Goal: Task Accomplishment & Management: Use online tool/utility

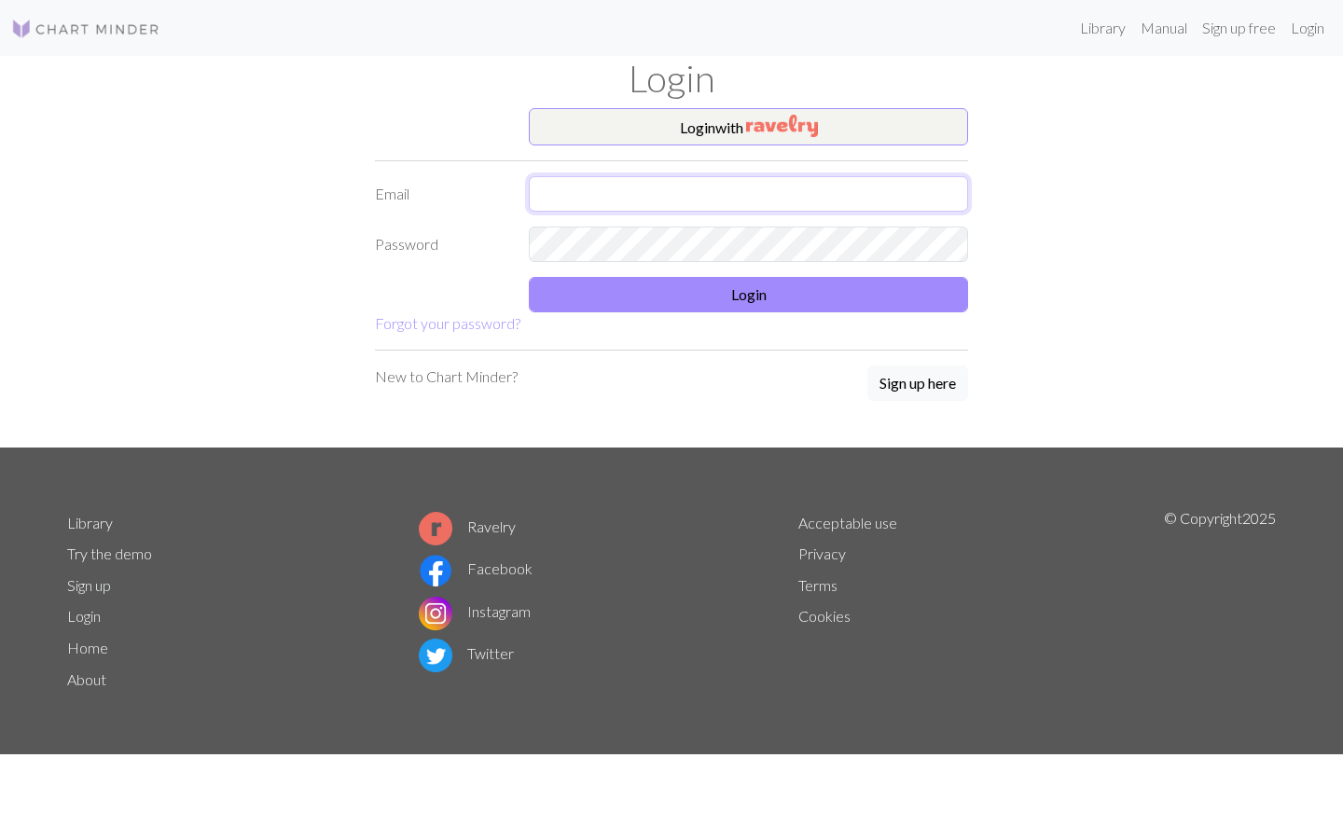
click at [759, 199] on input "text" at bounding box center [748, 193] width 439 height 35
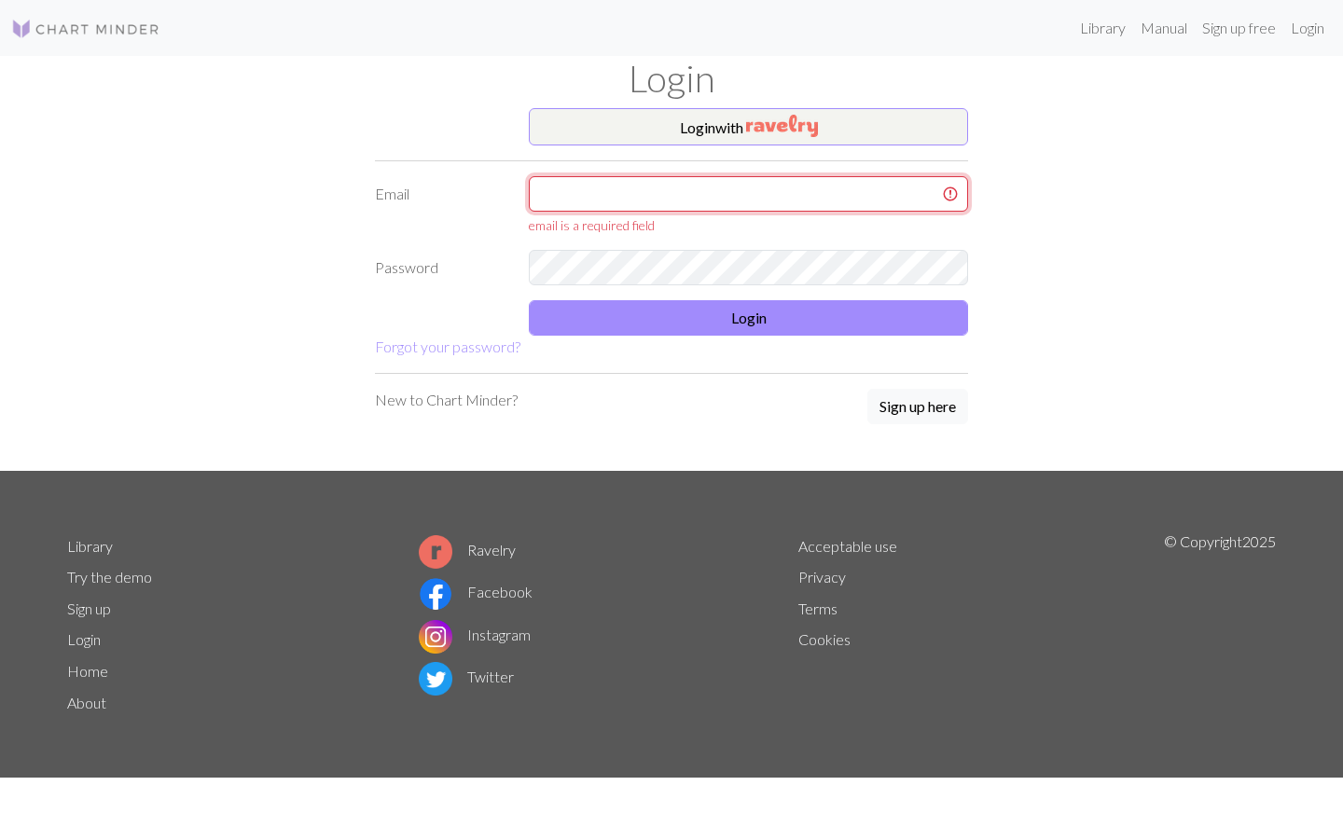
type input "[EMAIL_ADDRESS][DOMAIN_NAME]"
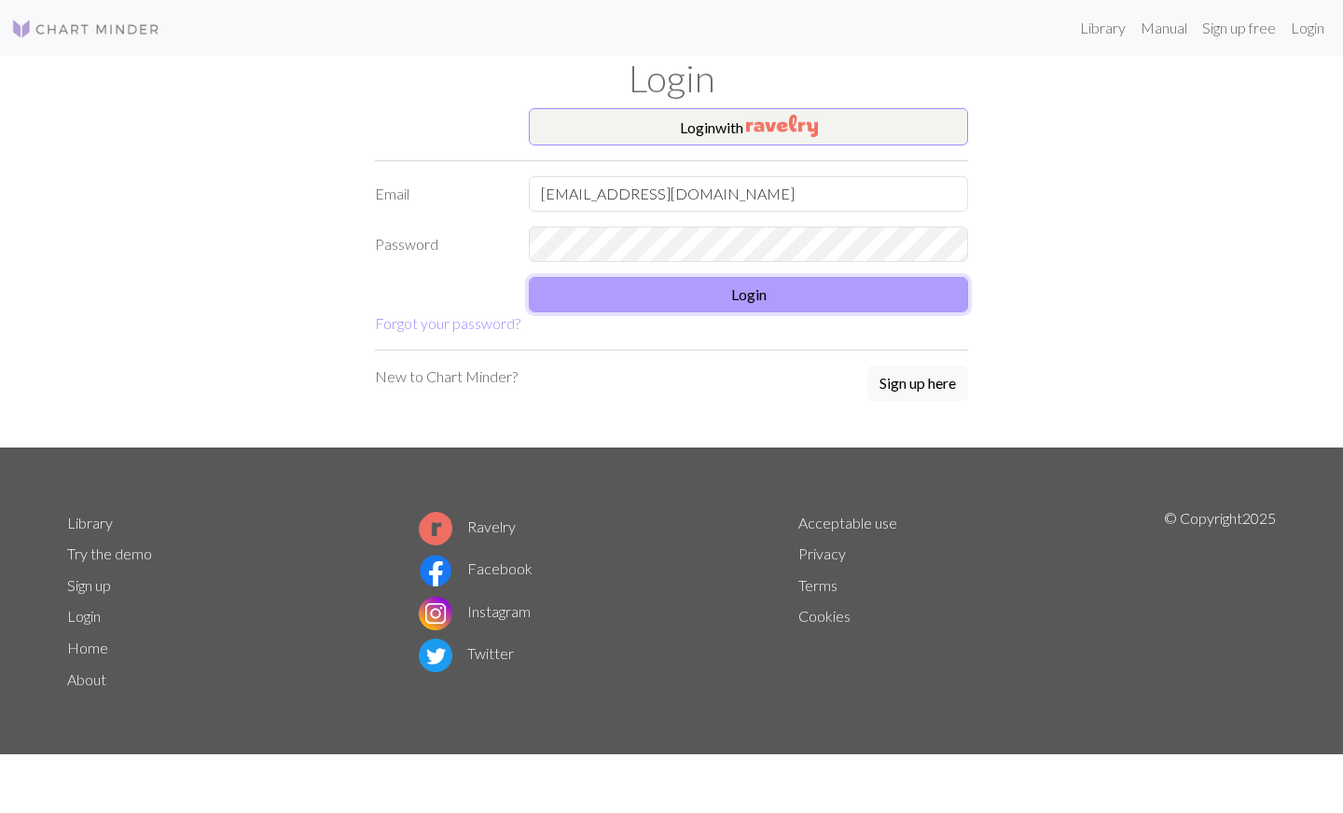
click at [714, 293] on button "Login" at bounding box center [748, 294] width 439 height 35
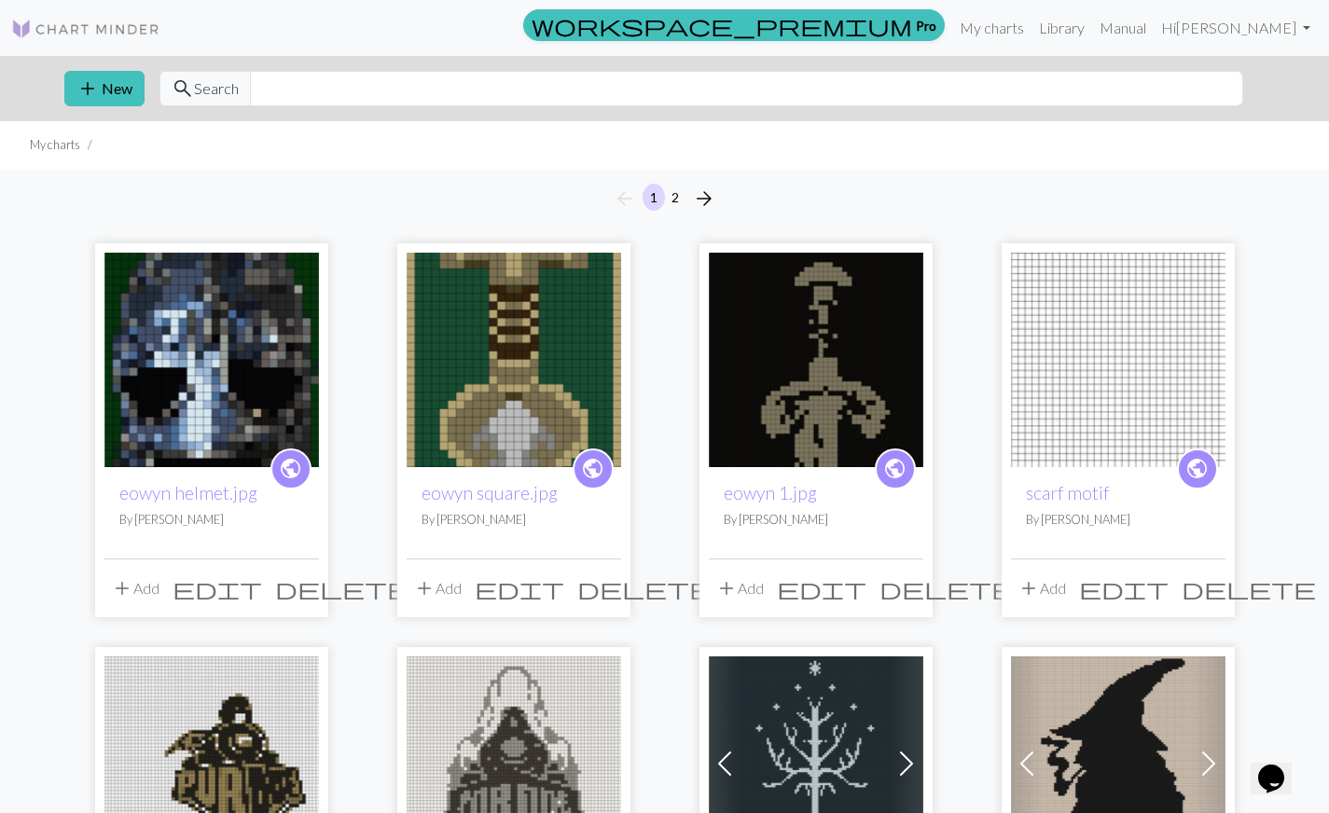
click at [508, 380] on img at bounding box center [514, 360] width 214 height 214
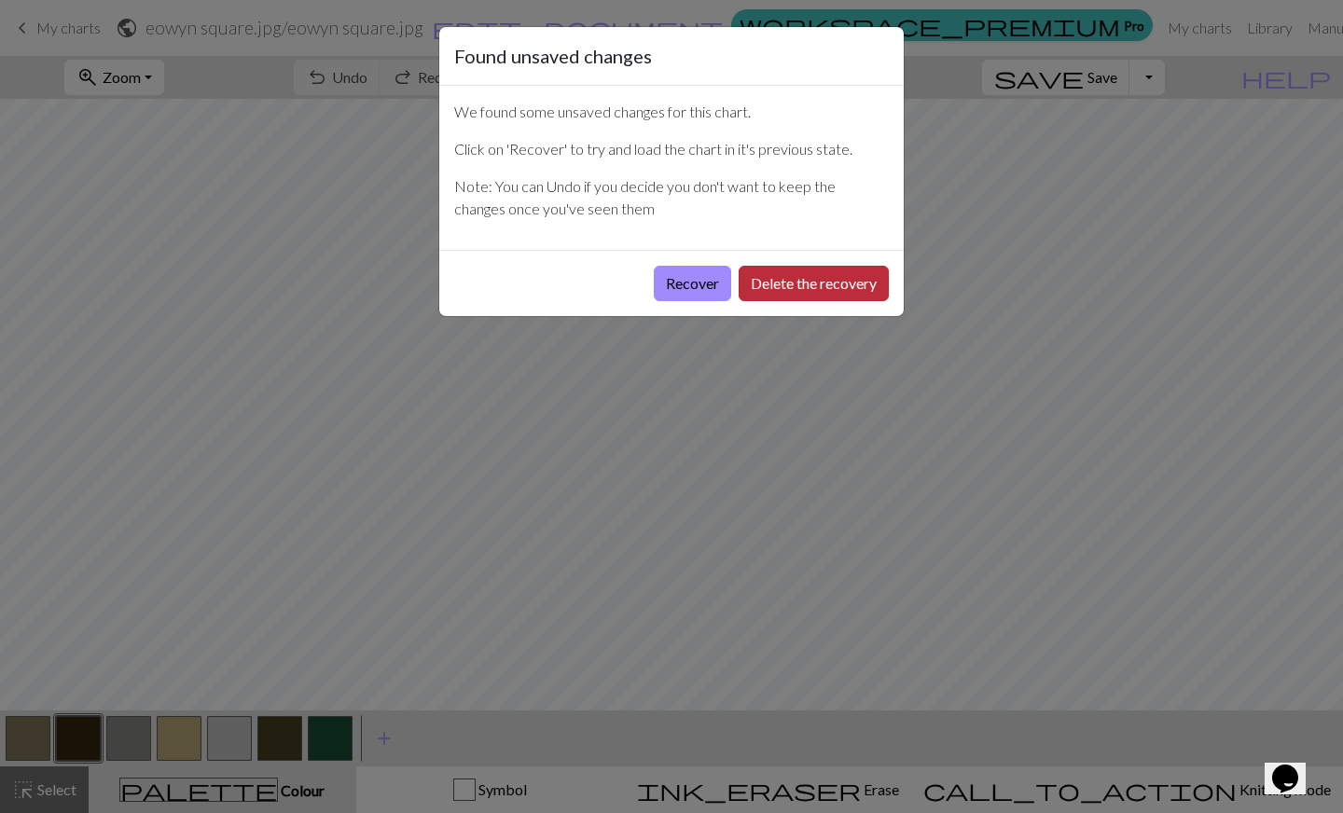
click at [767, 290] on button "Delete the recovery" at bounding box center [813, 283] width 150 height 35
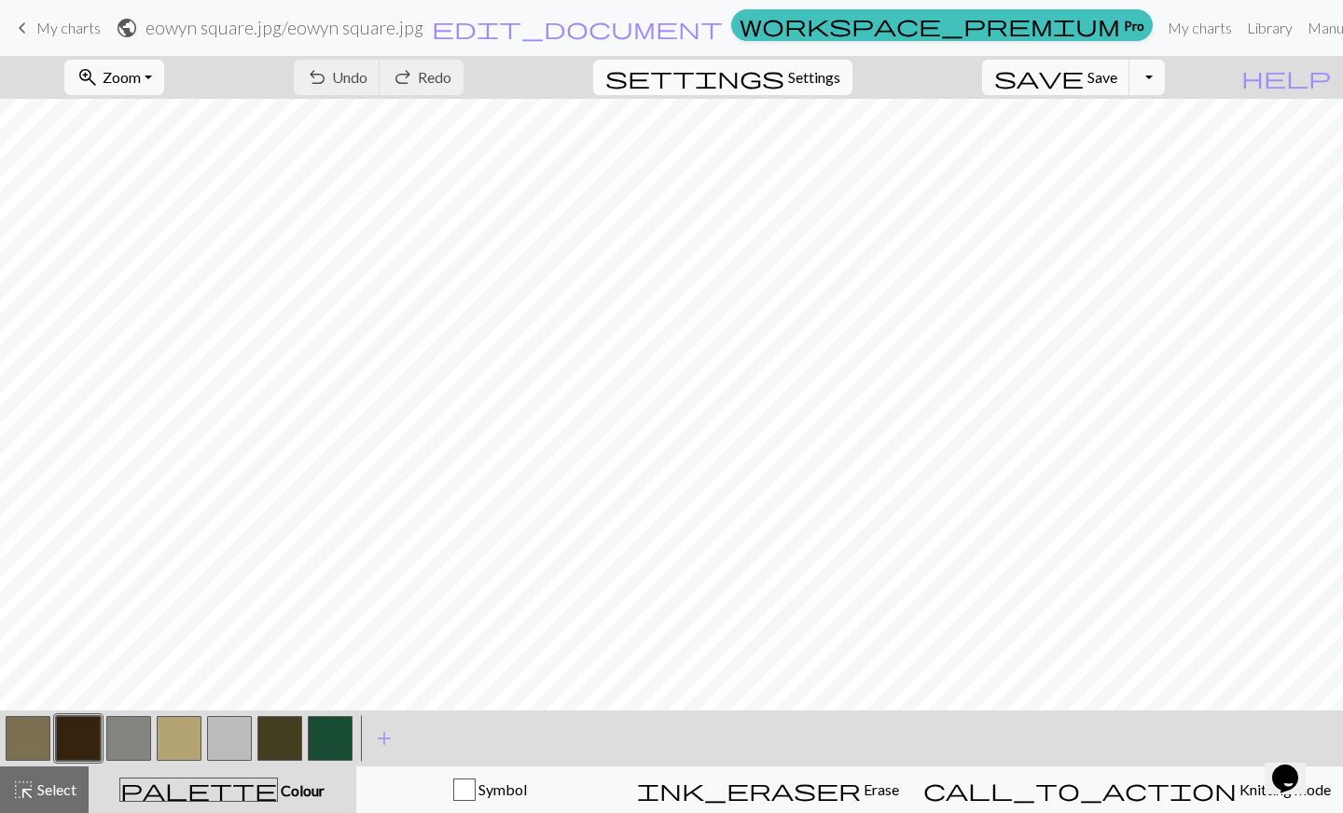
click at [840, 85] on span "Settings" at bounding box center [814, 77] width 52 height 22
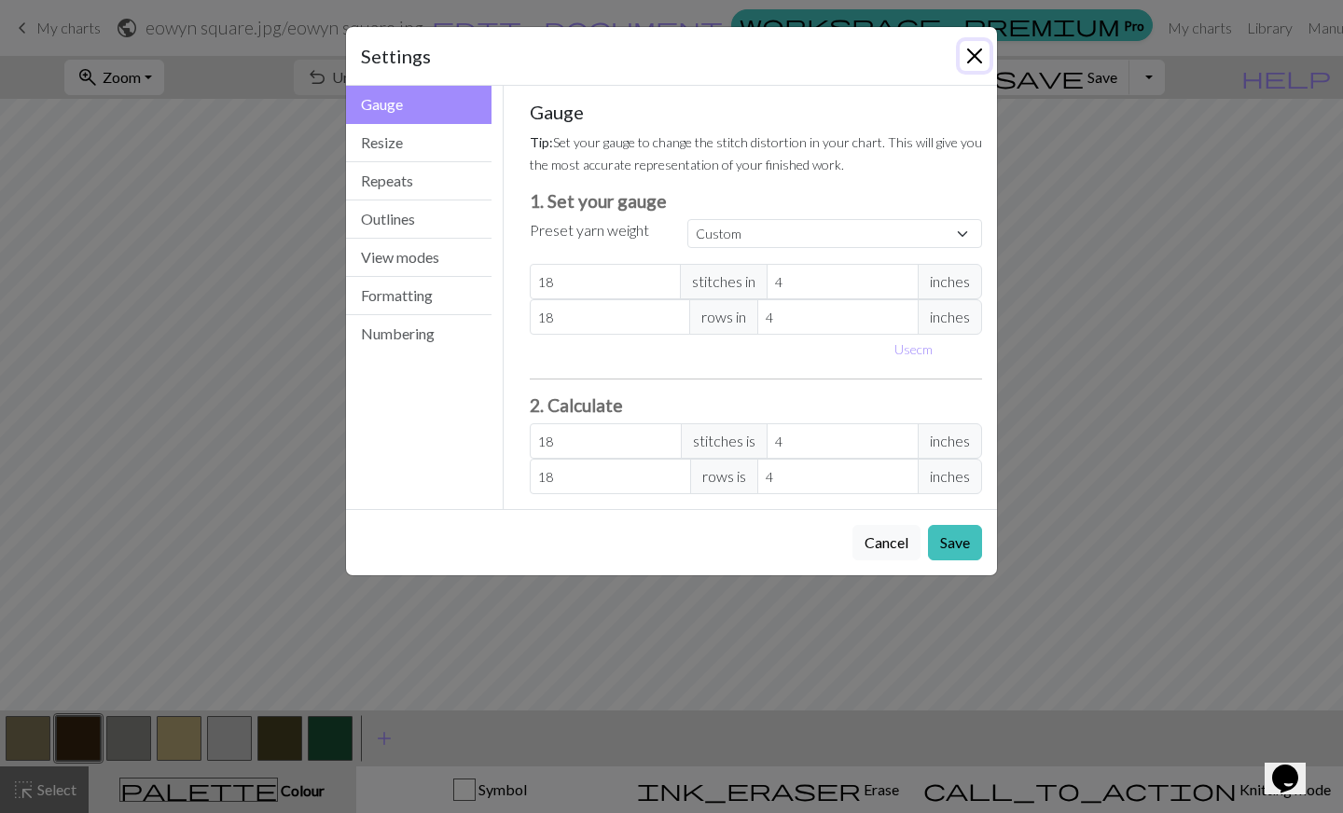
click at [966, 62] on button "Close" at bounding box center [974, 56] width 30 height 30
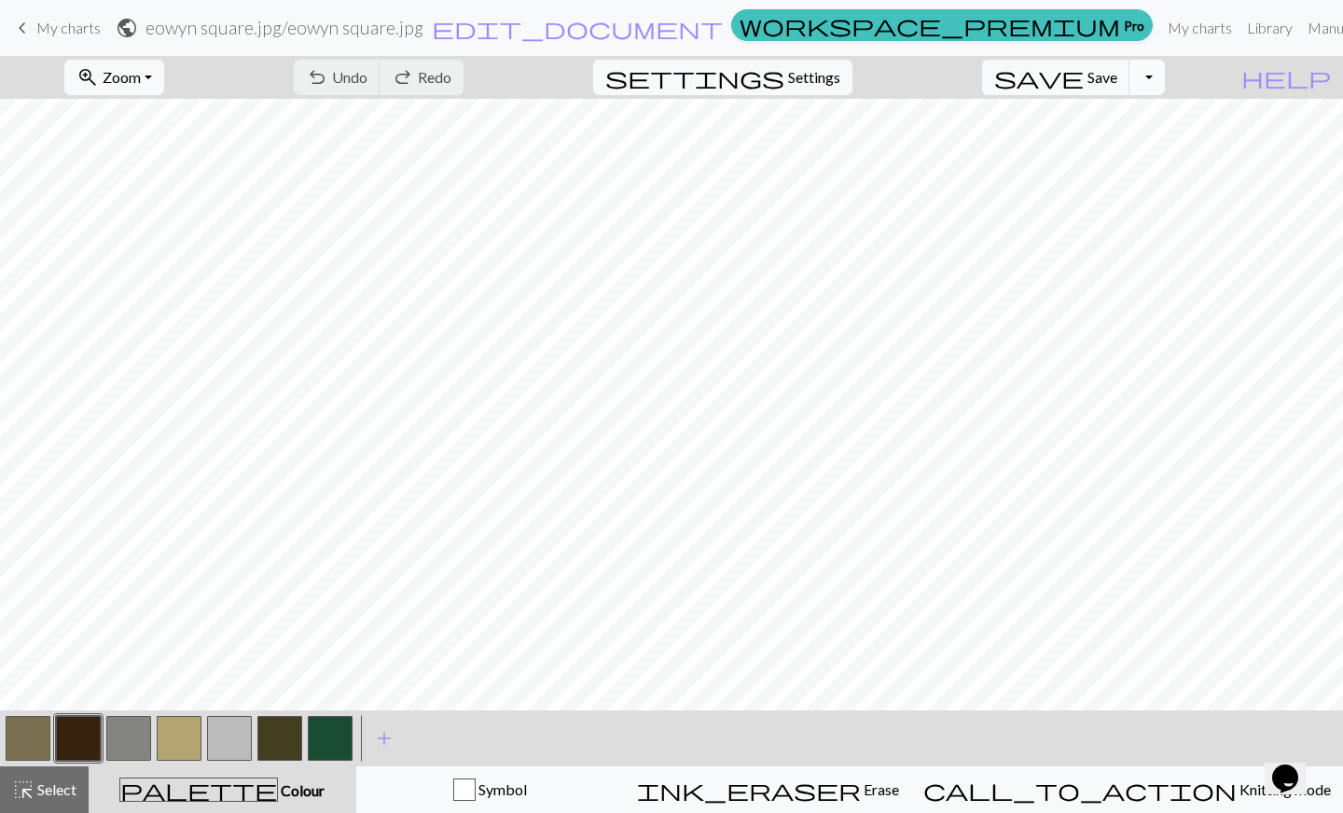
click at [1165, 85] on button "Toggle Dropdown" at bounding box center [1146, 77] width 35 height 35
click at [379, 738] on span "add" at bounding box center [384, 738] width 22 height 26
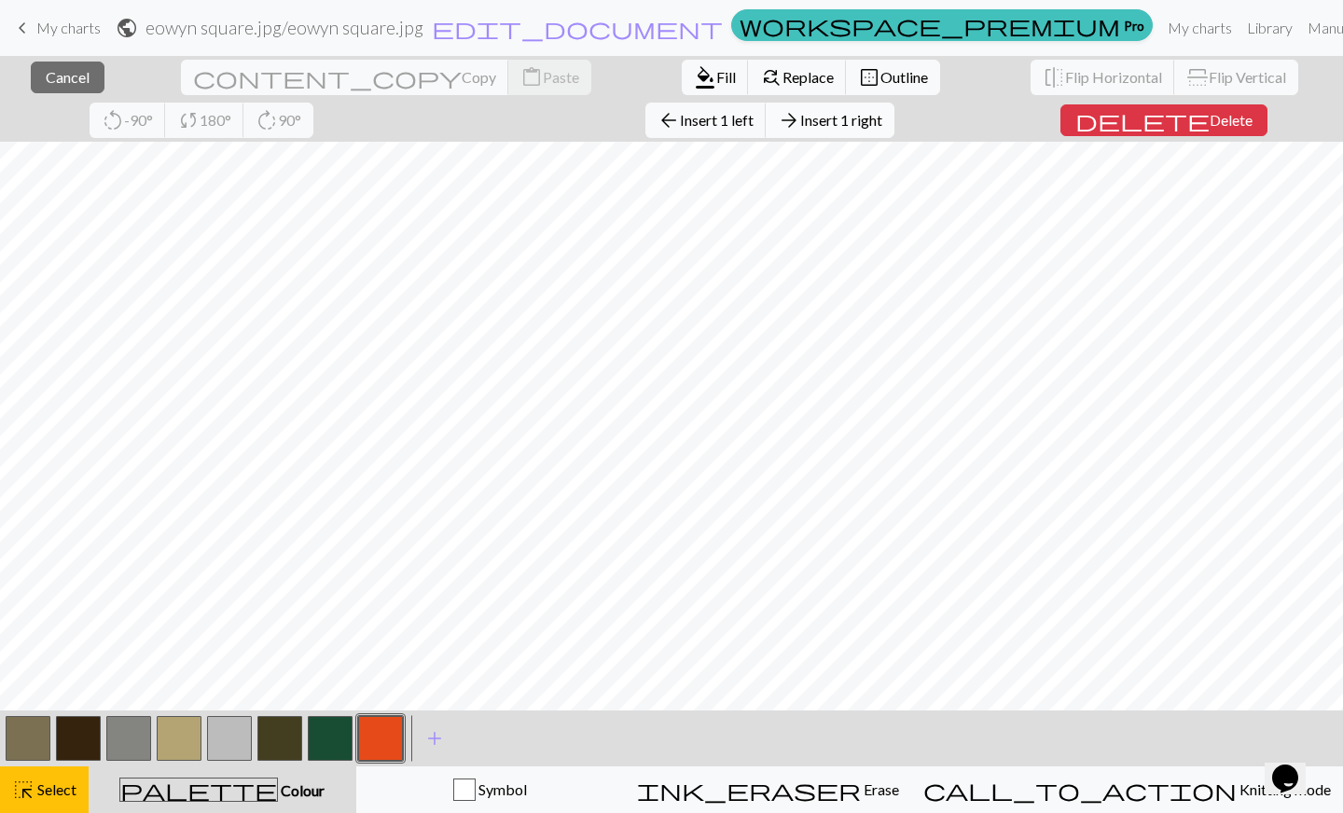
click at [800, 123] on span "Insert 1 right" at bounding box center [841, 120] width 82 height 18
click at [680, 117] on span "Insert 1 left" at bounding box center [717, 120] width 74 height 18
click at [680, 120] on span "Insert 1 left" at bounding box center [717, 120] width 74 height 18
click at [680, 128] on span "Insert 1 left" at bounding box center [717, 120] width 74 height 18
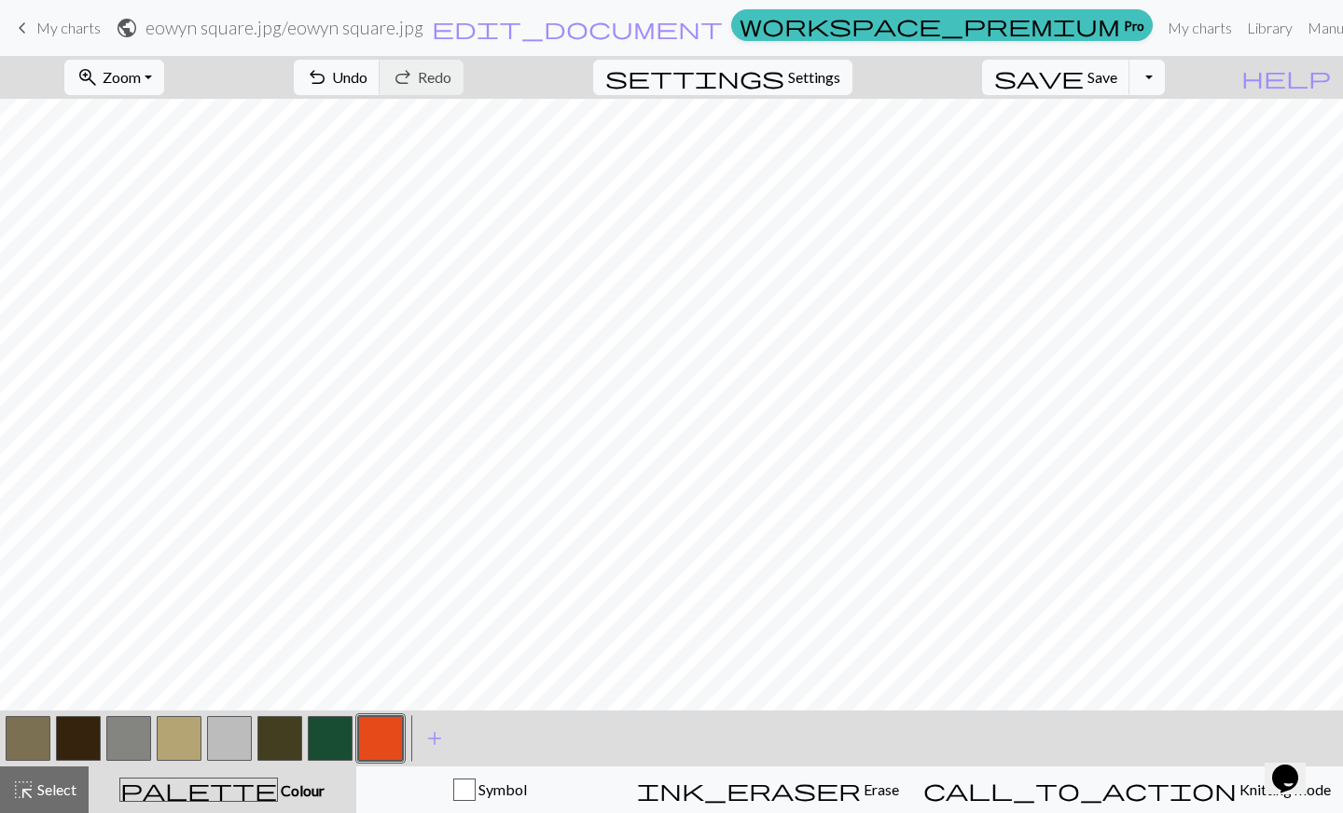
click at [348, 743] on button "button" at bounding box center [330, 738] width 45 height 45
click at [83, 728] on button "button" at bounding box center [78, 738] width 45 height 45
click at [183, 736] on button "button" at bounding box center [179, 738] width 45 height 45
click at [78, 752] on button "button" at bounding box center [78, 738] width 45 height 45
click at [184, 741] on button "button" at bounding box center [179, 738] width 45 height 45
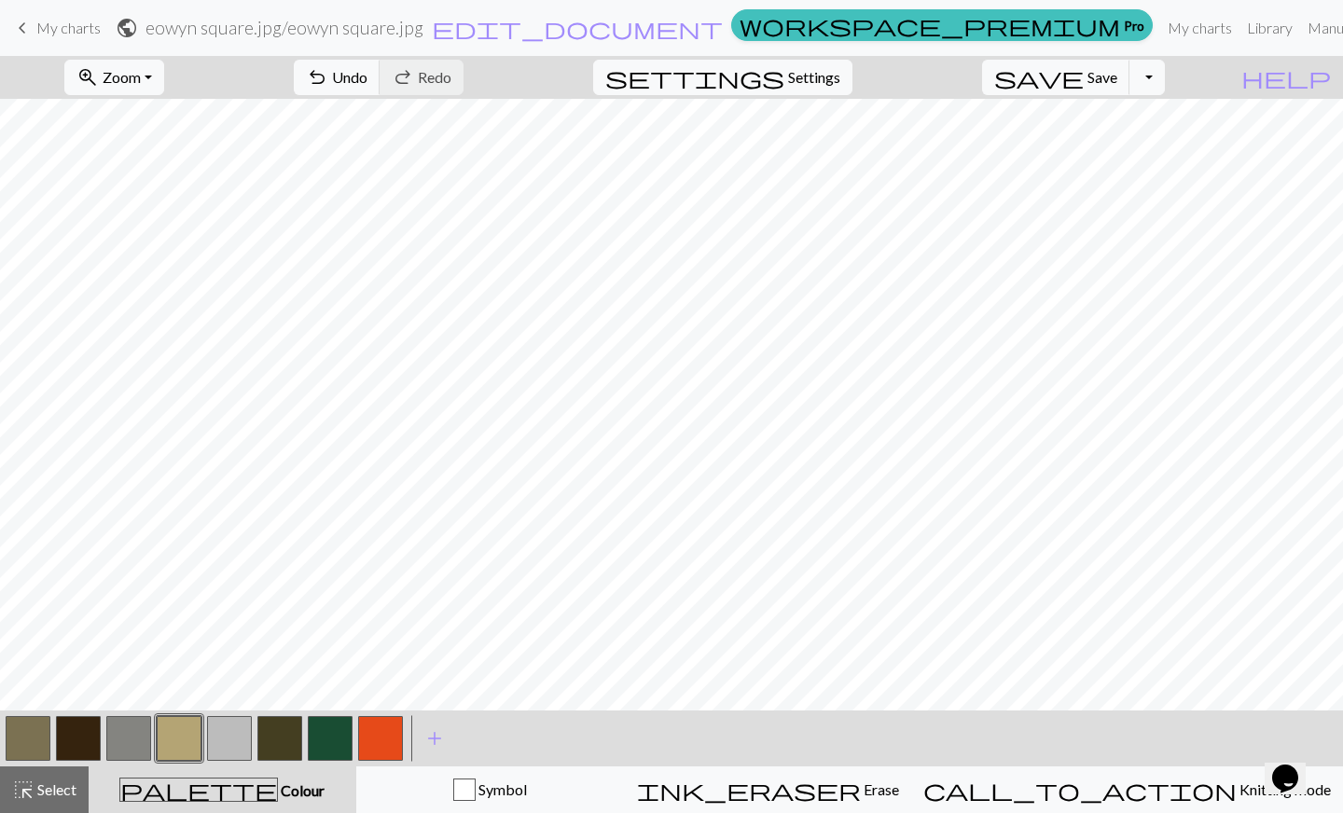
click at [31, 743] on button "button" at bounding box center [28, 738] width 45 height 45
click at [347, 746] on button "button" at bounding box center [330, 738] width 45 height 45
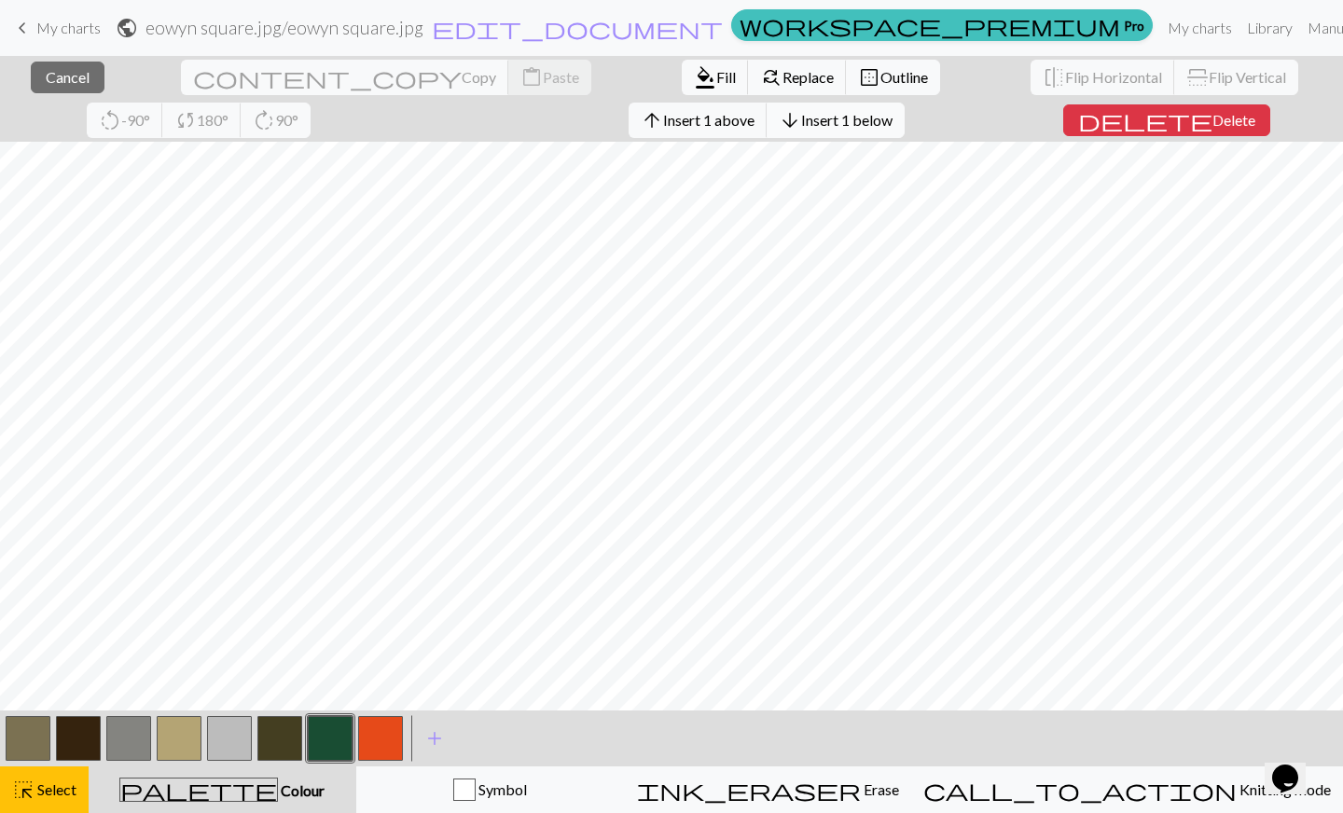
click at [801, 122] on span "Insert 1 below" at bounding box center [846, 120] width 91 height 18
click at [801, 117] on span "Insert 1 below" at bounding box center [846, 120] width 91 height 18
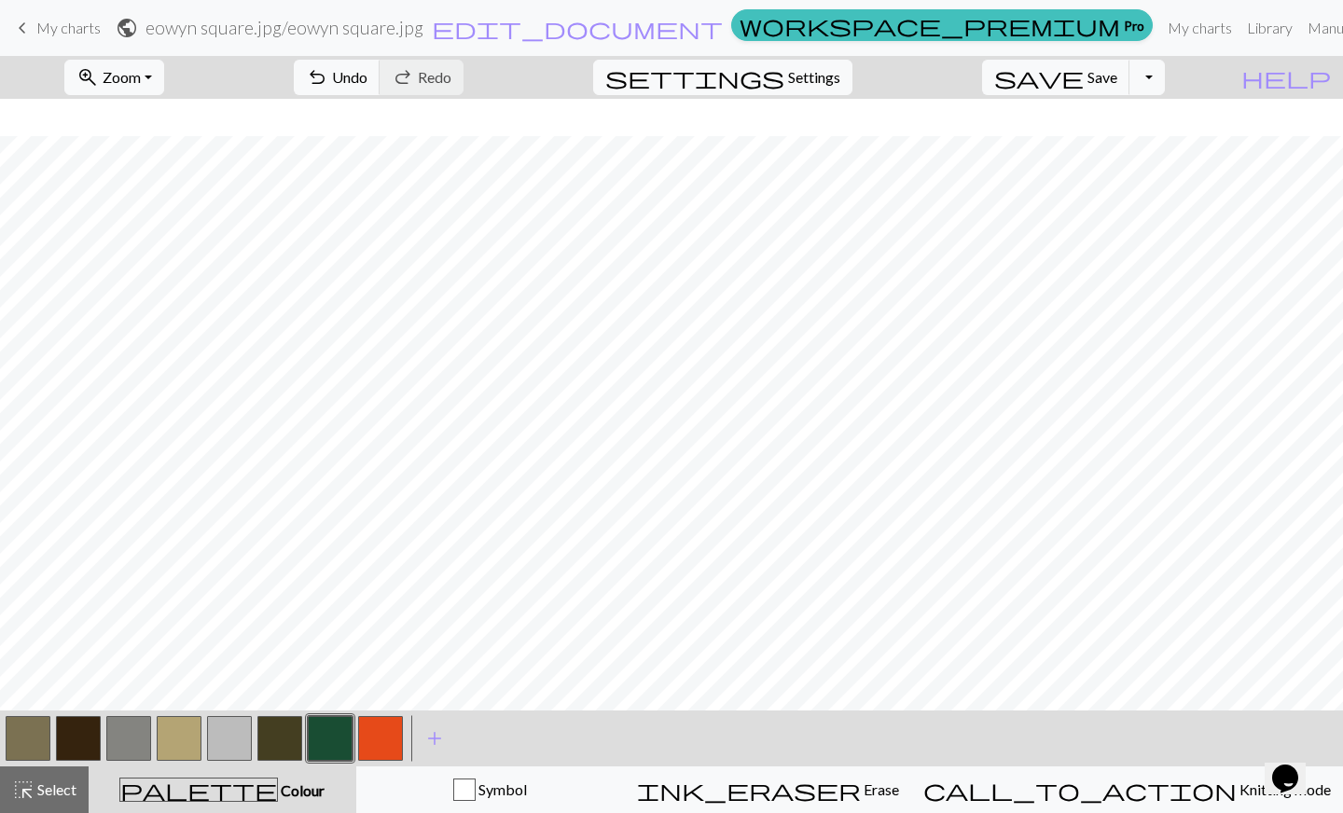
scroll to position [307, 0]
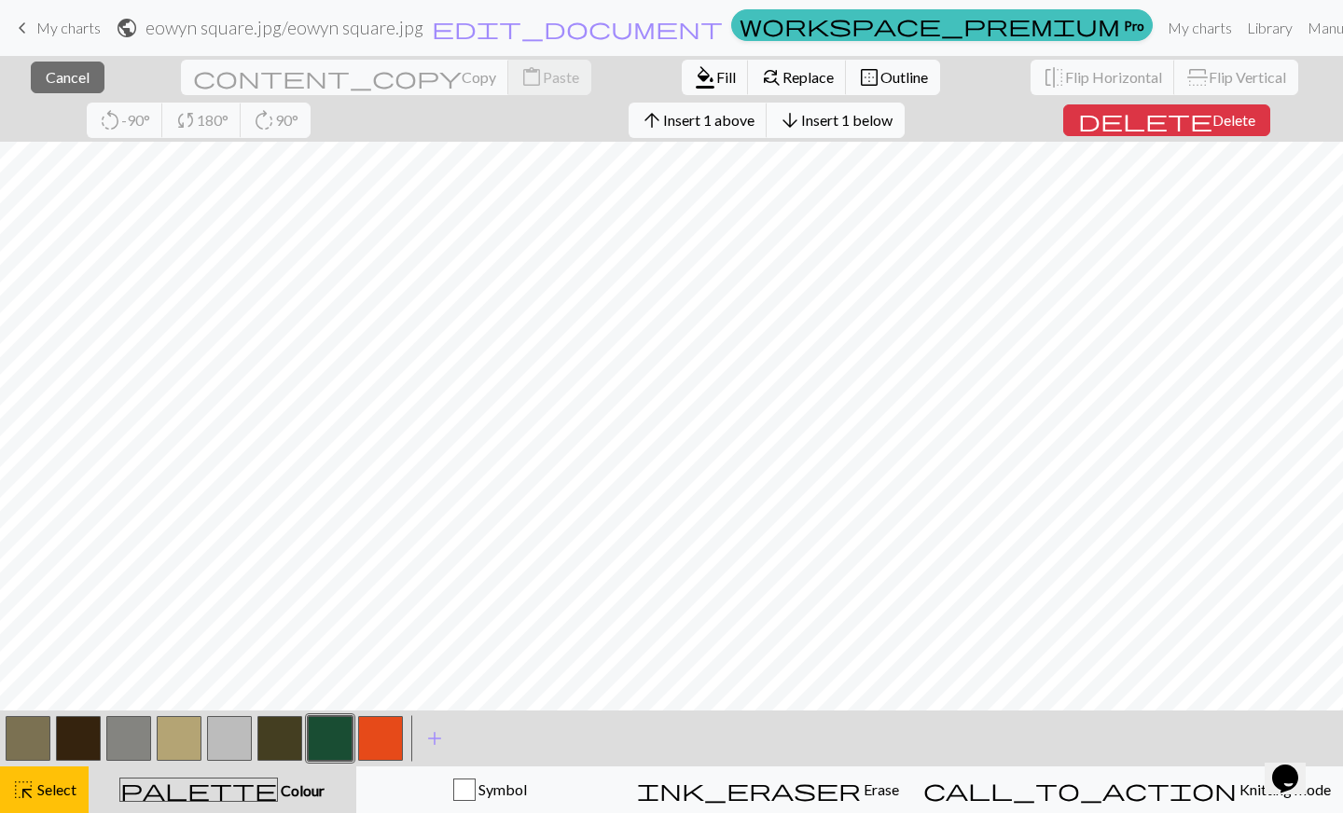
click at [801, 119] on span "Insert 1 below" at bounding box center [846, 120] width 91 height 18
click at [21, 24] on span "keyboard_arrow_left" at bounding box center [22, 28] width 22 height 26
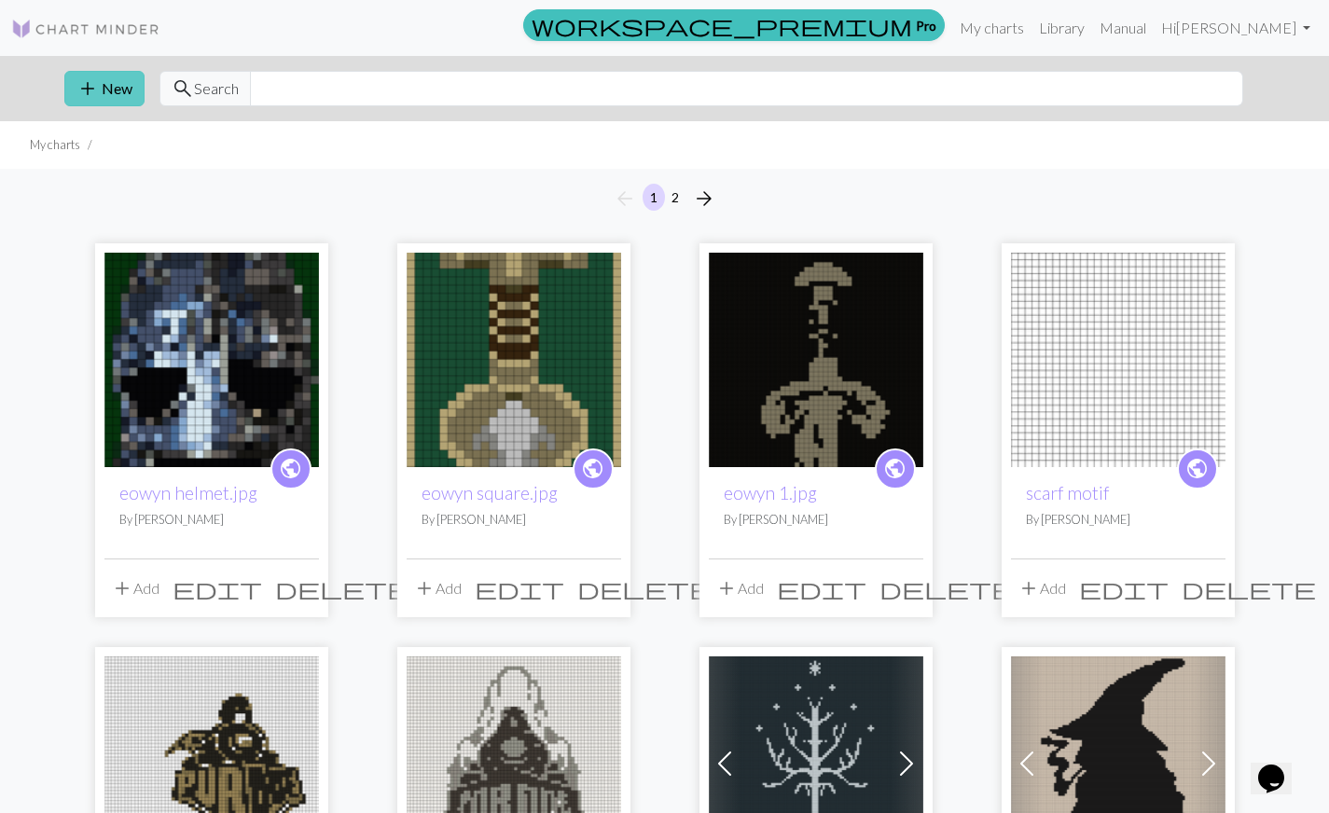
click at [134, 80] on button "add New" at bounding box center [104, 88] width 80 height 35
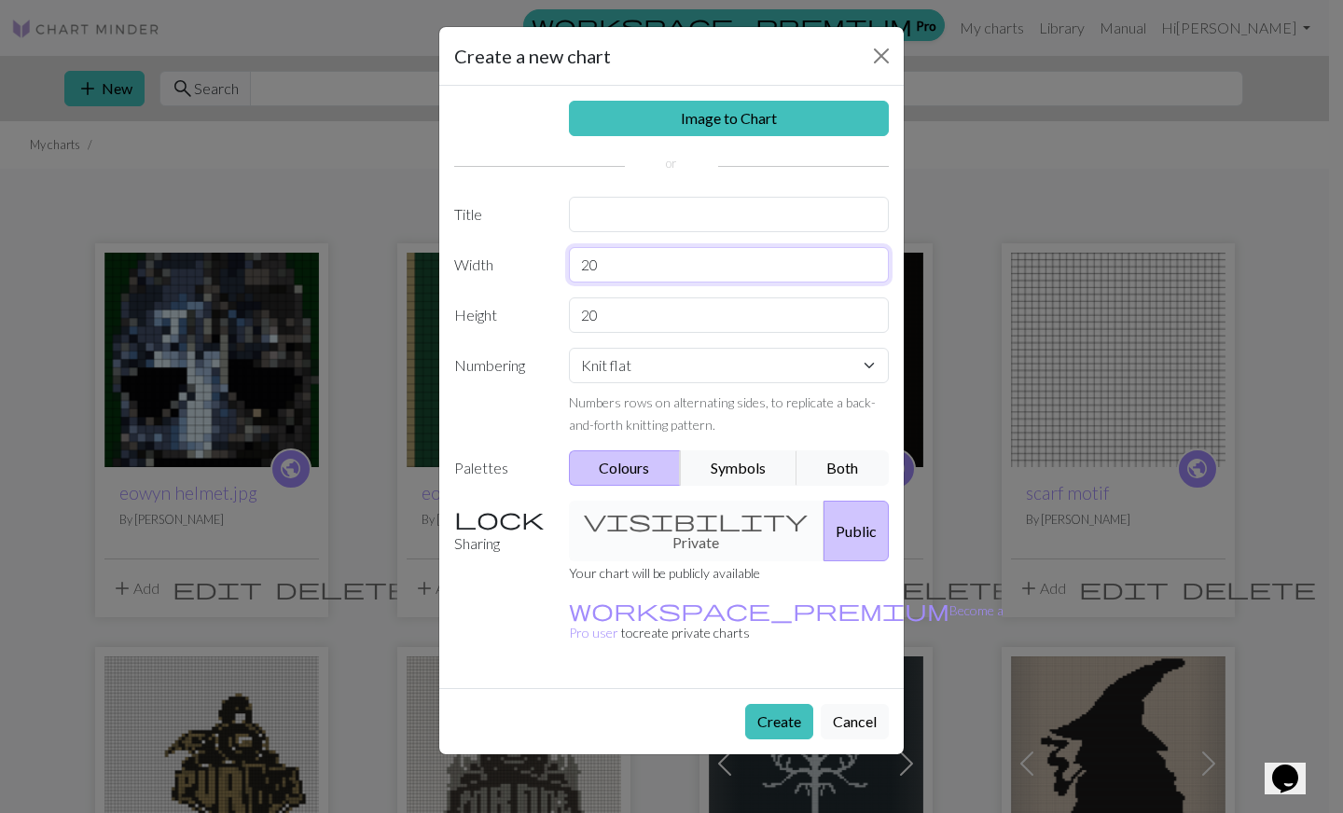
click at [636, 273] on input "20" at bounding box center [729, 264] width 321 height 35
type input "2"
type input "30"
click at [621, 311] on input "20" at bounding box center [729, 314] width 321 height 35
type input "2"
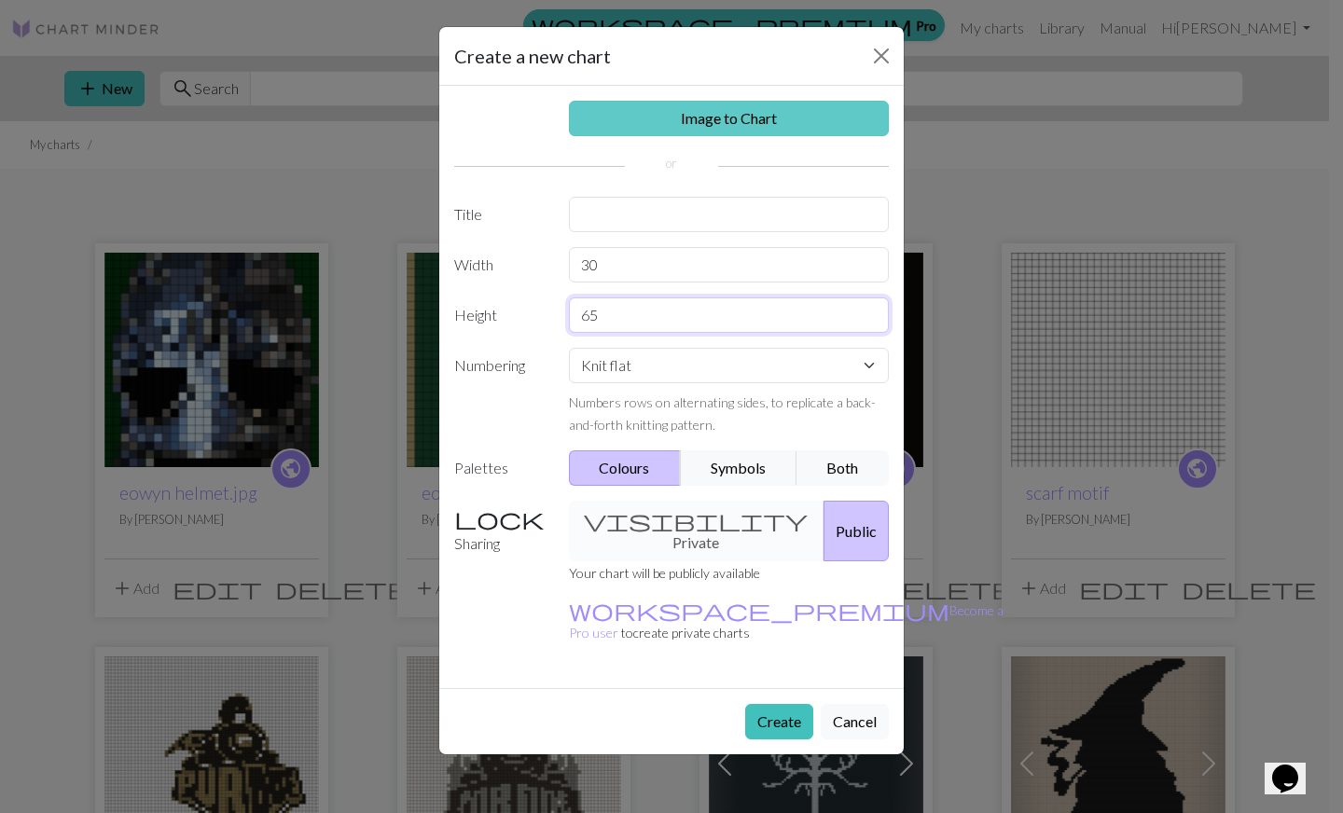
type input "65"
click at [752, 121] on link "Image to Chart" at bounding box center [729, 118] width 321 height 35
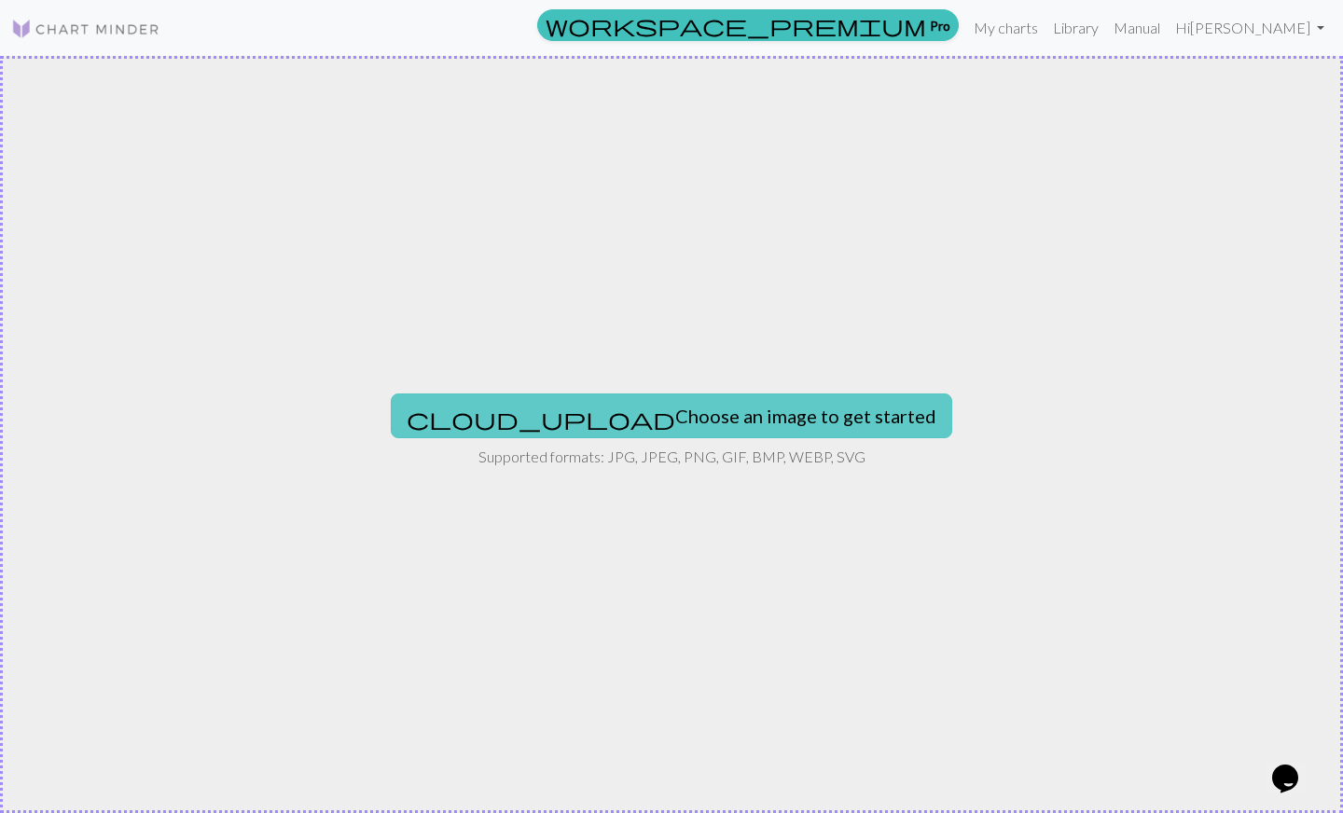
click at [588, 423] on button "cloud_upload Choose an image to get started" at bounding box center [671, 415] width 561 height 45
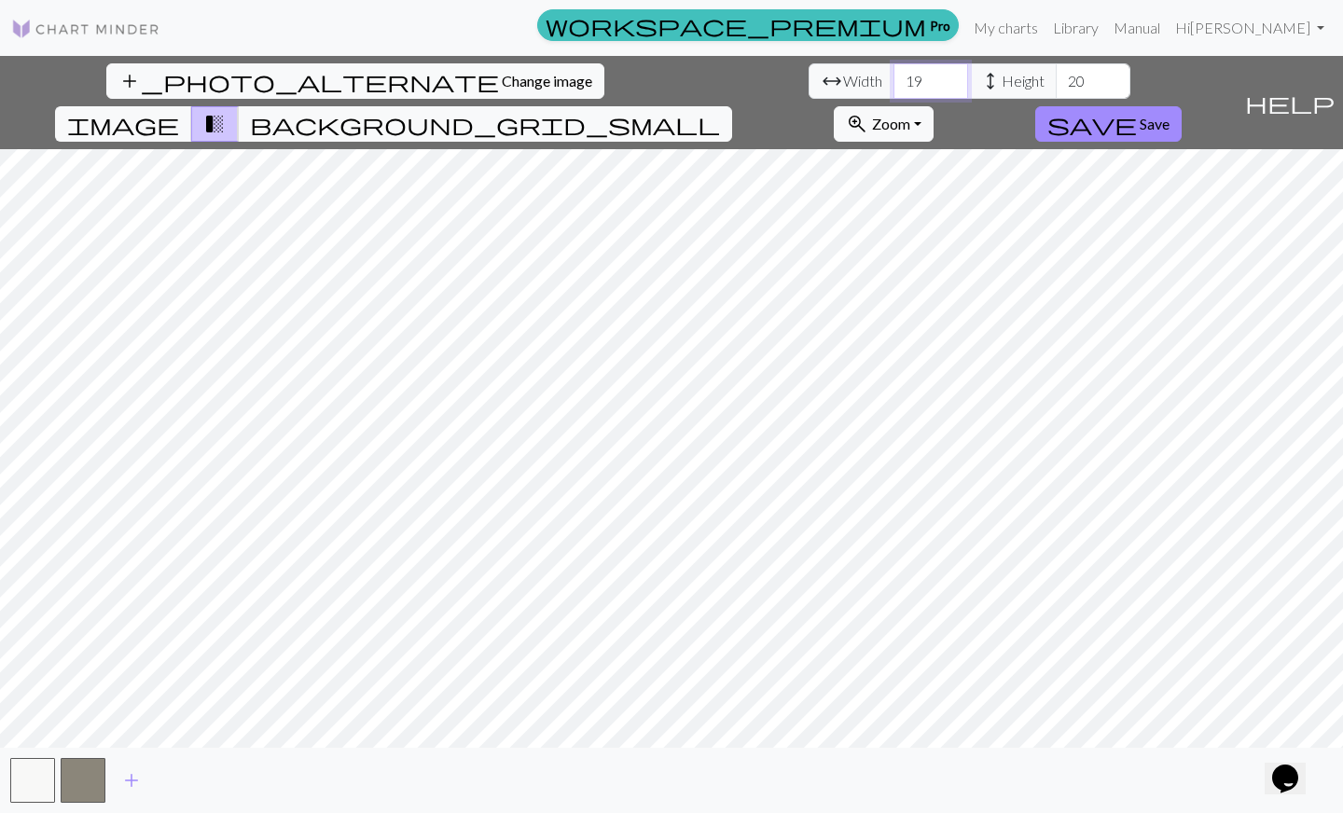
click at [893, 81] on input "19" at bounding box center [930, 80] width 75 height 35
type input "1"
type input "30"
click at [1056, 80] on input "20" at bounding box center [1093, 80] width 75 height 35
type input "2"
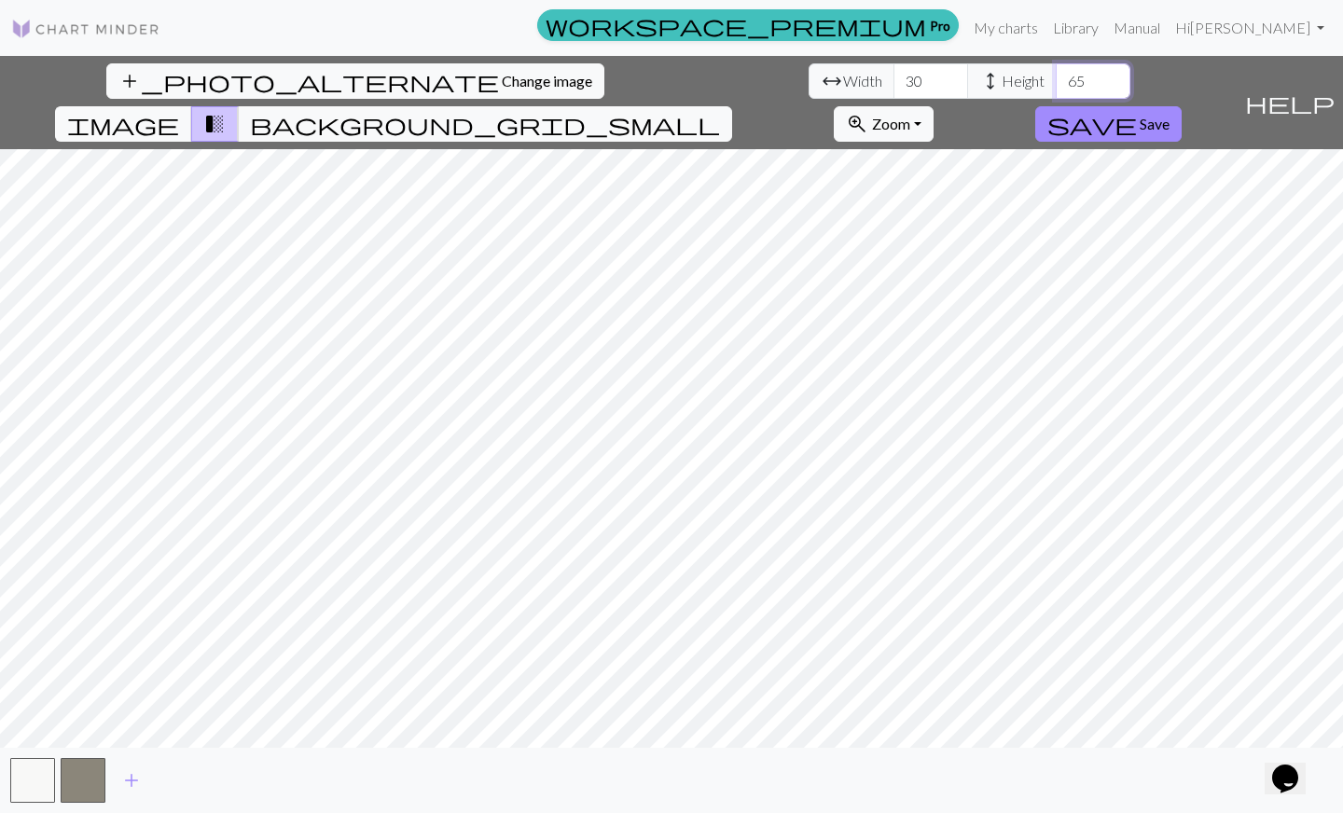
type input "65"
click at [133, 777] on span "add" at bounding box center [131, 780] width 22 height 26
click at [133, 777] on button "button" at bounding box center [133, 780] width 45 height 45
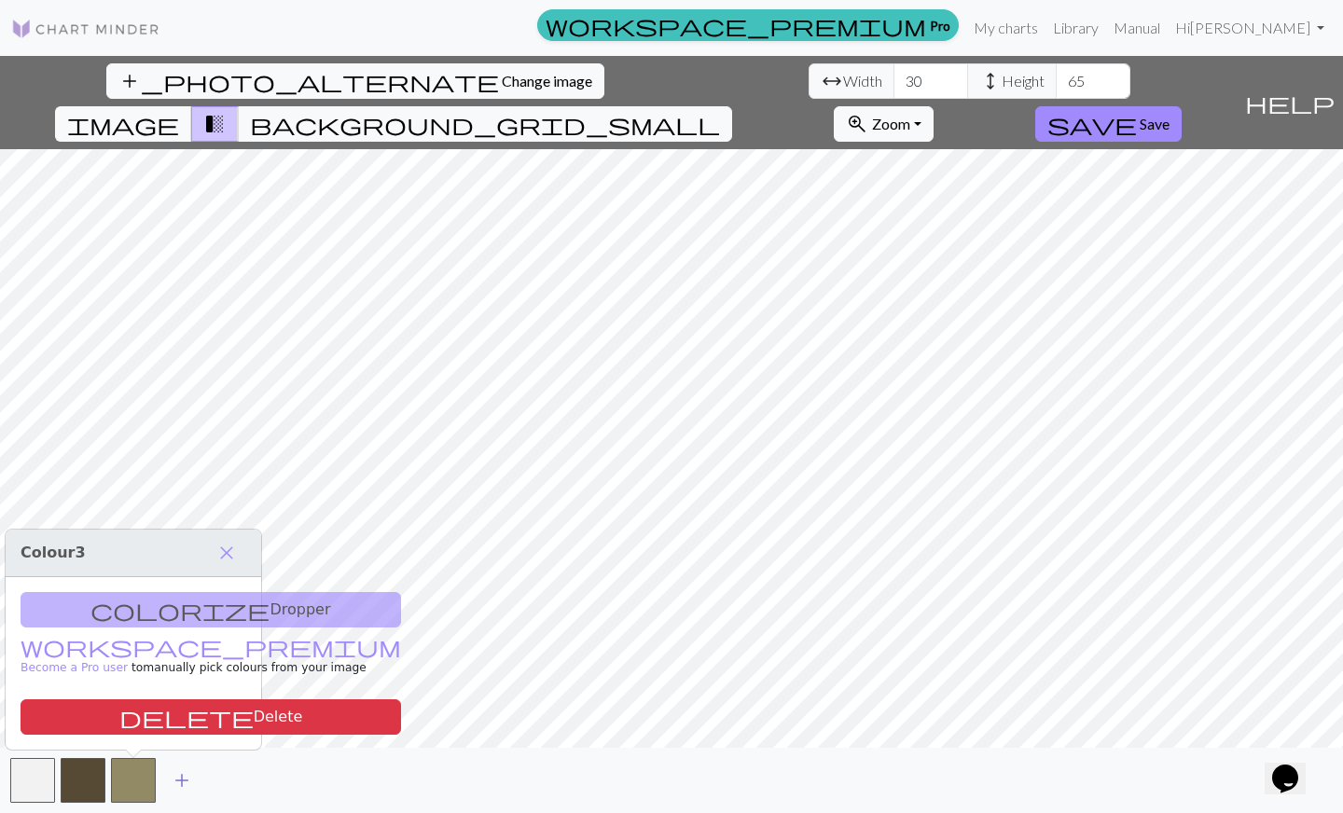
click at [133, 777] on button "button" at bounding box center [133, 780] width 45 height 45
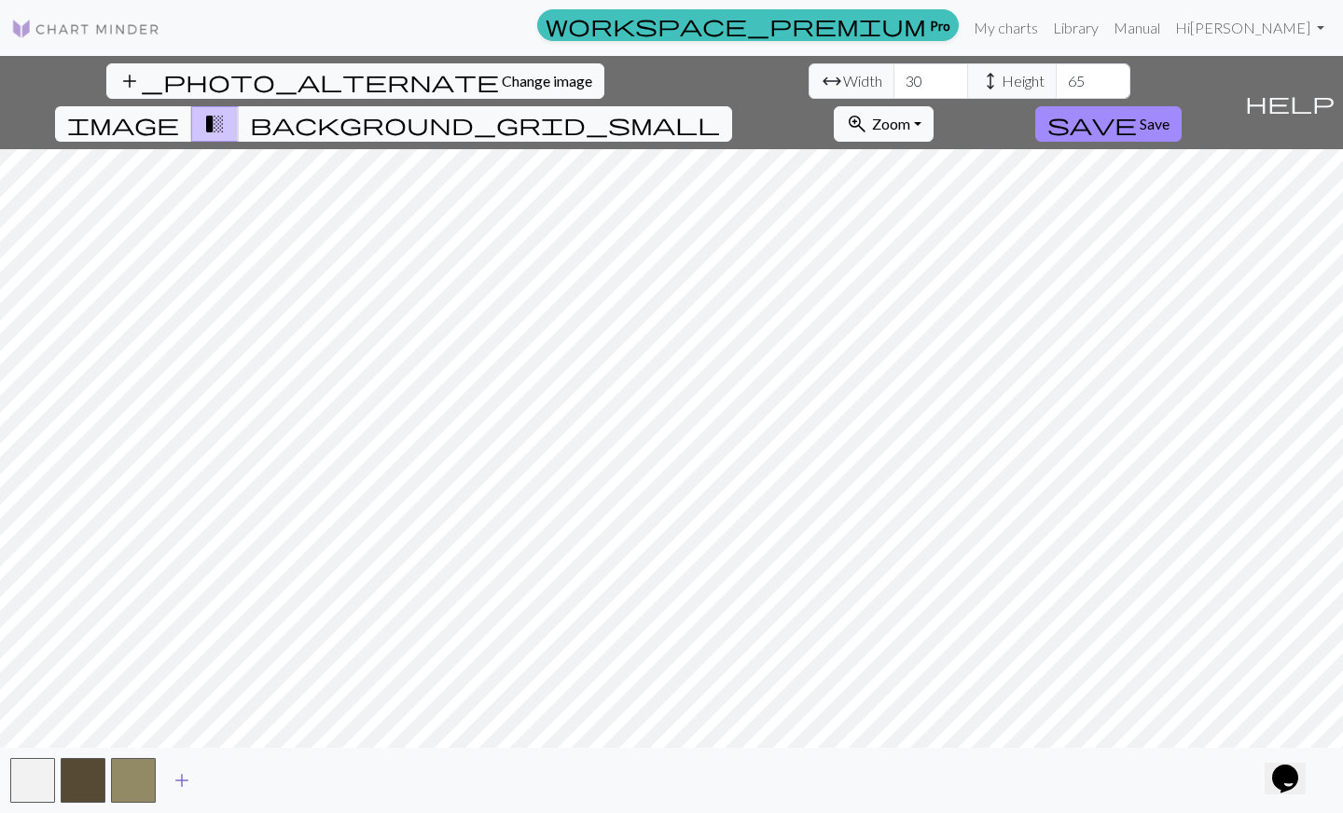
click at [133, 777] on button "button" at bounding box center [133, 780] width 45 height 45
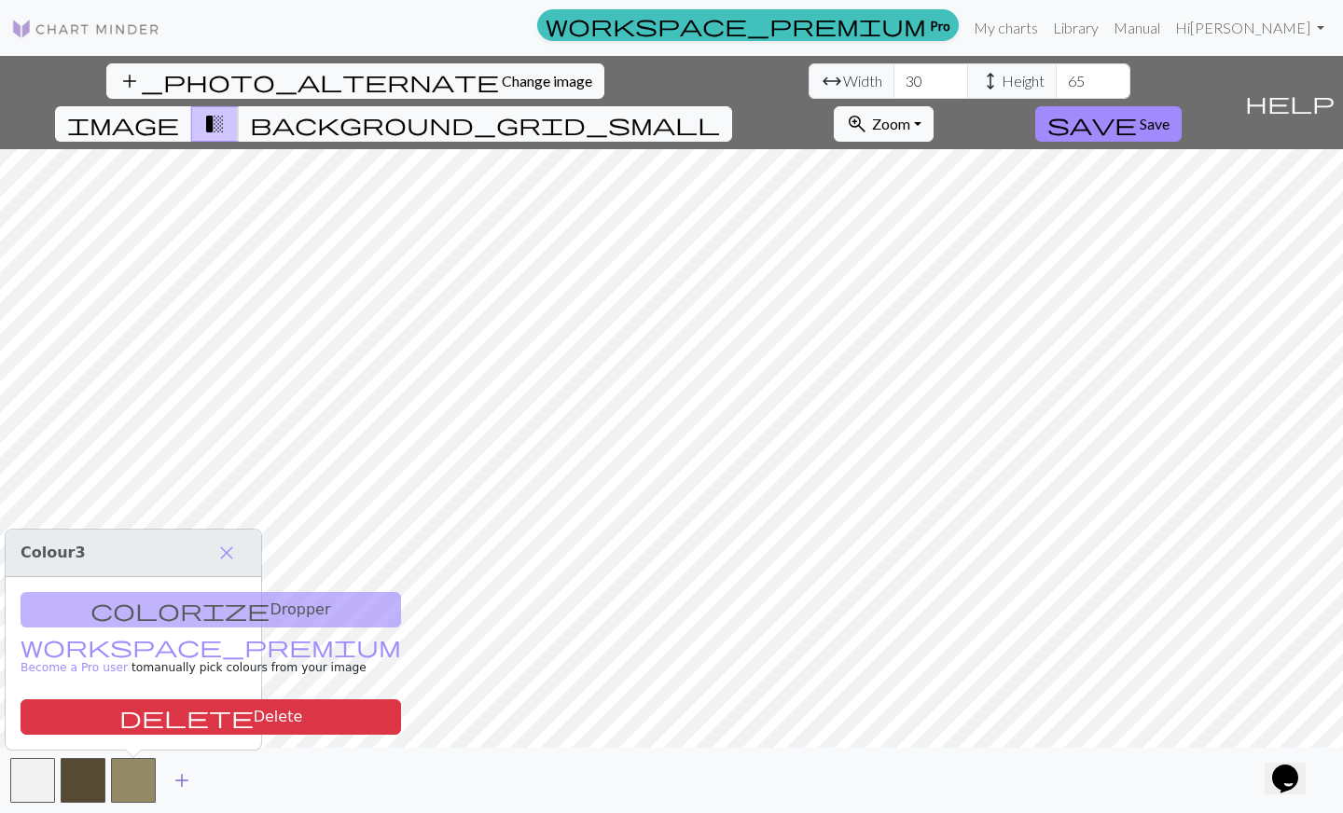
click at [173, 780] on span "add" at bounding box center [182, 780] width 22 height 26
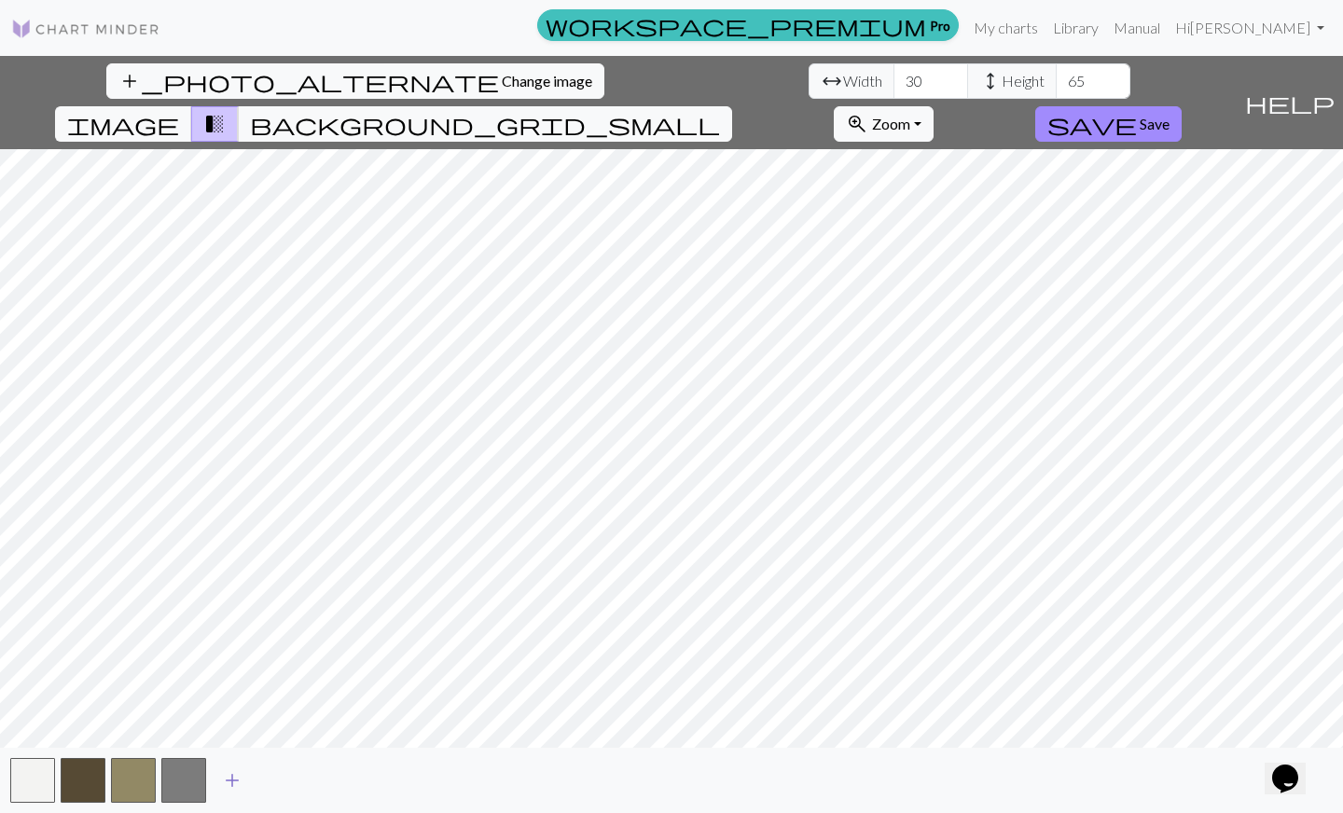
click at [228, 778] on span "add" at bounding box center [232, 780] width 22 height 26
click at [276, 780] on span "add" at bounding box center [282, 780] width 22 height 26
click at [324, 781] on span "add" at bounding box center [333, 780] width 22 height 26
click at [384, 778] on span "add" at bounding box center [383, 780] width 22 height 26
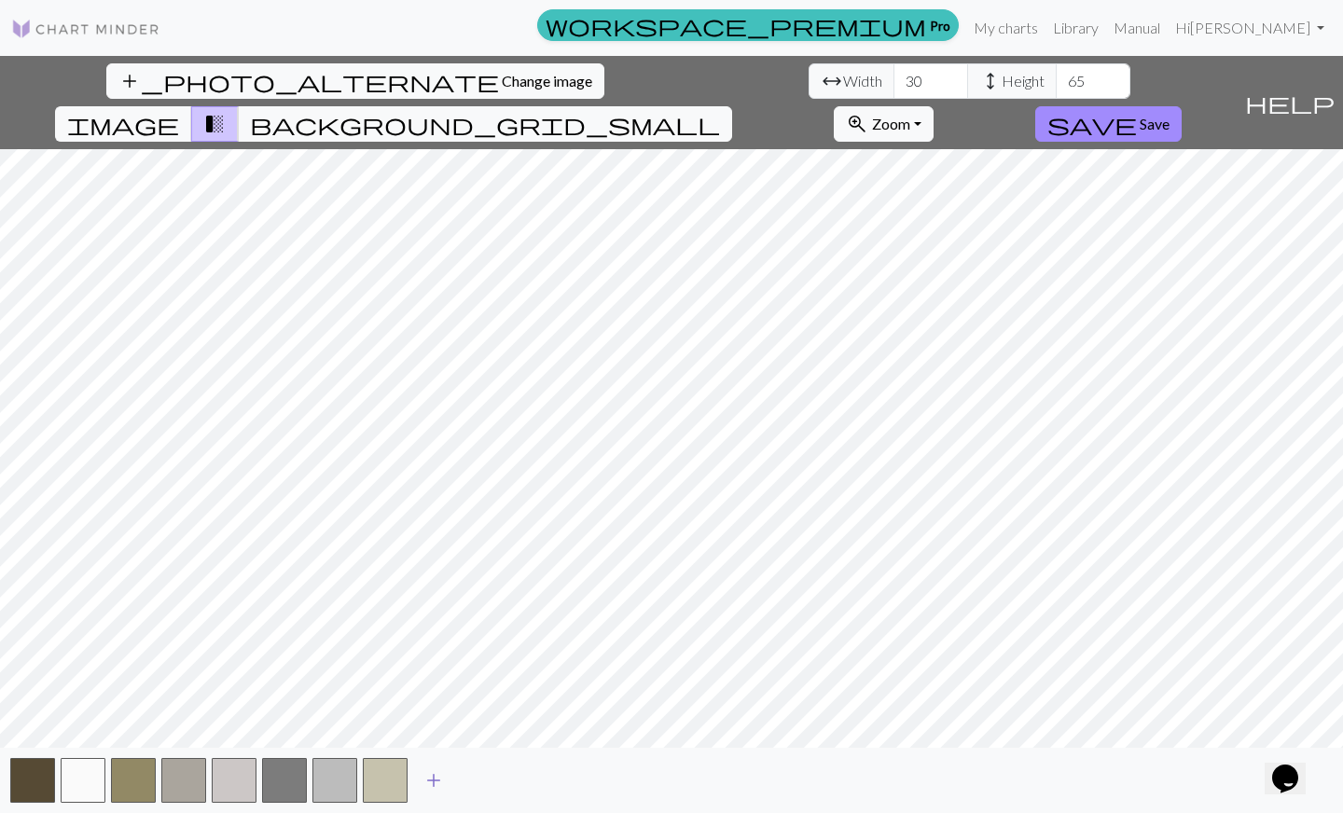
click at [443, 779] on span "add" at bounding box center [433, 780] width 22 height 26
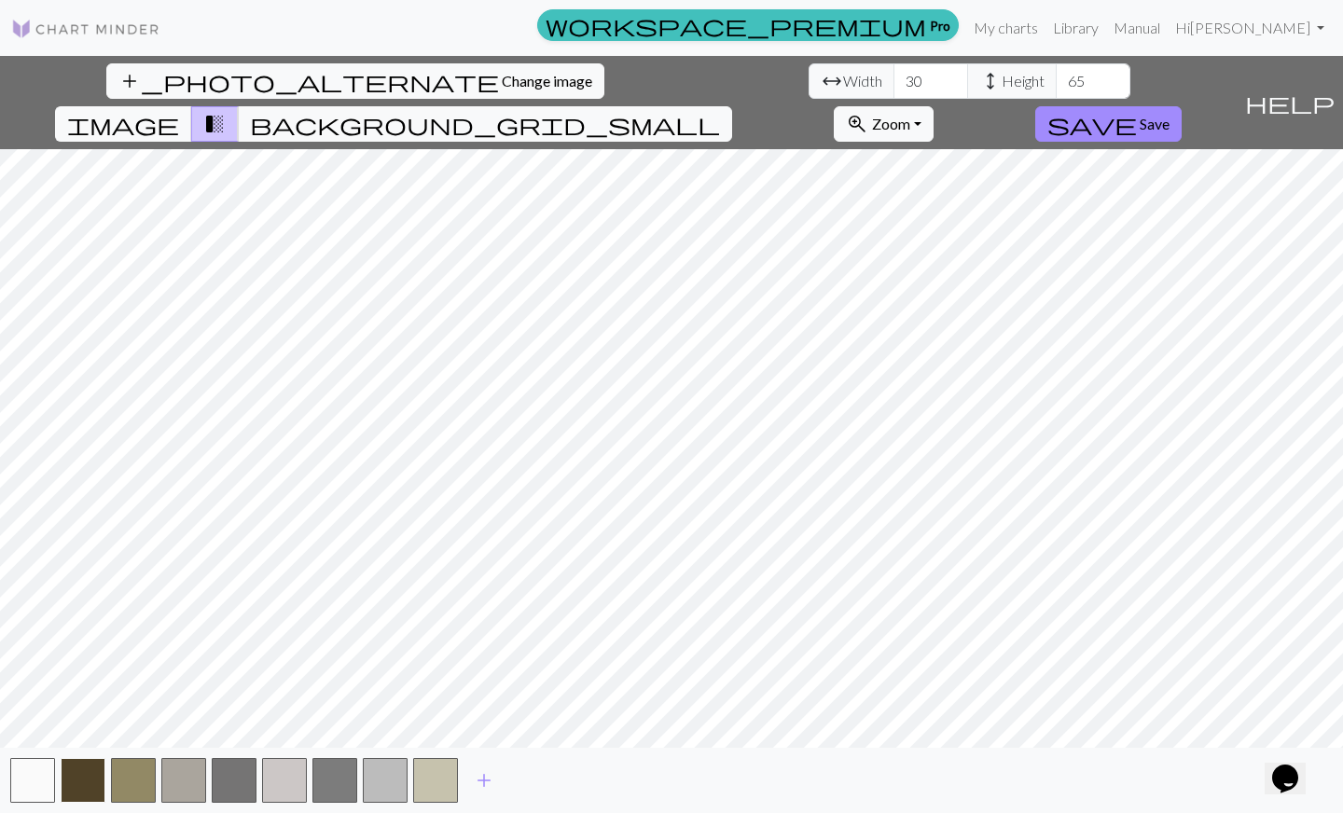
click at [79, 775] on button "button" at bounding box center [83, 780] width 45 height 45
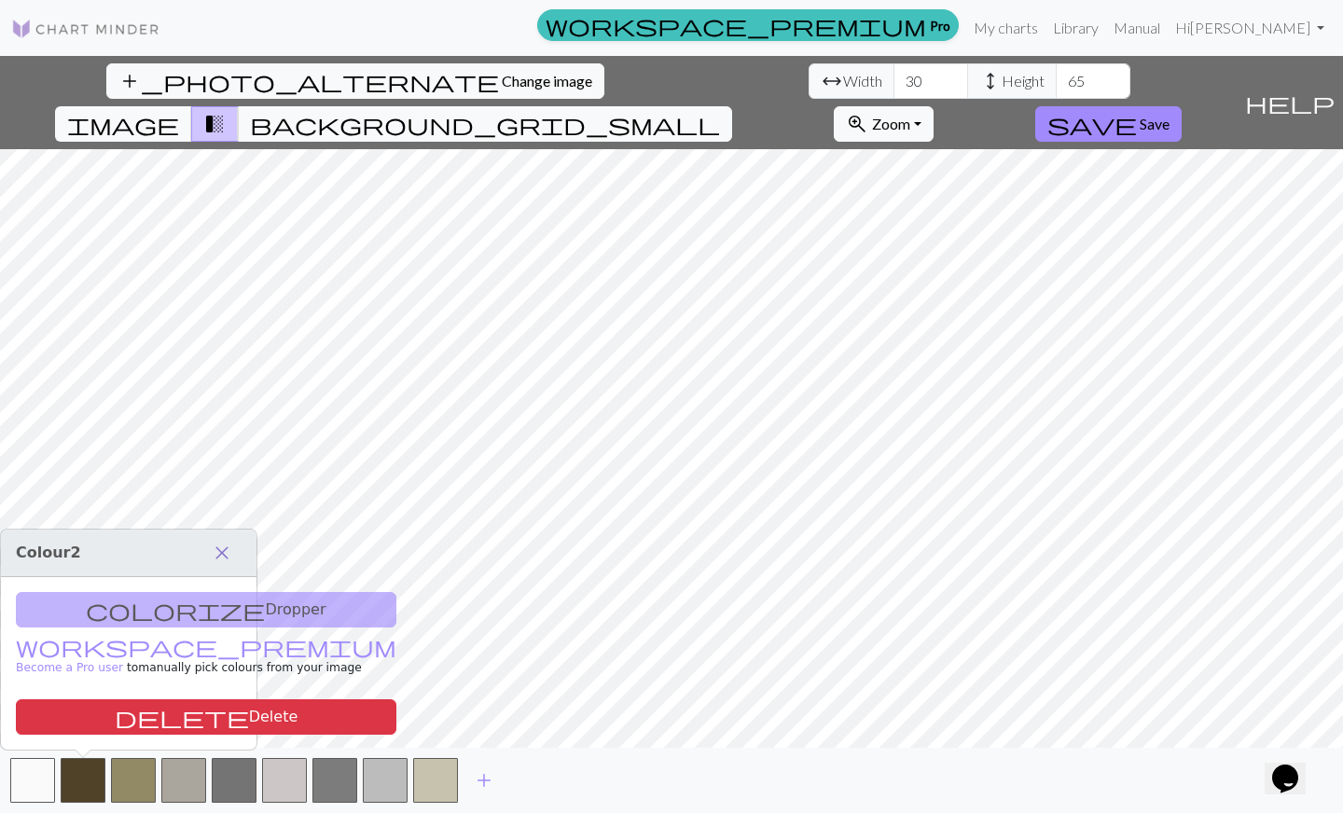
click at [224, 559] on span "close" at bounding box center [222, 553] width 22 height 26
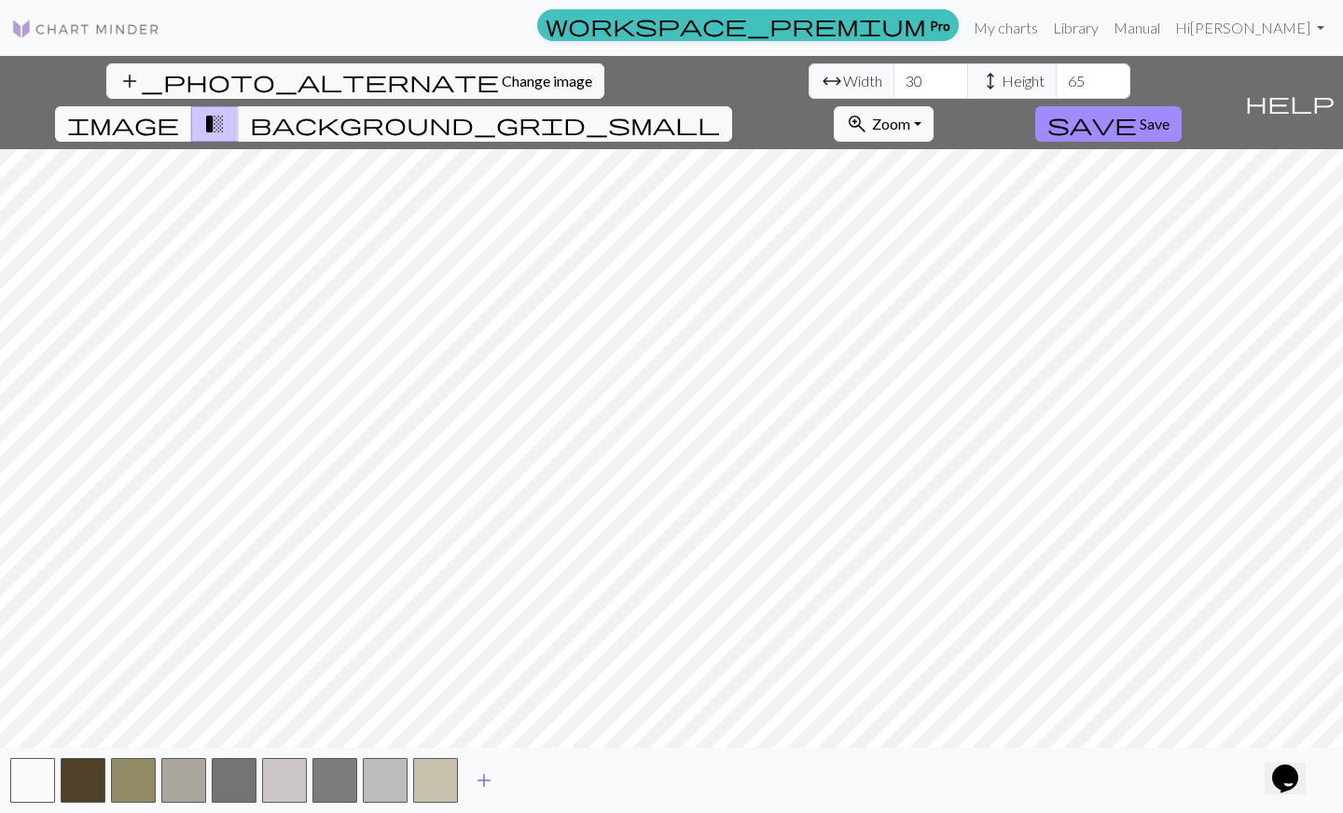
click at [487, 784] on span "add" at bounding box center [484, 780] width 22 height 26
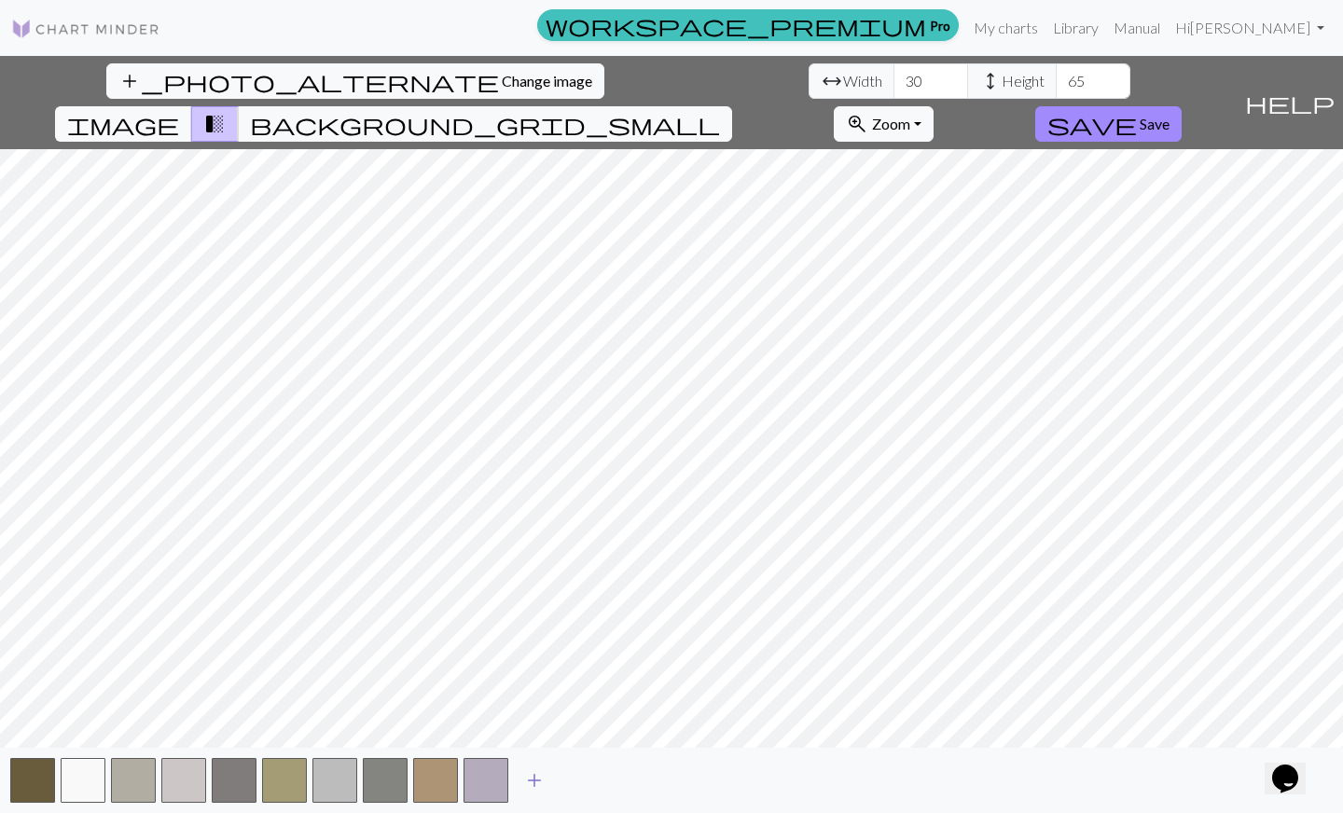
click at [545, 782] on button "add" at bounding box center [534, 780] width 47 height 35
click at [588, 782] on span "add" at bounding box center [584, 780] width 22 height 26
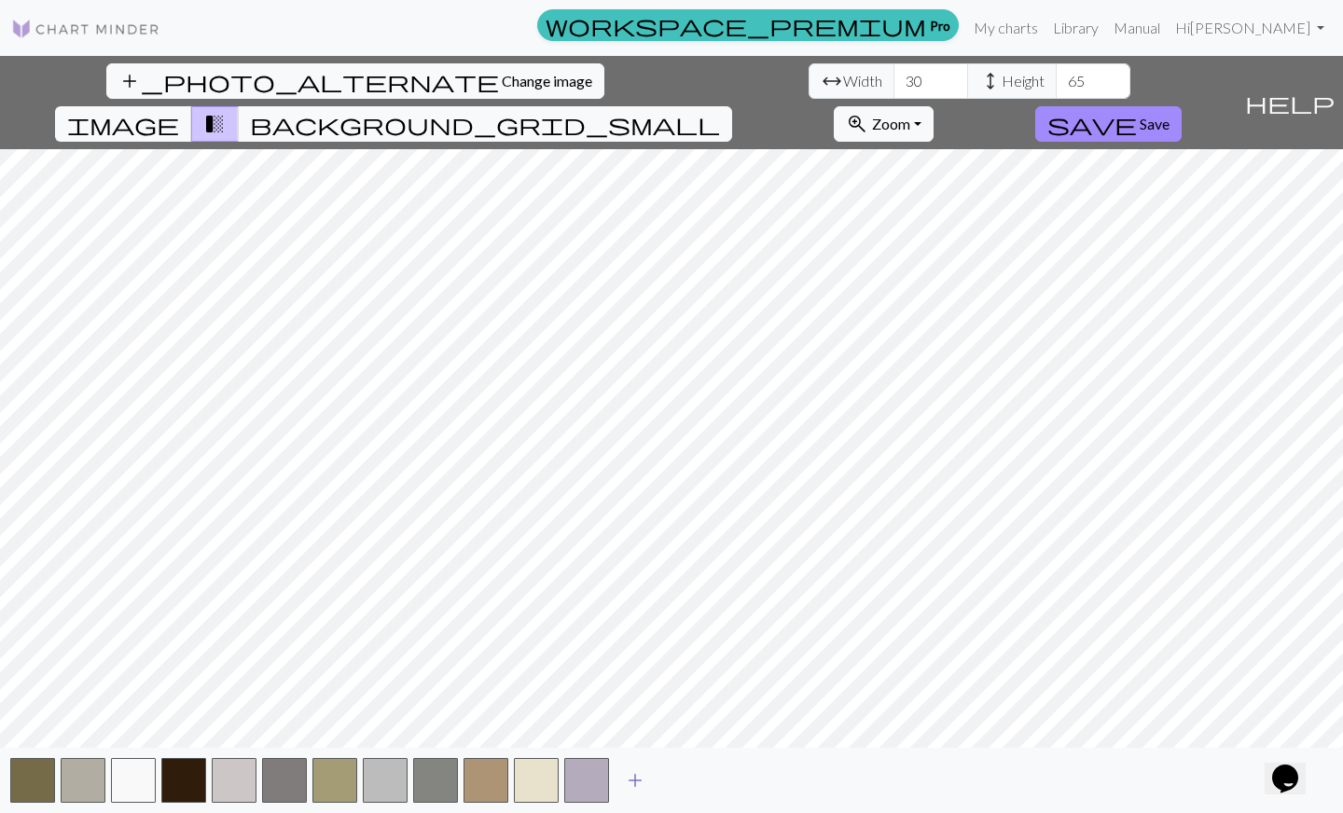
click at [642, 783] on span "add" at bounding box center [635, 780] width 22 height 26
click at [688, 776] on span "add" at bounding box center [685, 780] width 22 height 26
click at [757, 778] on button "add" at bounding box center [735, 780] width 47 height 35
click at [813, 774] on div "add" at bounding box center [671, 780] width 1343 height 65
click at [795, 779] on span "add" at bounding box center [786, 780] width 22 height 26
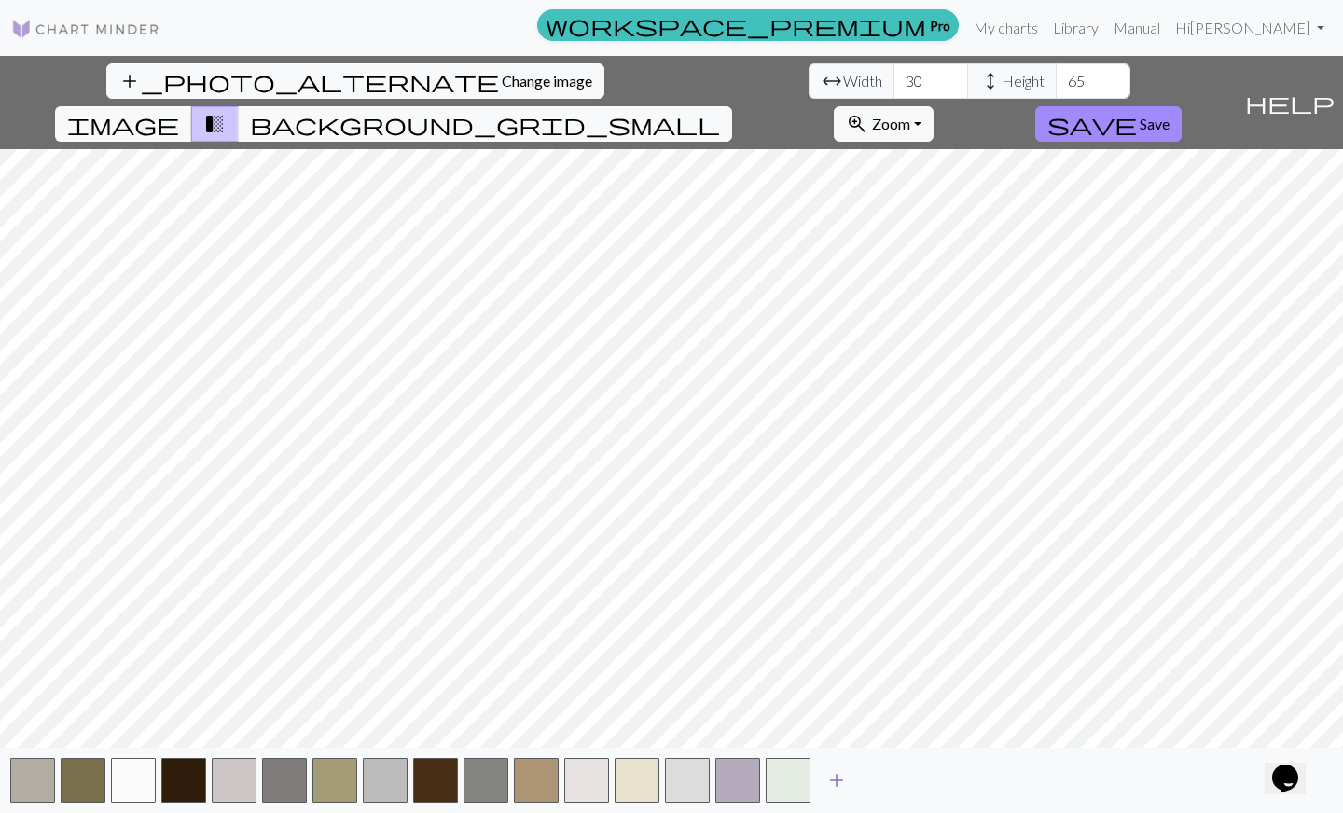
click at [837, 779] on span "add" at bounding box center [836, 780] width 22 height 26
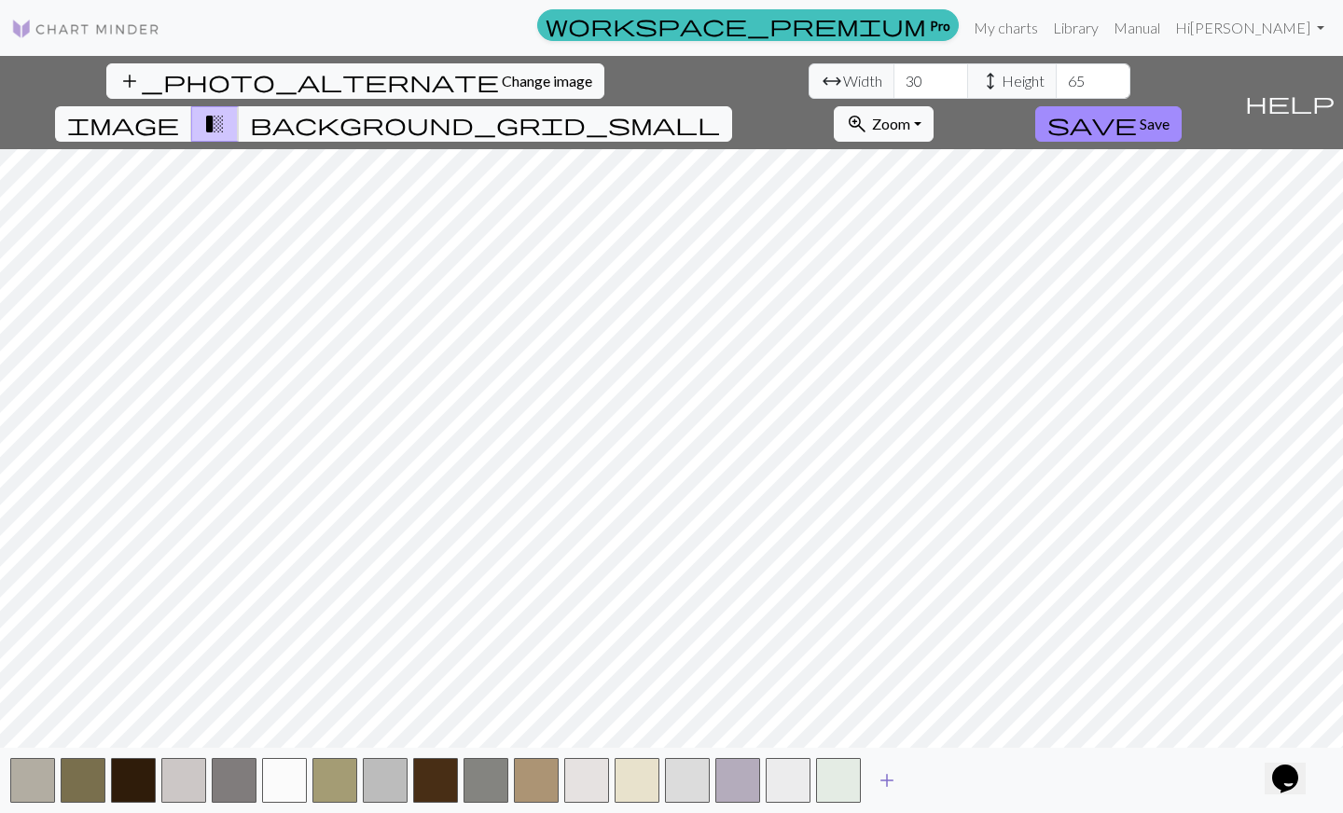
click at [879, 780] on span "add" at bounding box center [887, 780] width 22 height 26
click at [937, 780] on span "add" at bounding box center [937, 780] width 22 height 26
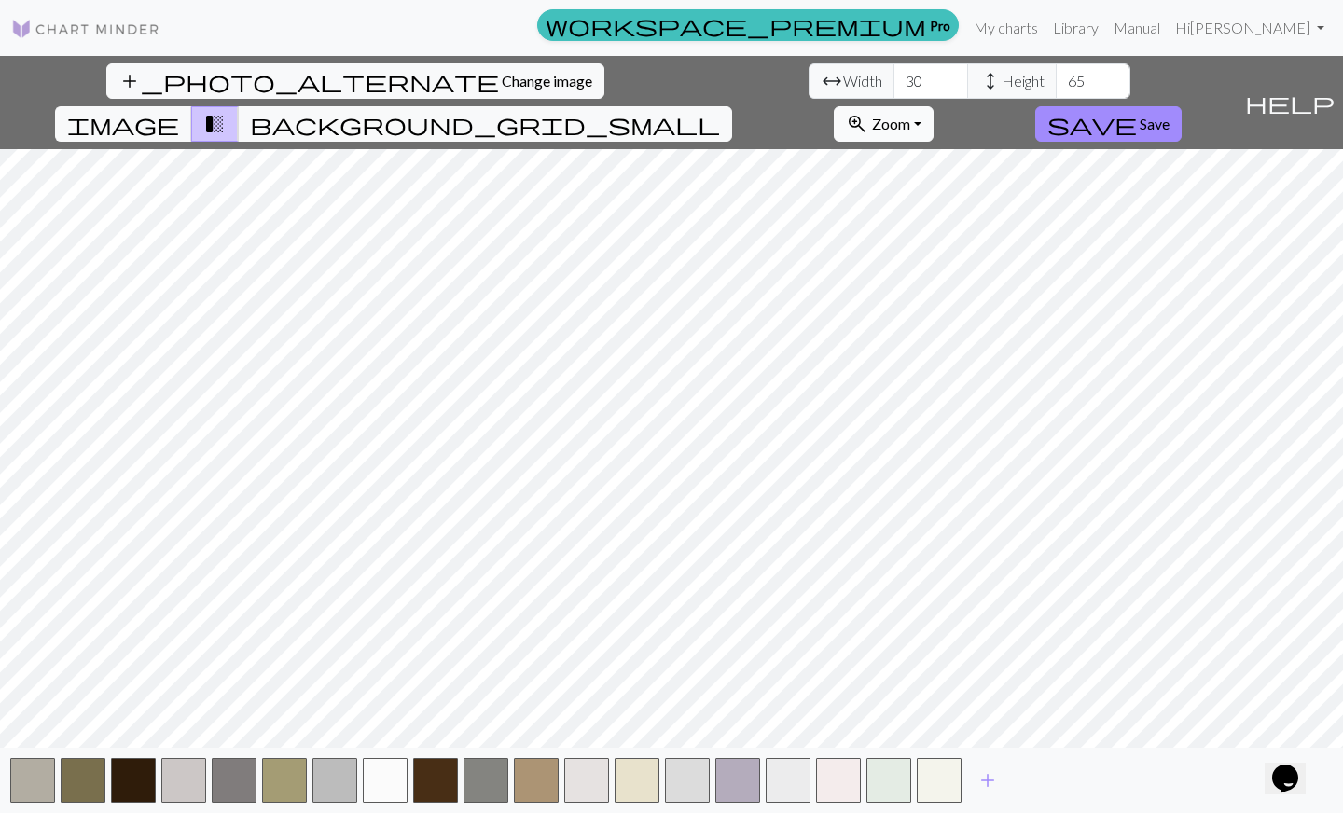
click at [910, 115] on span "Zoom" at bounding box center [891, 124] width 38 height 18
click at [982, 150] on button "Fit all" at bounding box center [908, 165] width 147 height 30
click at [984, 780] on span "add" at bounding box center [987, 780] width 22 height 26
click at [1042, 787] on span "add" at bounding box center [1038, 780] width 22 height 26
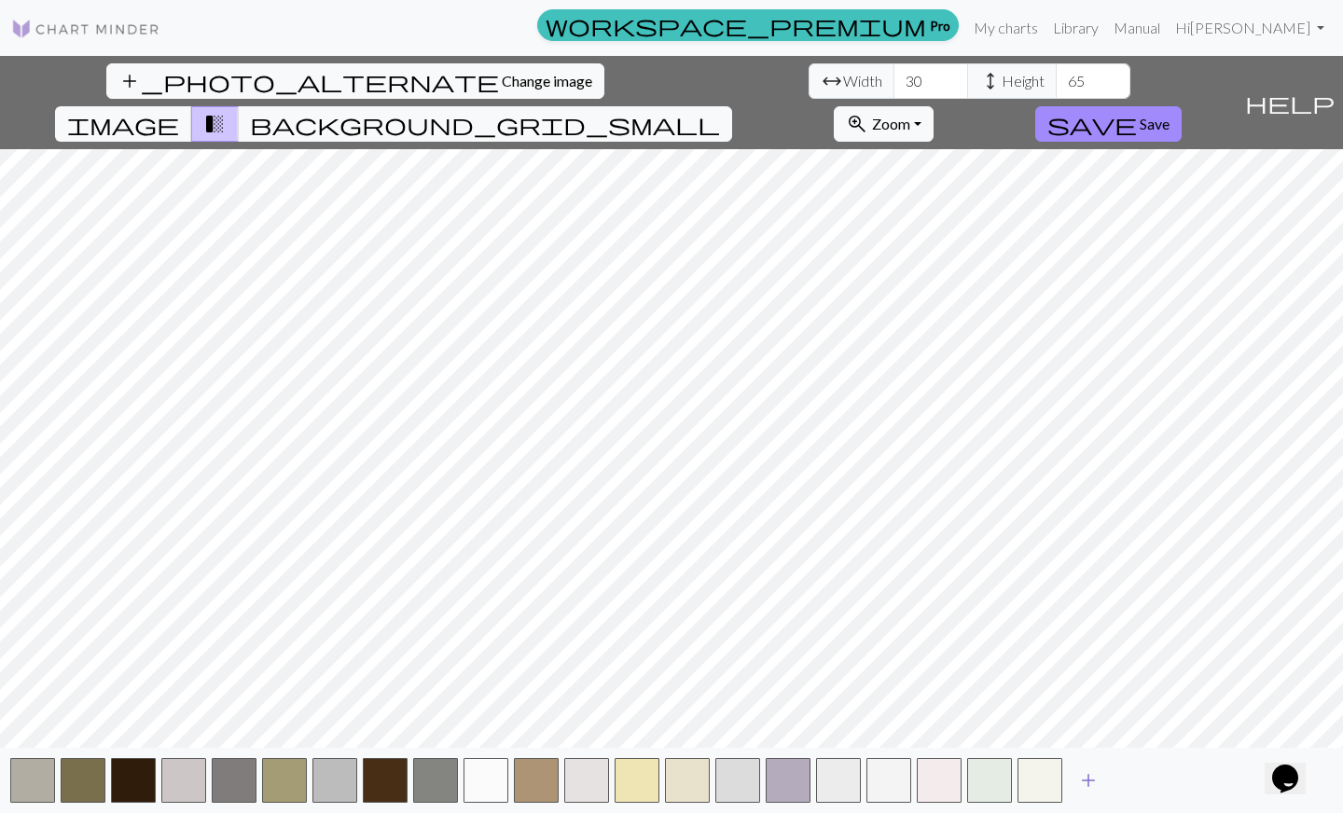
click at [1089, 786] on span "add" at bounding box center [1088, 780] width 22 height 26
click at [1143, 781] on span "add" at bounding box center [1138, 780] width 22 height 26
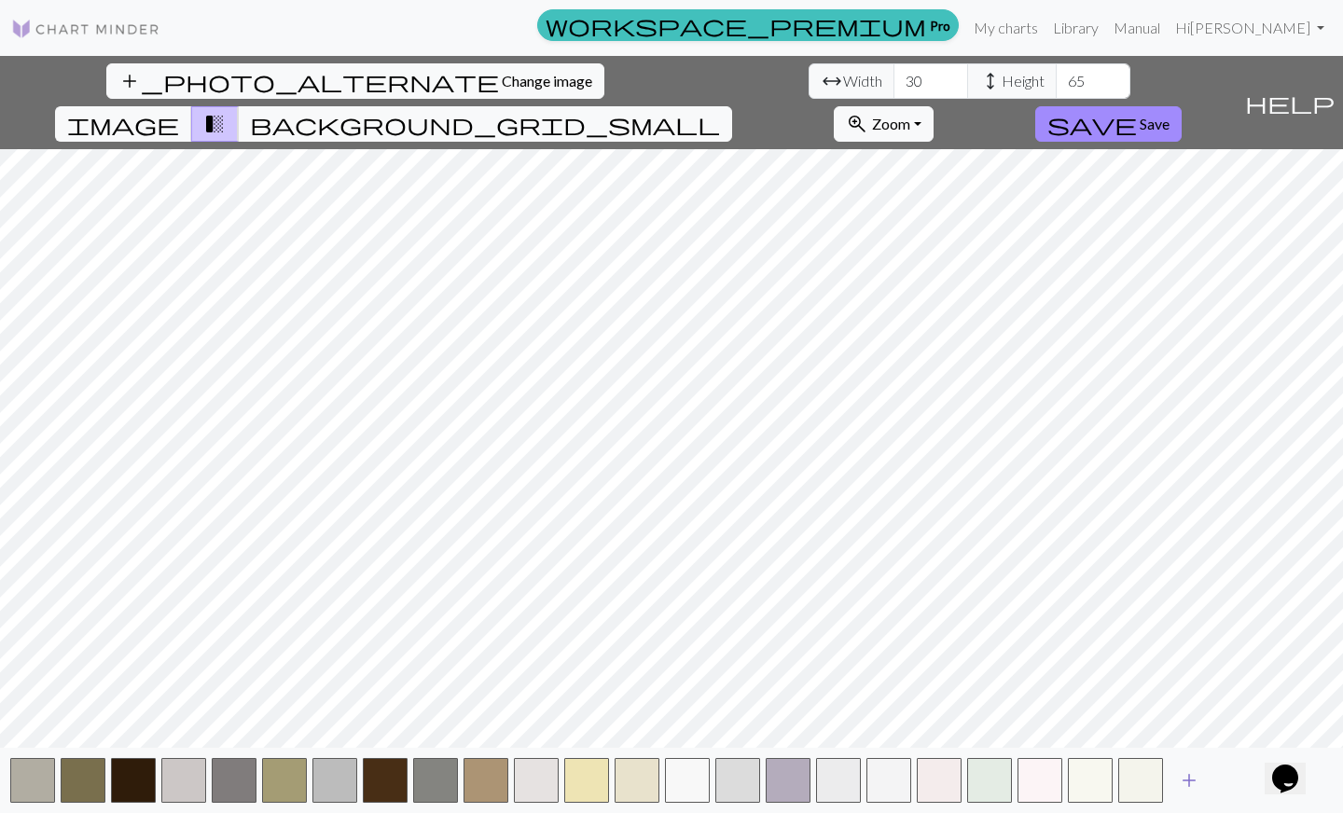
click at [1186, 773] on span "add" at bounding box center [1189, 780] width 22 height 26
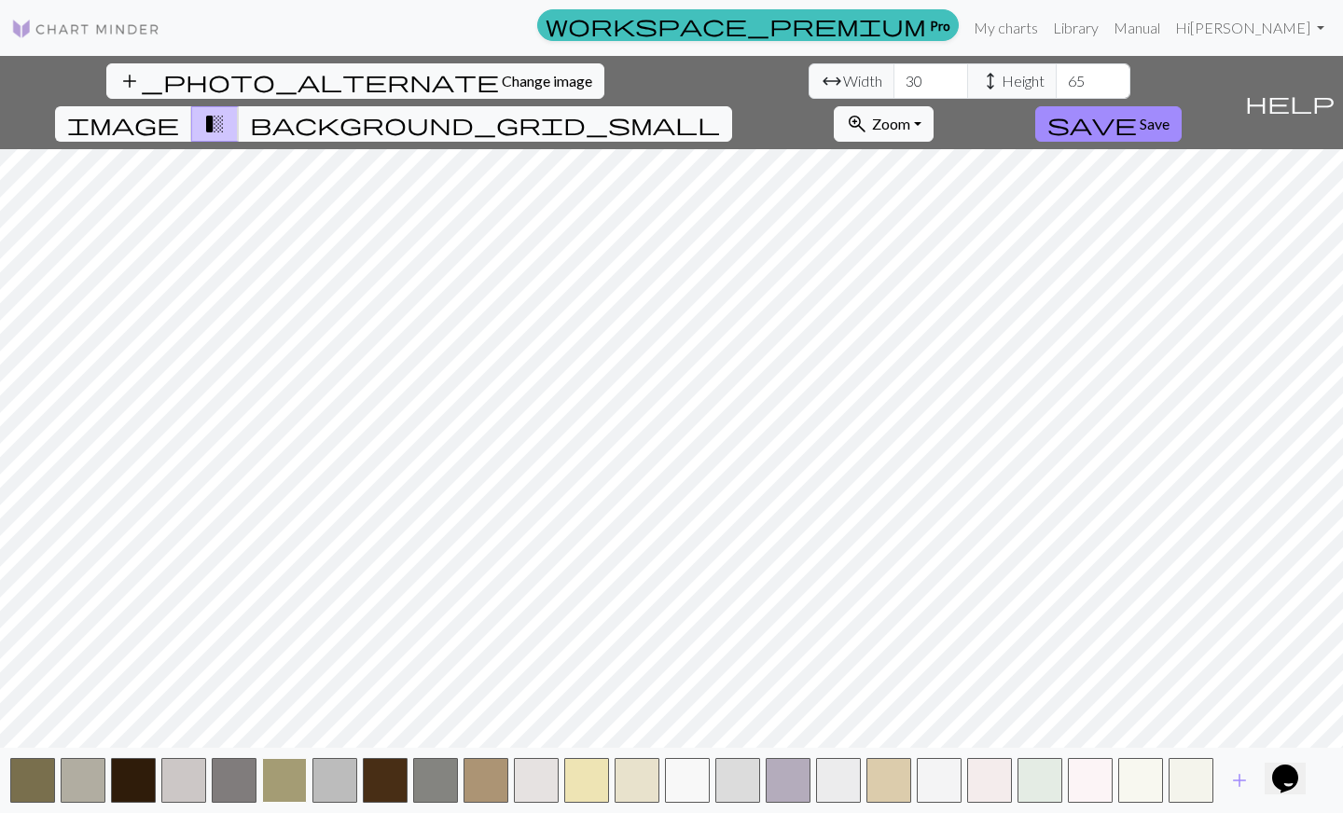
click at [302, 776] on button "button" at bounding box center [284, 780] width 45 height 45
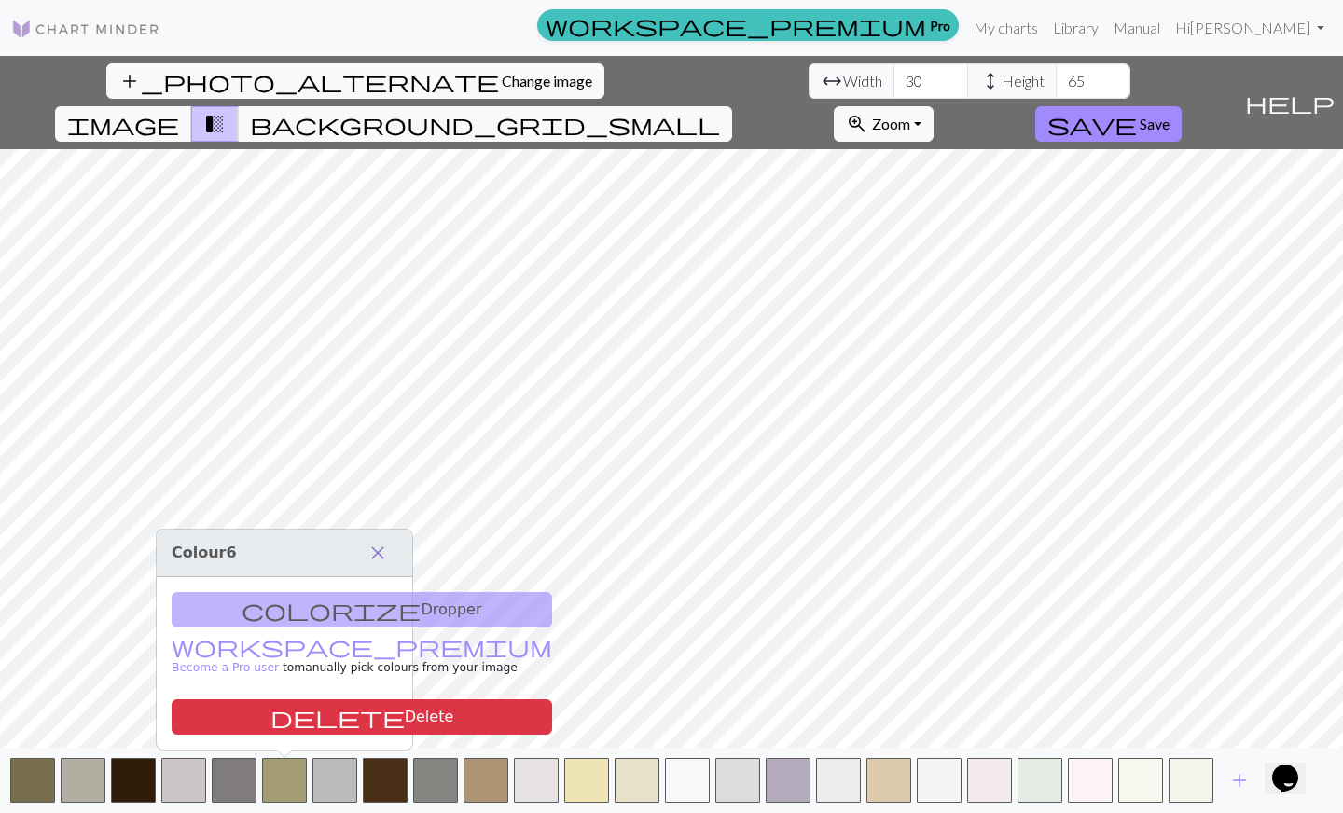
click at [381, 563] on span "close" at bounding box center [377, 553] width 22 height 26
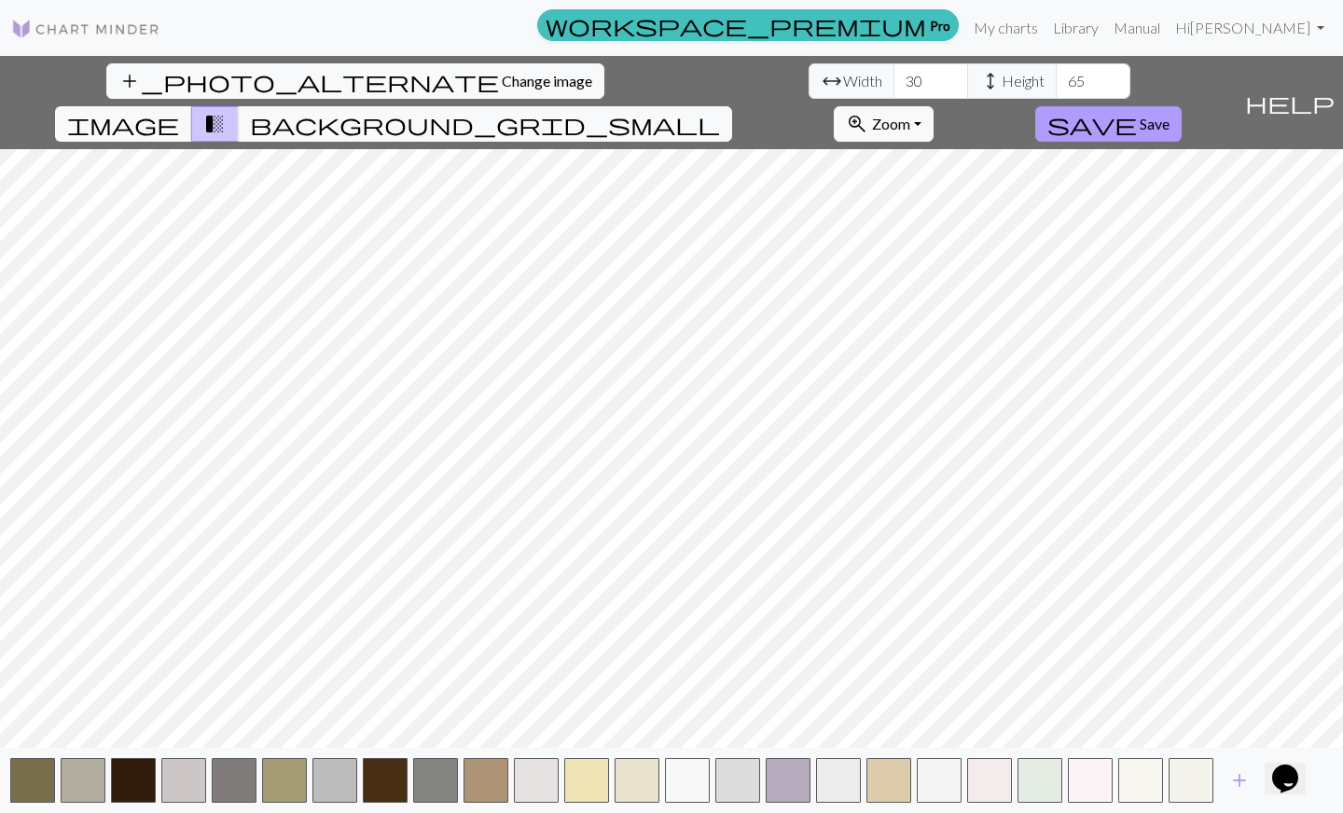
click at [1137, 111] on span "save" at bounding box center [1092, 124] width 90 height 26
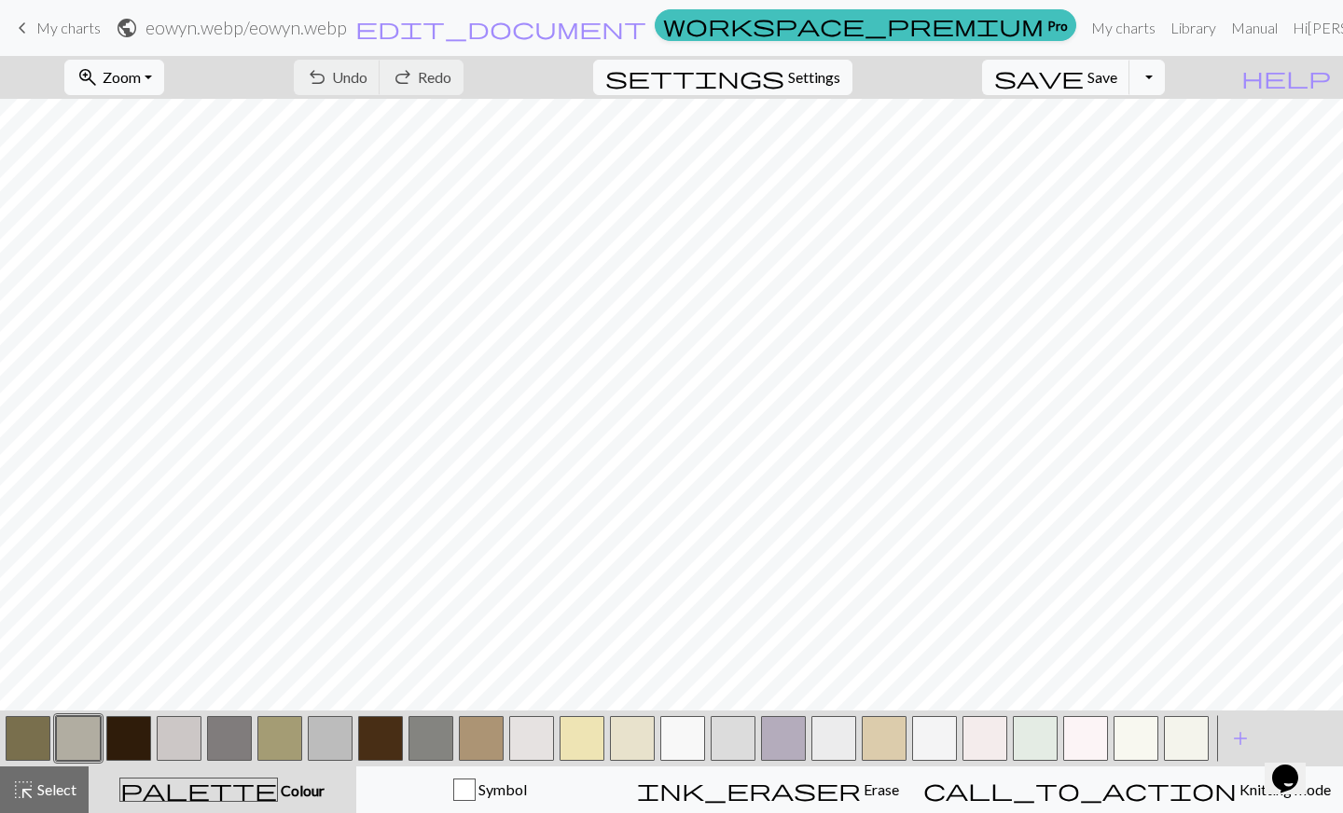
click at [30, 726] on button "button" at bounding box center [28, 738] width 45 height 45
click at [383, 732] on button "button" at bounding box center [380, 738] width 45 height 45
click at [131, 753] on button "button" at bounding box center [128, 738] width 45 height 45
click at [35, 731] on button "button" at bounding box center [28, 738] width 45 height 45
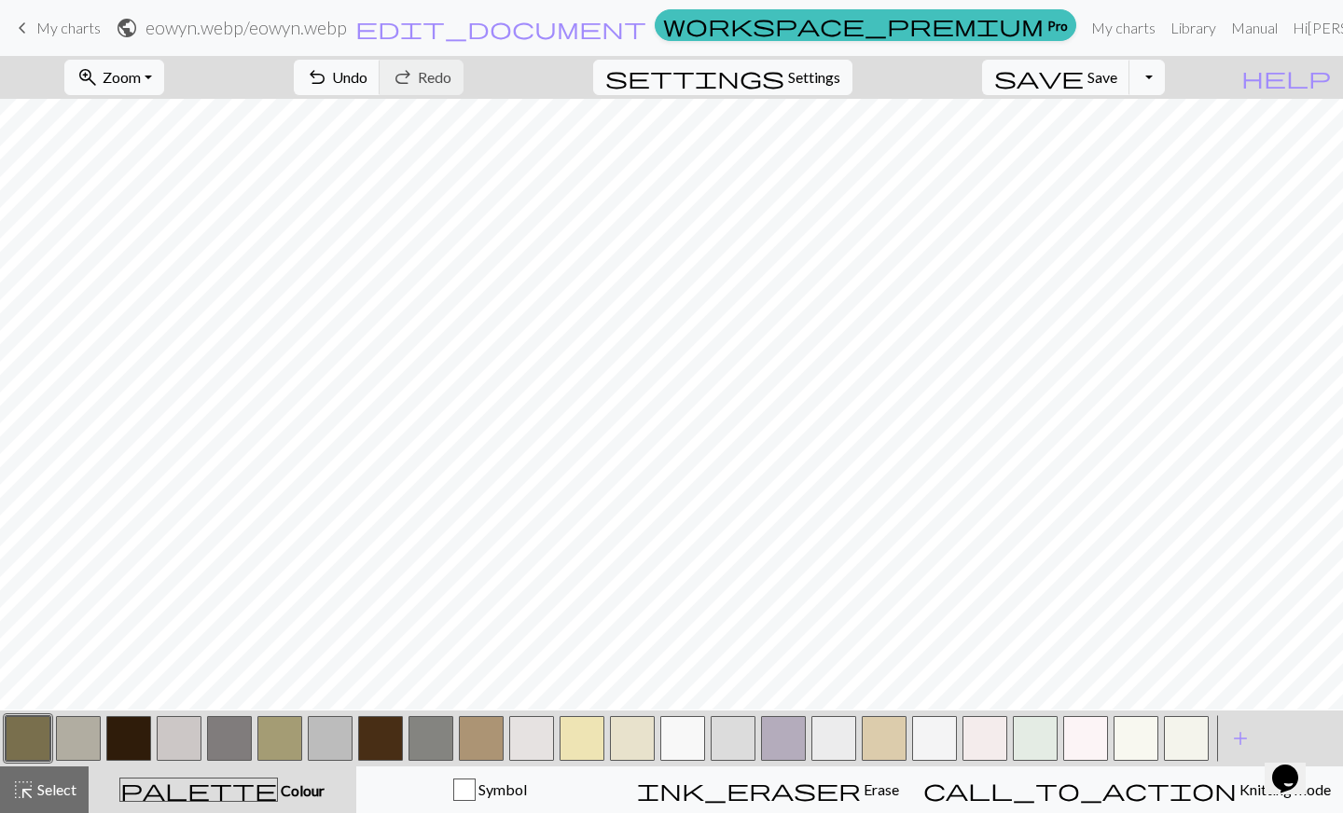
scroll to position [0, 0]
click at [278, 737] on button "button" at bounding box center [279, 738] width 45 height 45
click at [681, 730] on button "button" at bounding box center [682, 738] width 45 height 45
click at [294, 736] on button "button" at bounding box center [279, 738] width 45 height 45
click at [6, 737] on button "button" at bounding box center [28, 738] width 45 height 45
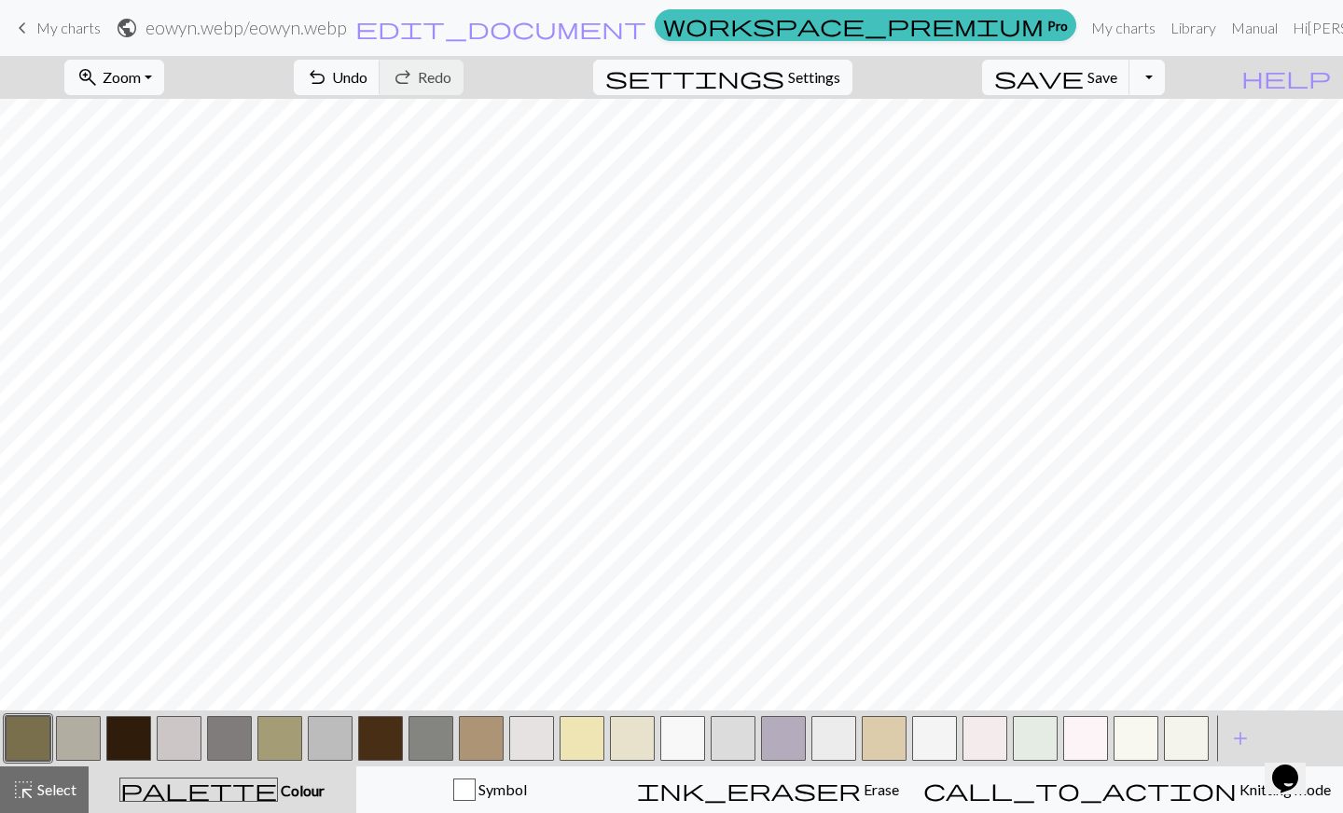
click at [283, 742] on button "button" at bounding box center [279, 738] width 45 height 45
click at [587, 753] on button "button" at bounding box center [581, 738] width 45 height 45
click at [21, 733] on button "button" at bounding box center [28, 738] width 45 height 45
click at [296, 737] on button "button" at bounding box center [279, 738] width 45 height 45
click at [491, 738] on button "button" at bounding box center [481, 738] width 45 height 45
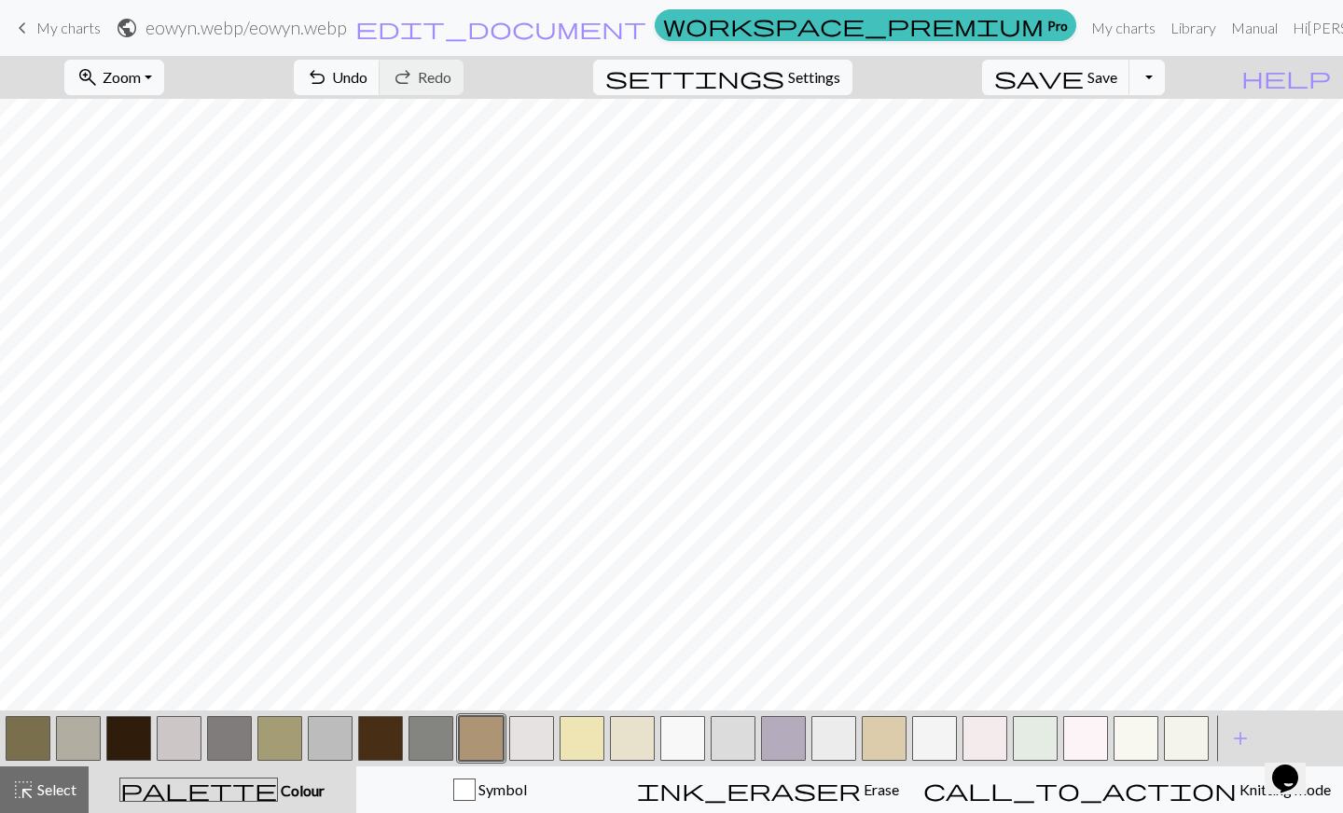
click at [19, 728] on button "button" at bounding box center [28, 738] width 45 height 45
click at [301, 733] on button "button" at bounding box center [279, 738] width 45 height 45
click at [481, 748] on button "button" at bounding box center [481, 738] width 45 height 45
click at [884, 738] on button "button" at bounding box center [884, 738] width 45 height 45
click at [1192, 724] on button "button" at bounding box center [1186, 738] width 45 height 45
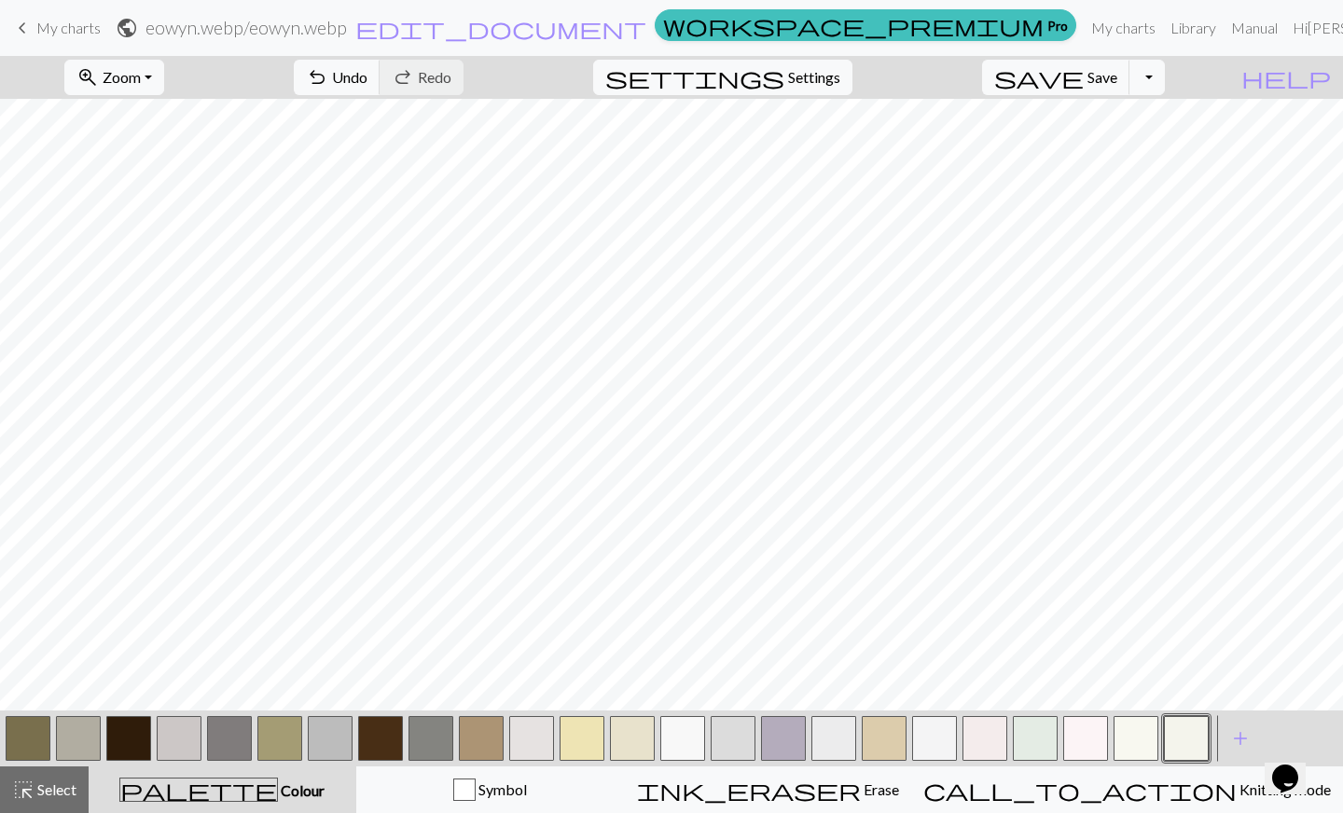
click at [932, 728] on button "button" at bounding box center [934, 738] width 45 height 45
click at [478, 738] on button "button" at bounding box center [481, 738] width 45 height 45
click at [288, 738] on button "button" at bounding box center [279, 738] width 45 height 45
click at [573, 729] on button "button" at bounding box center [581, 738] width 45 height 45
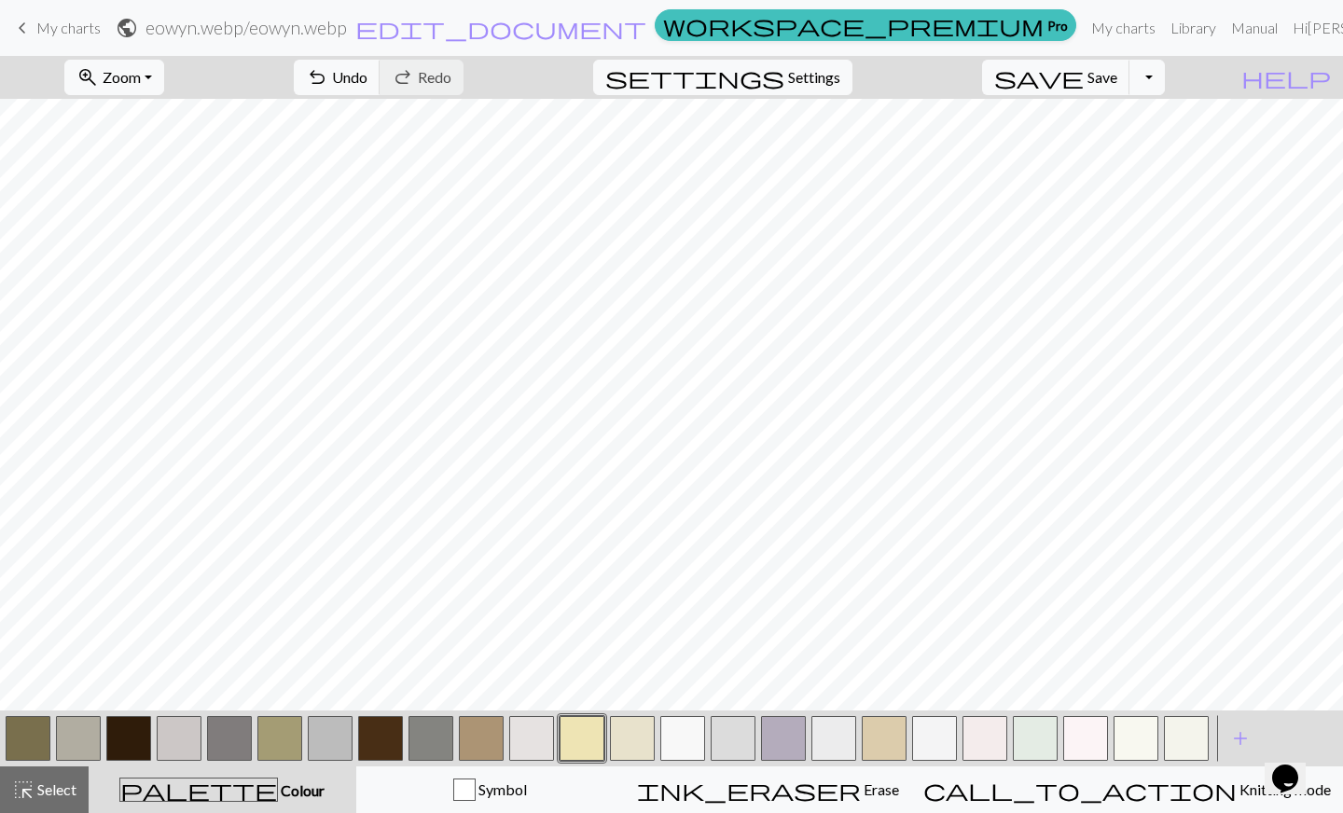
click at [476, 739] on button "button" at bounding box center [481, 738] width 45 height 45
click at [136, 725] on button "button" at bounding box center [128, 738] width 45 height 45
click at [398, 745] on button "button" at bounding box center [380, 738] width 45 height 45
click at [842, 734] on button "button" at bounding box center [833, 738] width 45 height 45
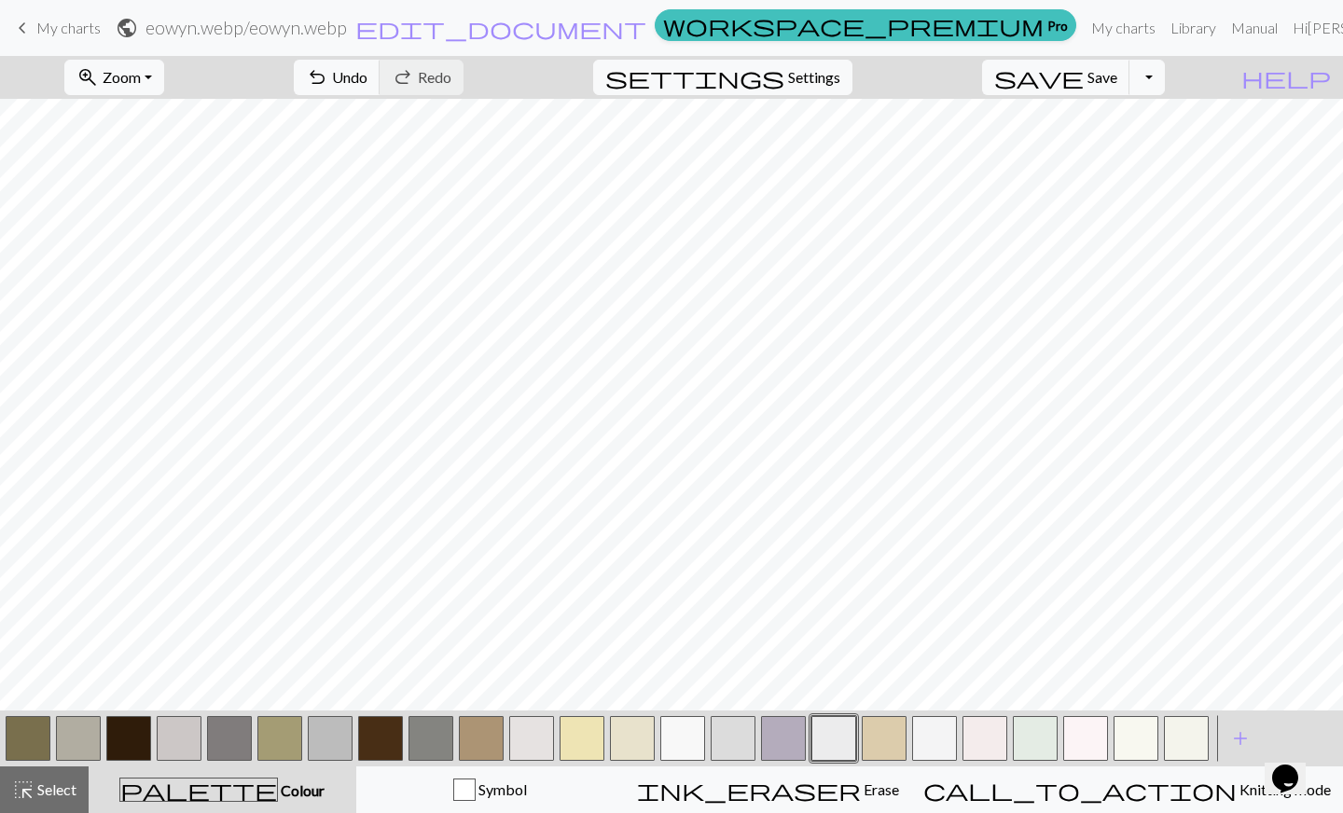
click at [283, 723] on button "button" at bounding box center [279, 738] width 45 height 45
click at [376, 736] on button "button" at bounding box center [380, 738] width 45 height 45
click at [135, 741] on button "button" at bounding box center [128, 738] width 45 height 45
click at [697, 729] on button "button" at bounding box center [682, 738] width 45 height 45
click at [134, 738] on button "button" at bounding box center [128, 738] width 45 height 45
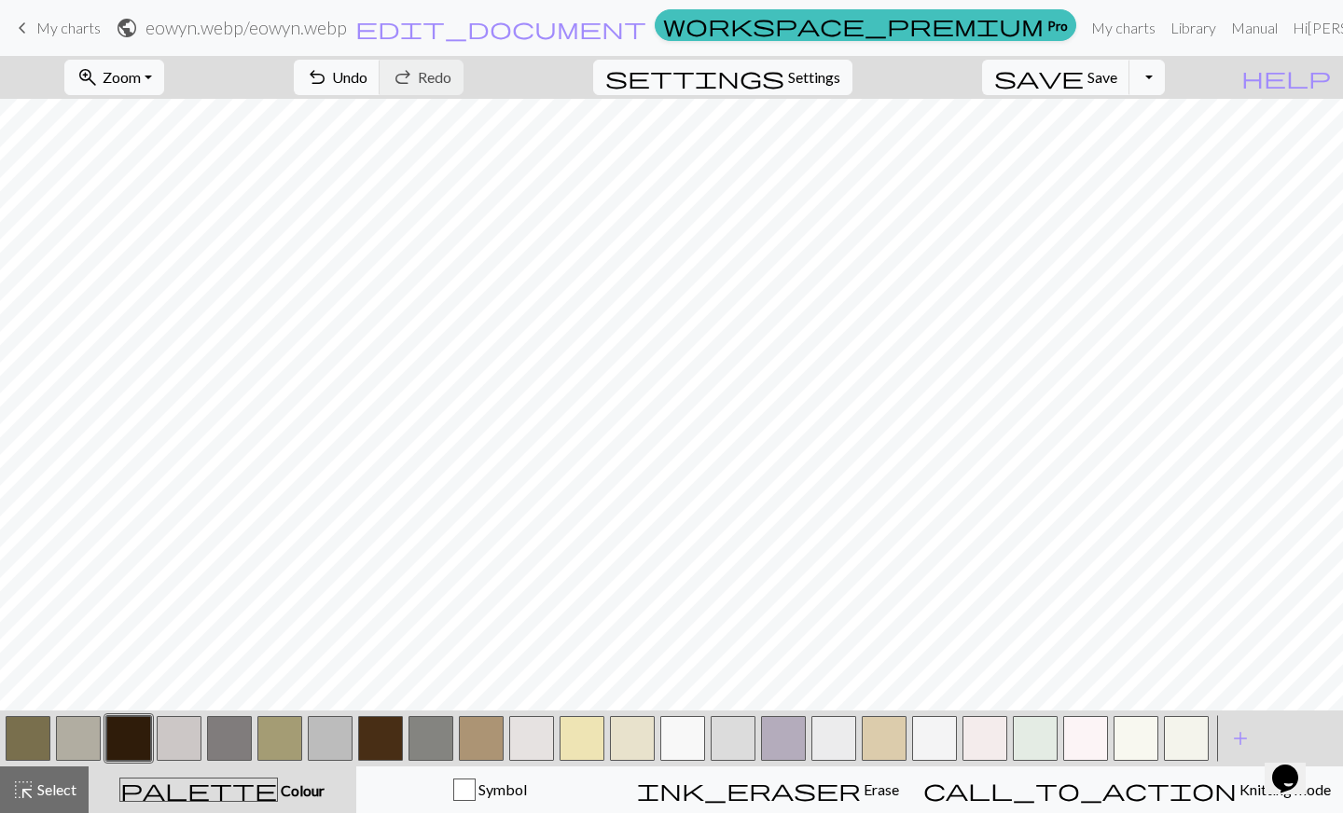
click at [282, 728] on button "button" at bounding box center [279, 738] width 45 height 45
click at [688, 731] on button "button" at bounding box center [682, 738] width 45 height 45
click at [297, 725] on button "button" at bounding box center [279, 738] width 45 height 45
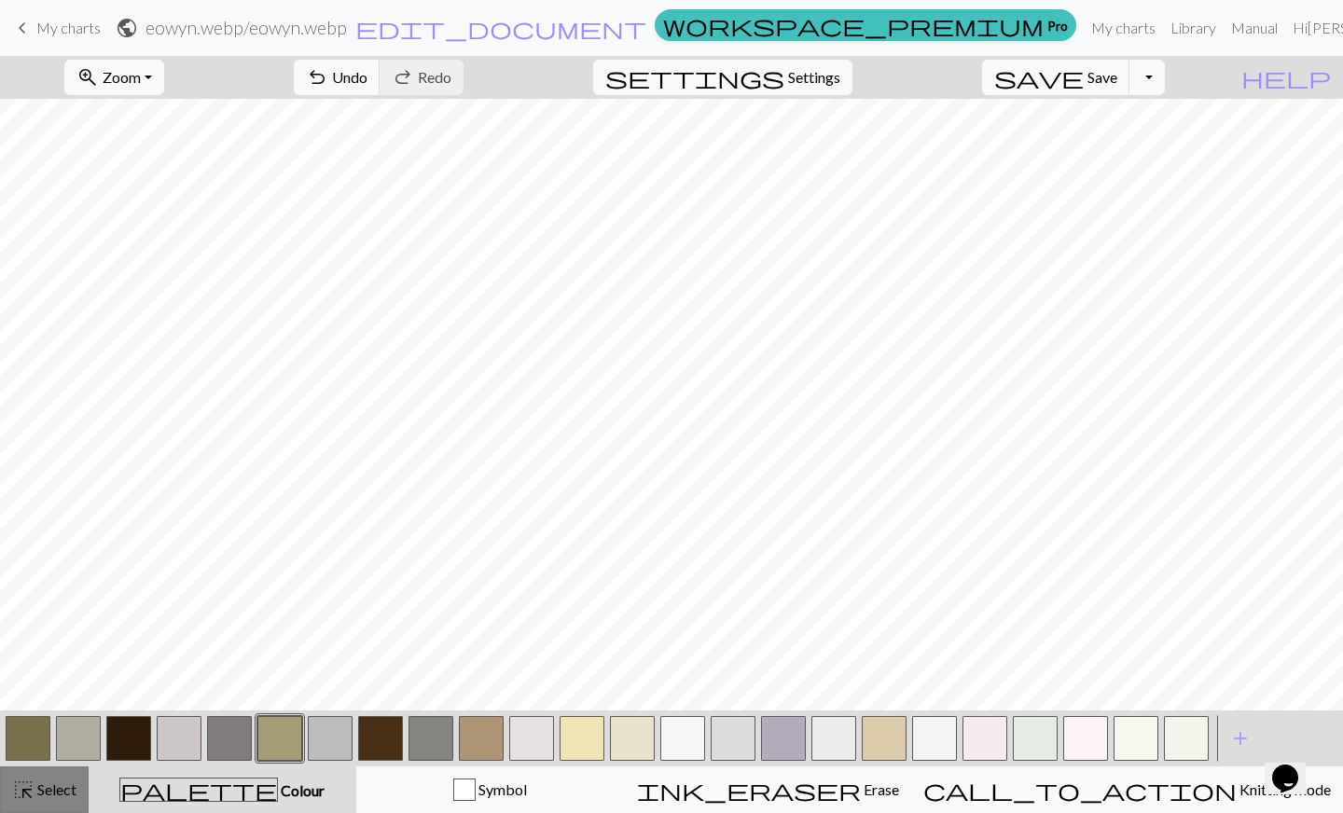
click at [31, 786] on span "highlight_alt" at bounding box center [23, 790] width 22 height 26
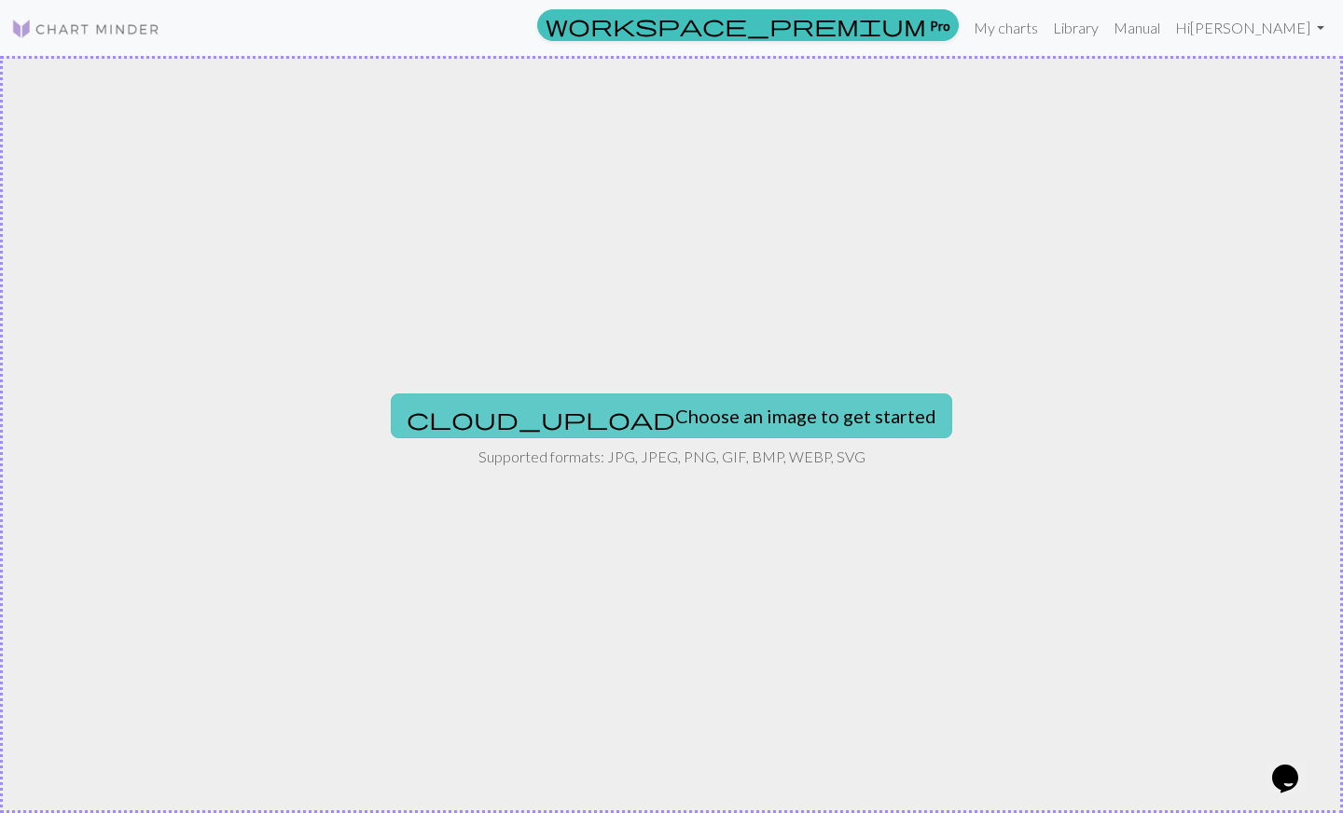
click at [612, 393] on button "cloud_upload Choose an image to get started" at bounding box center [671, 415] width 561 height 45
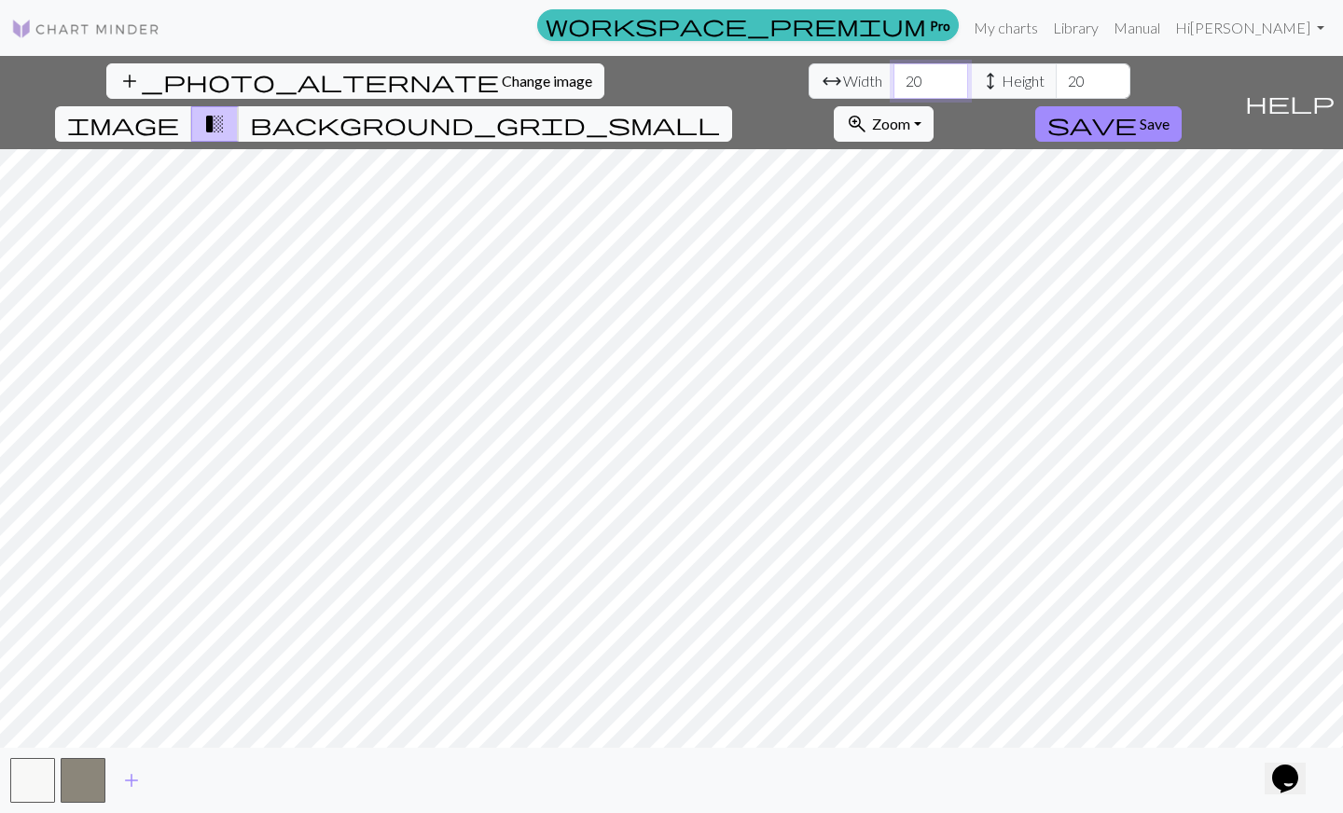
click at [893, 77] on input "20" at bounding box center [930, 80] width 75 height 35
type input "2"
type input "30"
click at [1056, 78] on input "21" at bounding box center [1093, 80] width 75 height 35
type input "2"
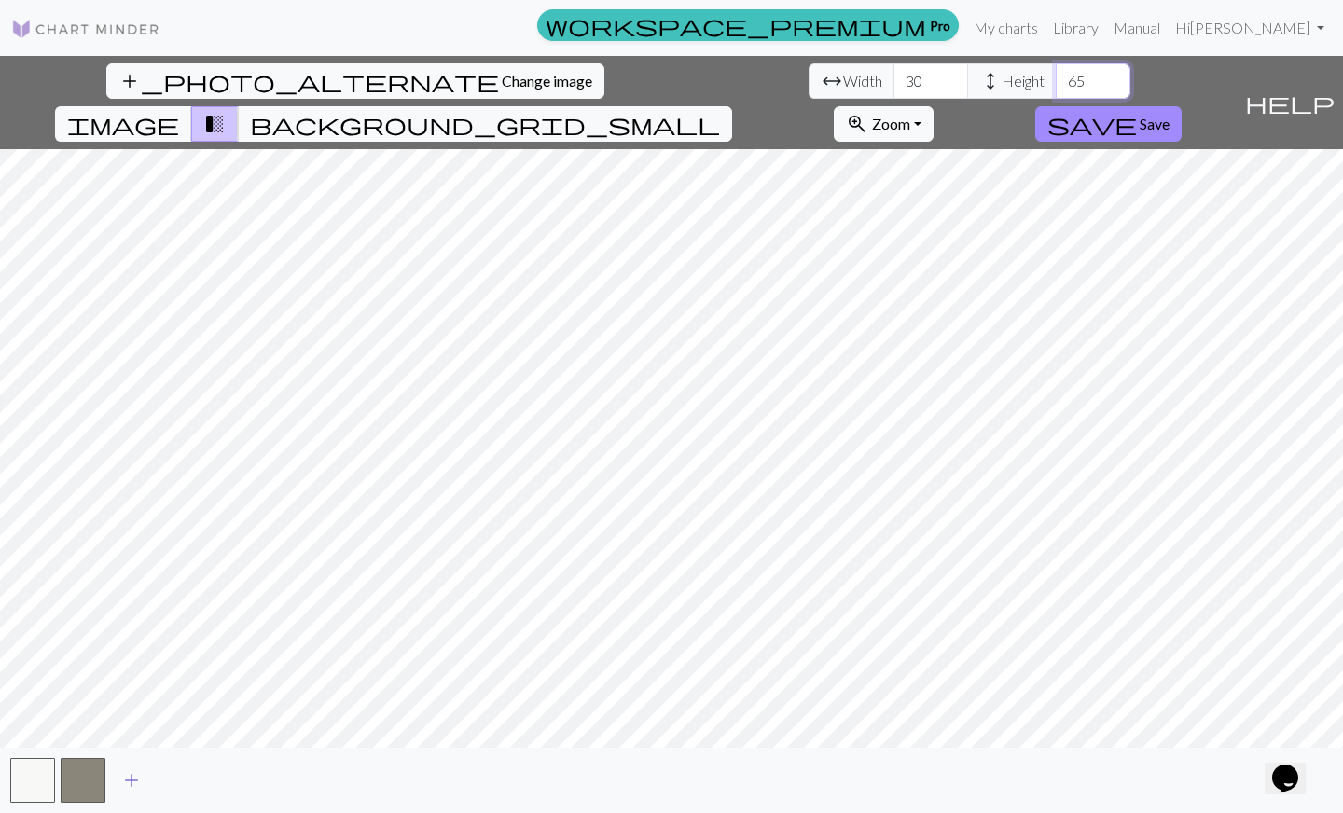
type input "65"
click at [145, 782] on button "add" at bounding box center [131, 780] width 47 height 35
click at [145, 782] on button "button" at bounding box center [133, 780] width 45 height 45
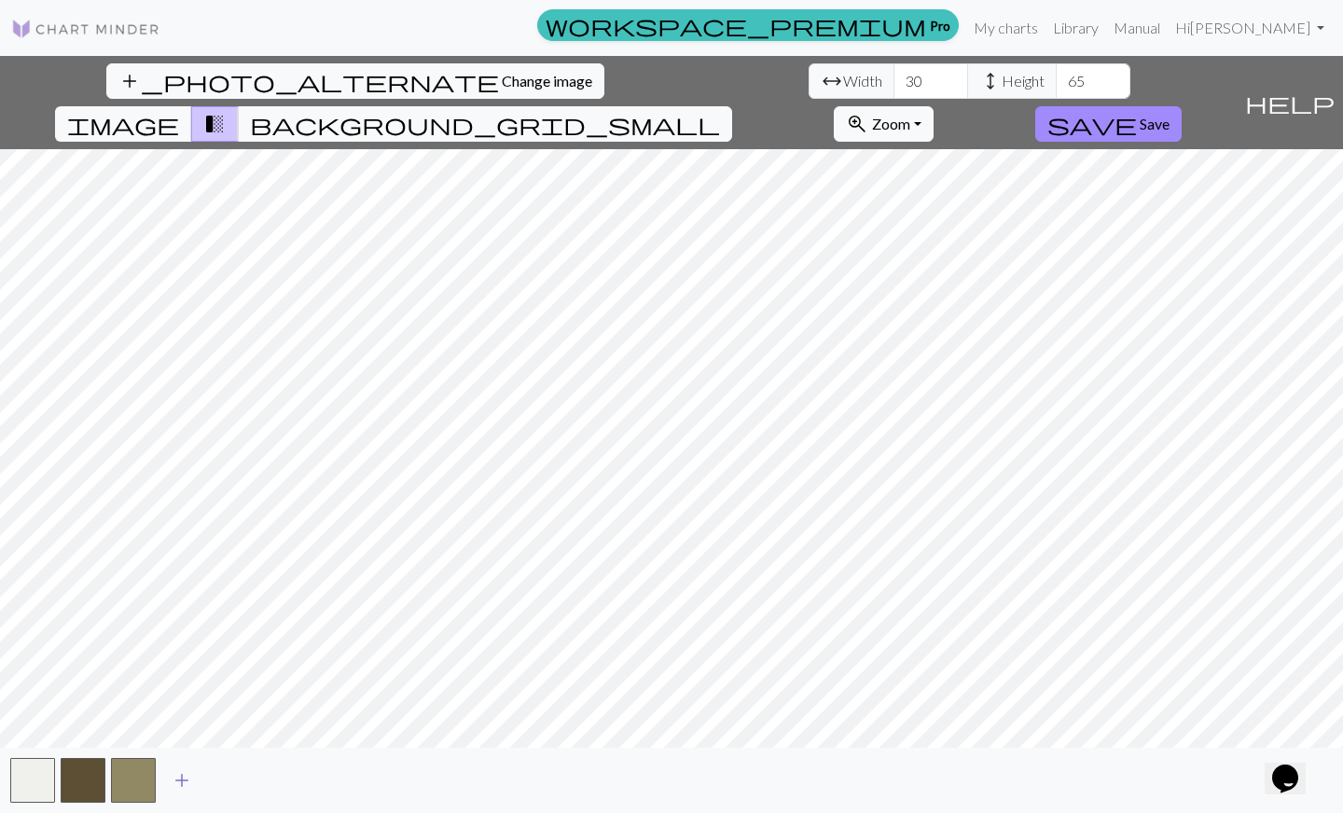
click at [145, 782] on button "button" at bounding box center [133, 780] width 45 height 45
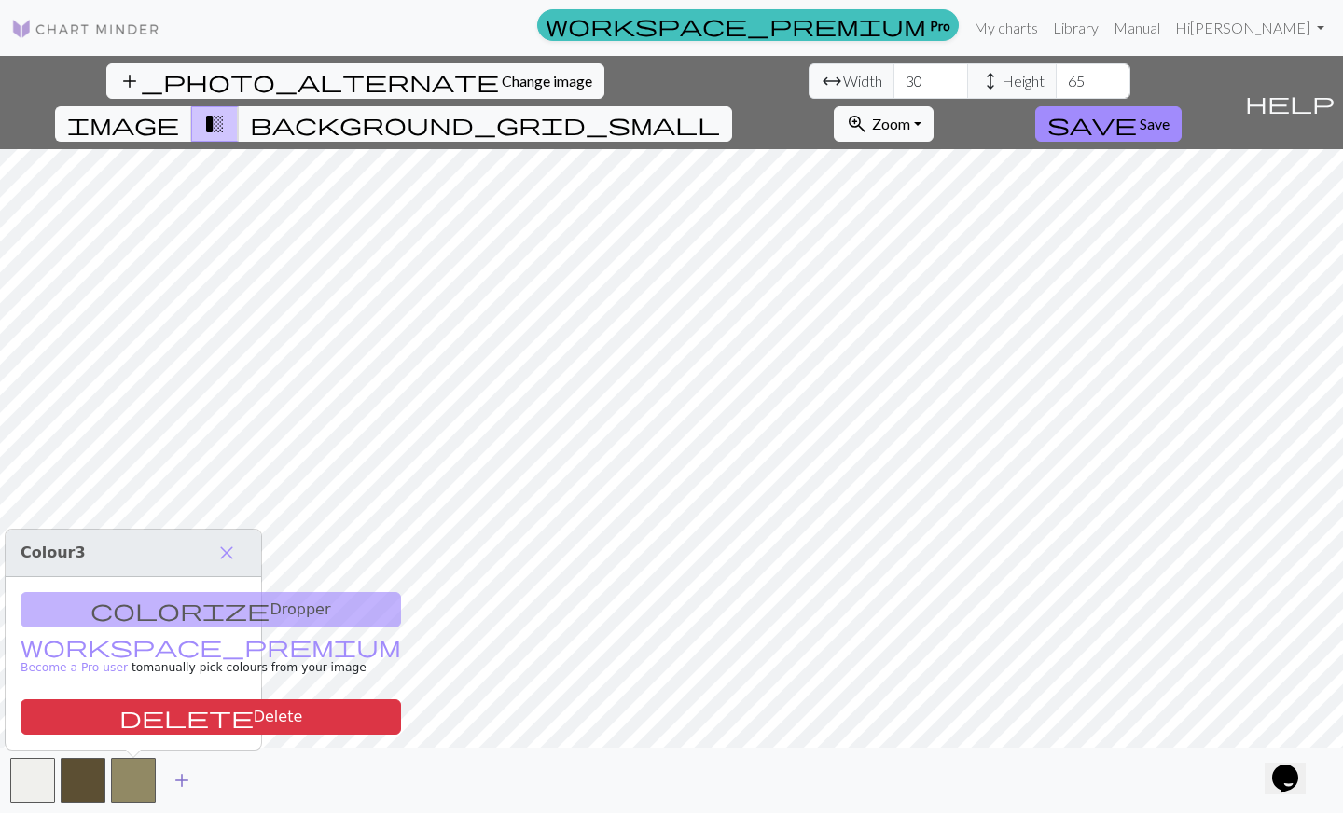
click at [183, 786] on span "add" at bounding box center [182, 780] width 22 height 26
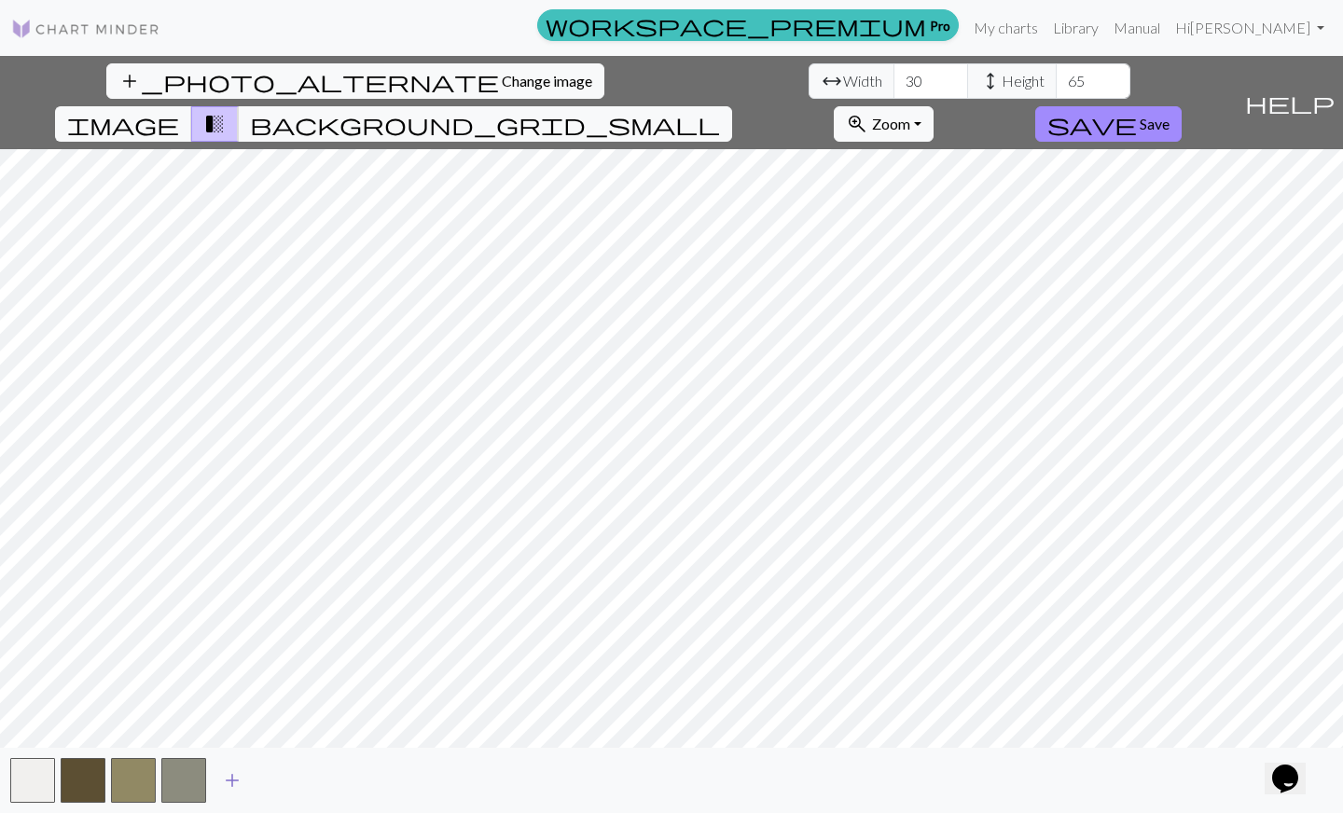
click at [239, 780] on span "add" at bounding box center [232, 780] width 22 height 26
click at [283, 780] on span "add" at bounding box center [282, 780] width 22 height 26
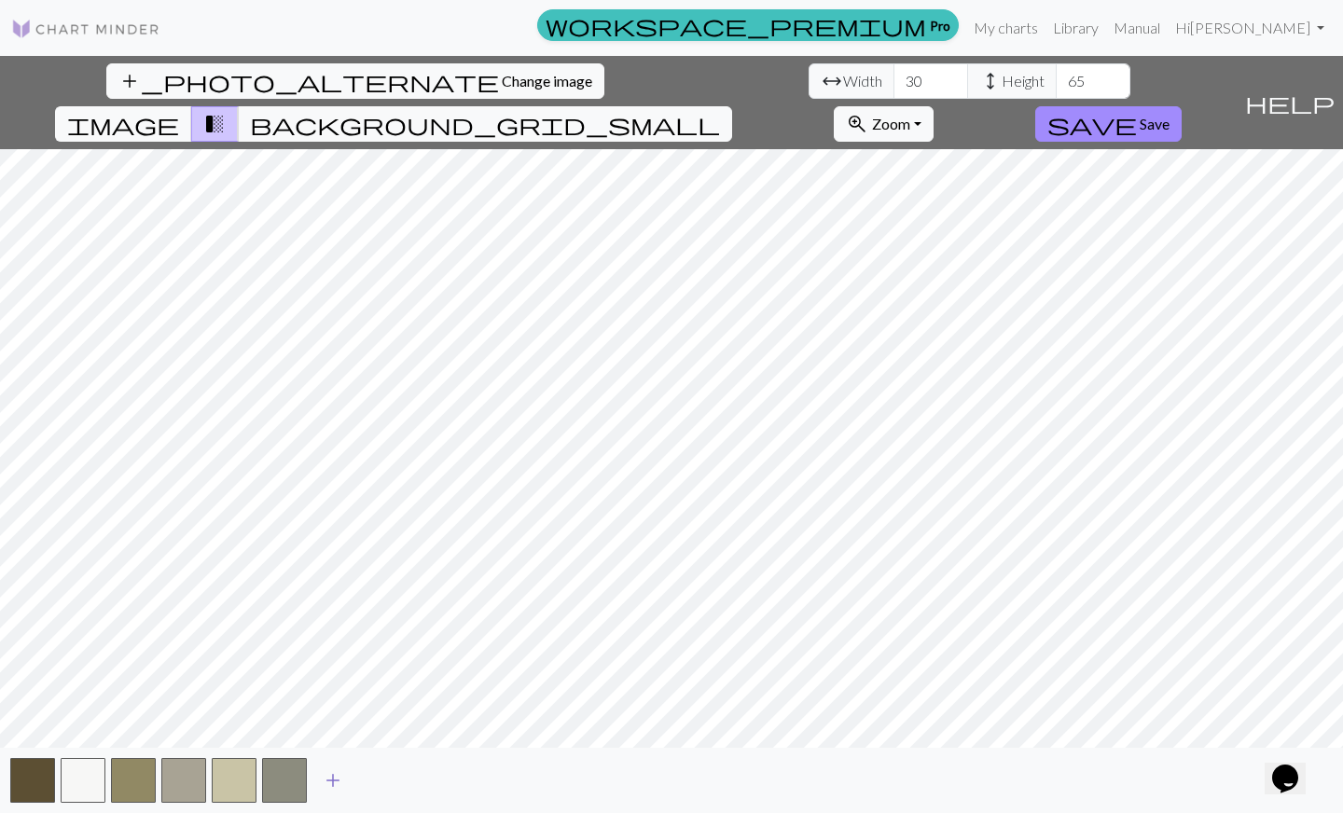
click at [337, 780] on span "add" at bounding box center [333, 780] width 22 height 26
click at [388, 780] on span "add" at bounding box center [383, 780] width 22 height 26
click at [437, 780] on span "add" at bounding box center [433, 780] width 22 height 26
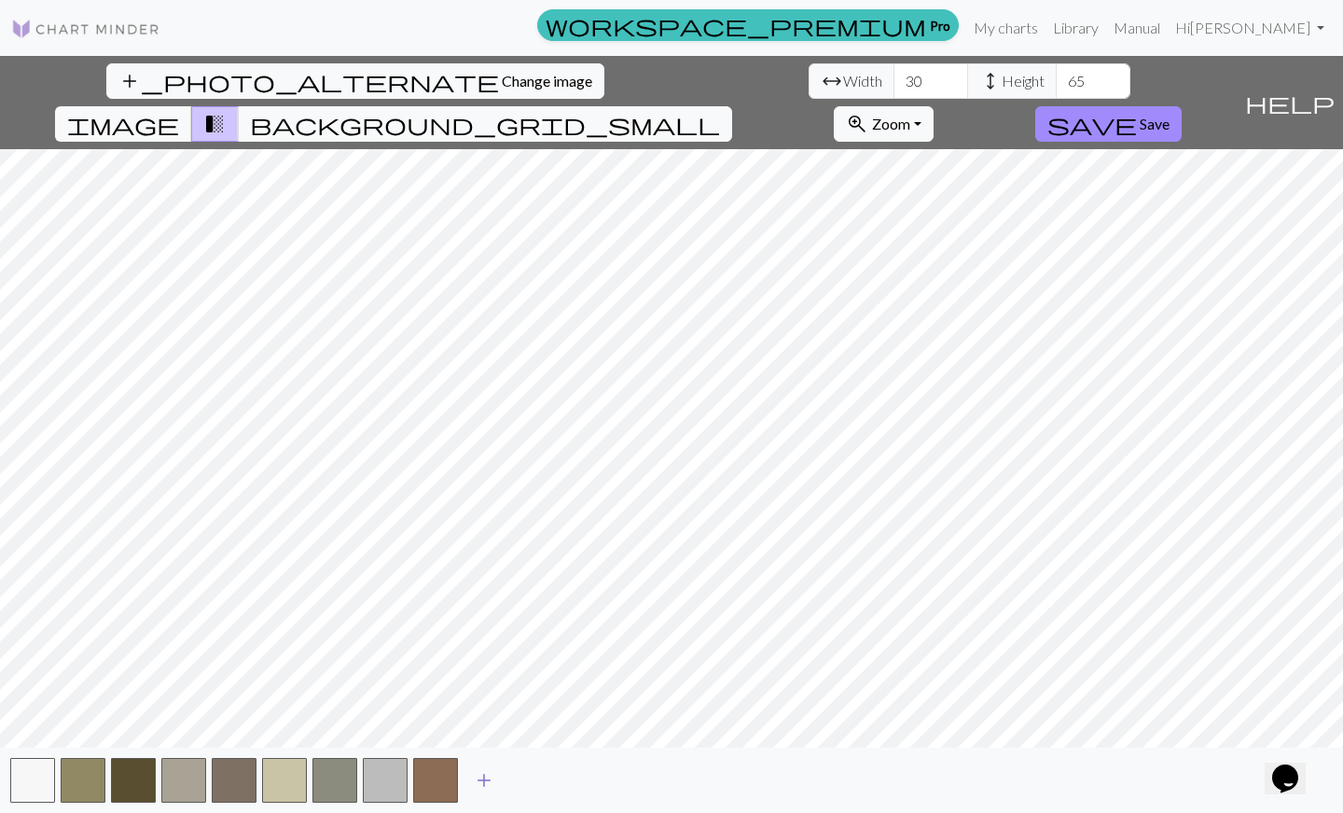
click at [490, 780] on span "add" at bounding box center [484, 780] width 22 height 26
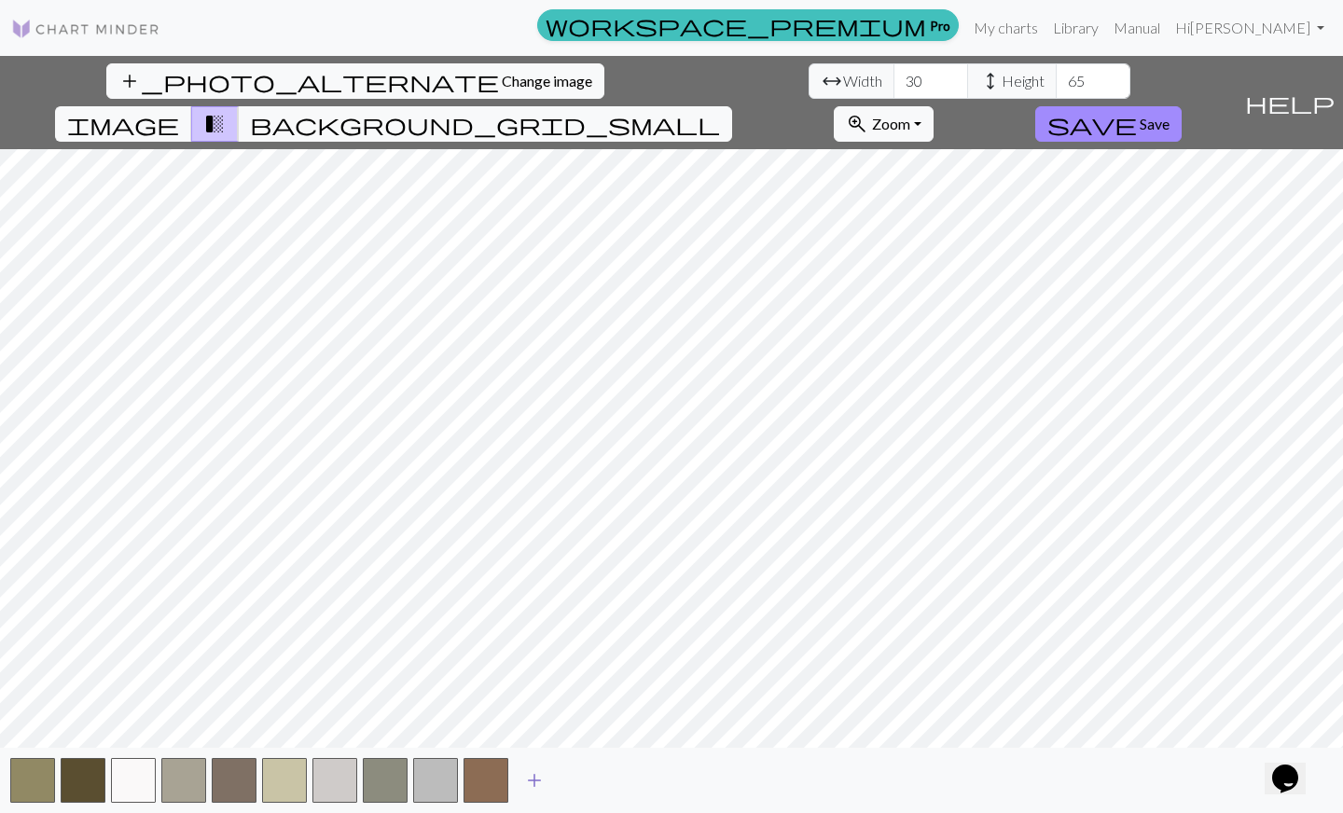
click at [543, 774] on span "add" at bounding box center [534, 780] width 22 height 26
click at [591, 779] on span "add" at bounding box center [584, 780] width 22 height 26
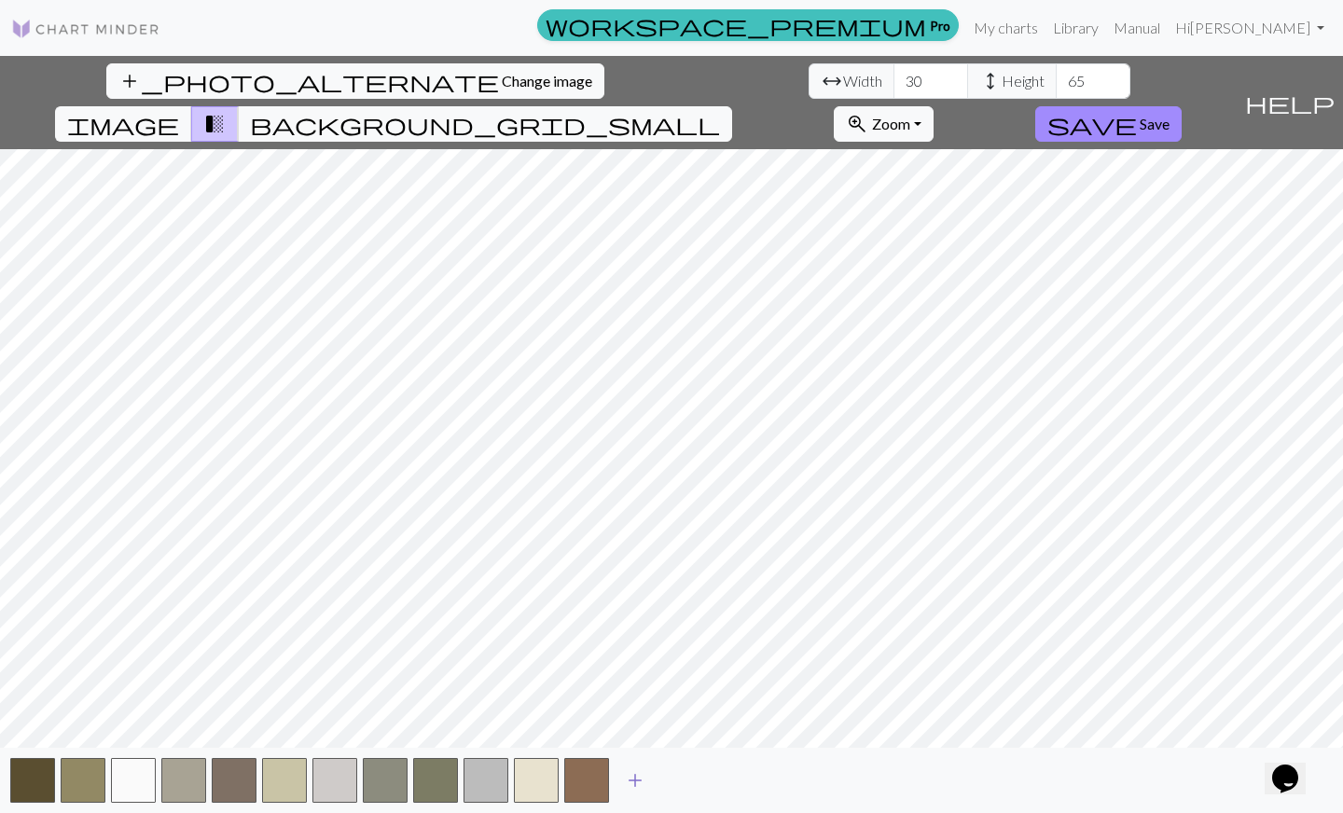
click at [631, 780] on span "add" at bounding box center [635, 780] width 22 height 26
click at [678, 778] on span "add" at bounding box center [685, 780] width 22 height 26
click at [736, 777] on span "add" at bounding box center [736, 780] width 22 height 26
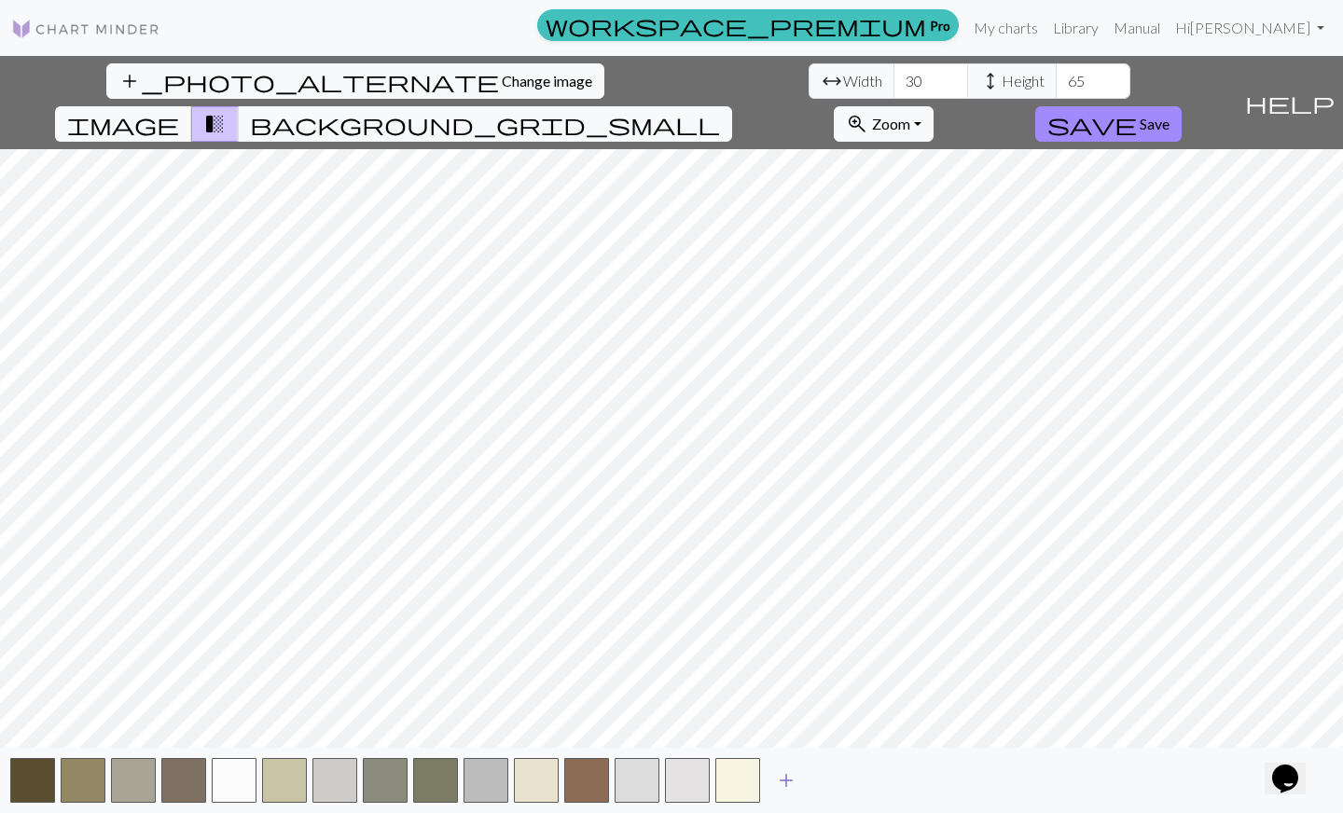
click at [795, 775] on span "add" at bounding box center [786, 780] width 22 height 26
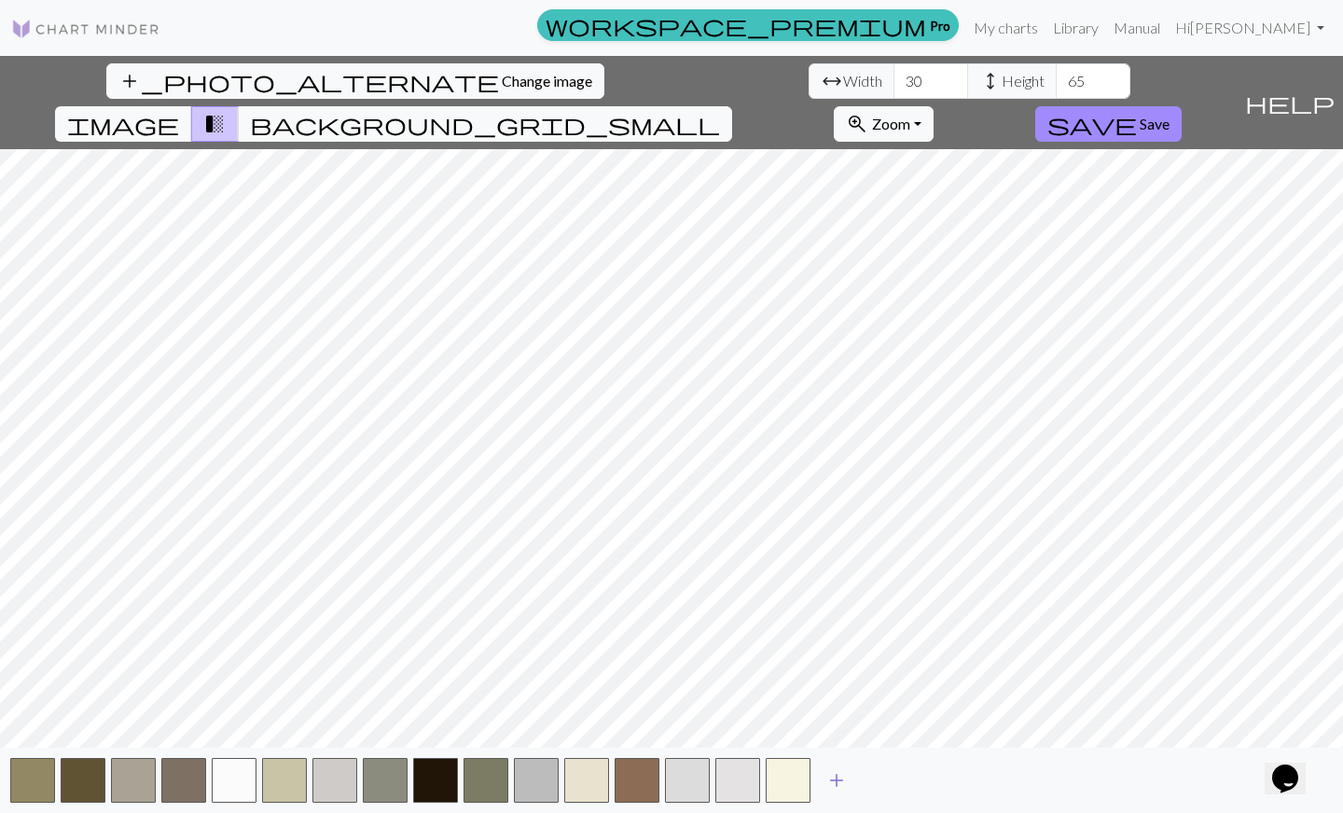
click at [846, 778] on span "add" at bounding box center [836, 780] width 22 height 26
click at [894, 772] on span "add" at bounding box center [887, 780] width 22 height 26
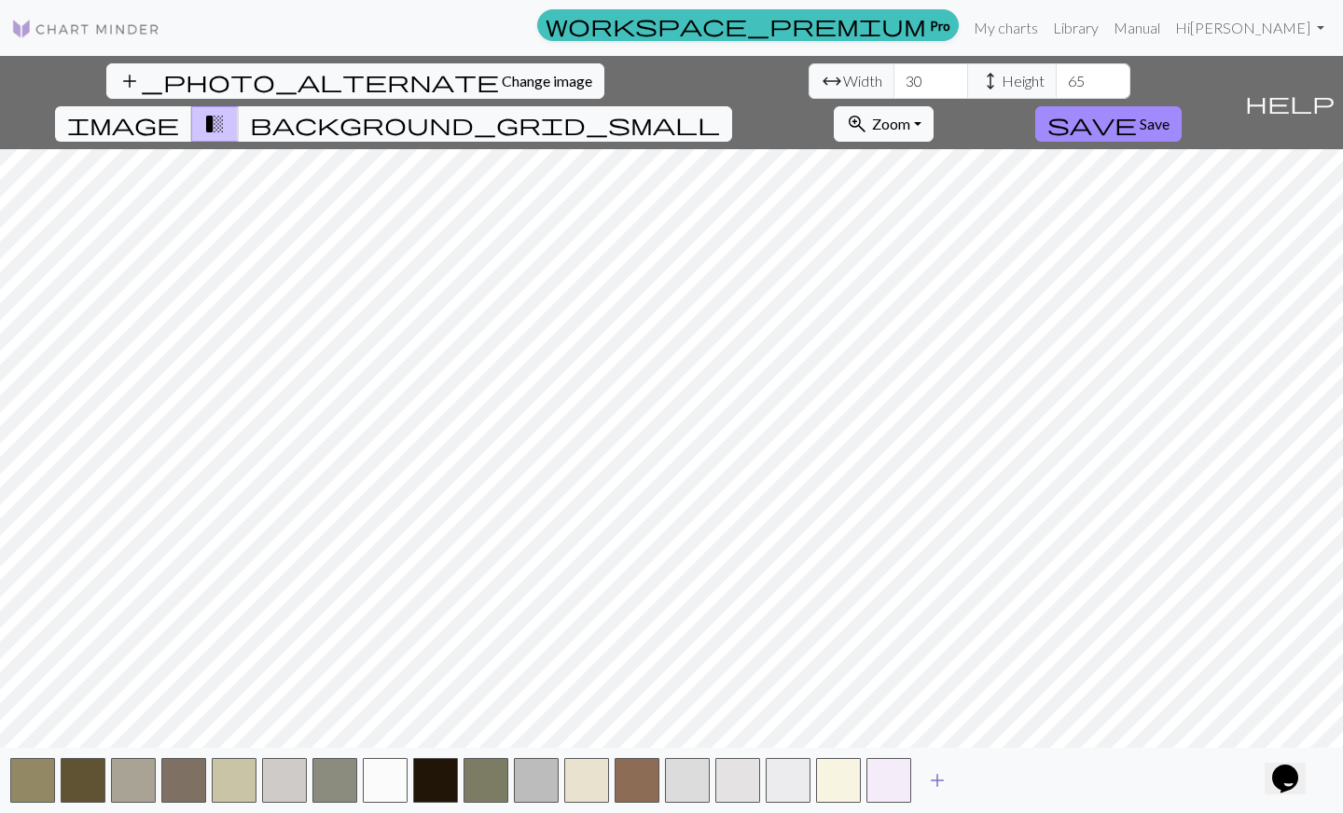
click at [933, 775] on span "add" at bounding box center [937, 780] width 22 height 26
click at [977, 771] on span "add" at bounding box center [987, 780] width 22 height 26
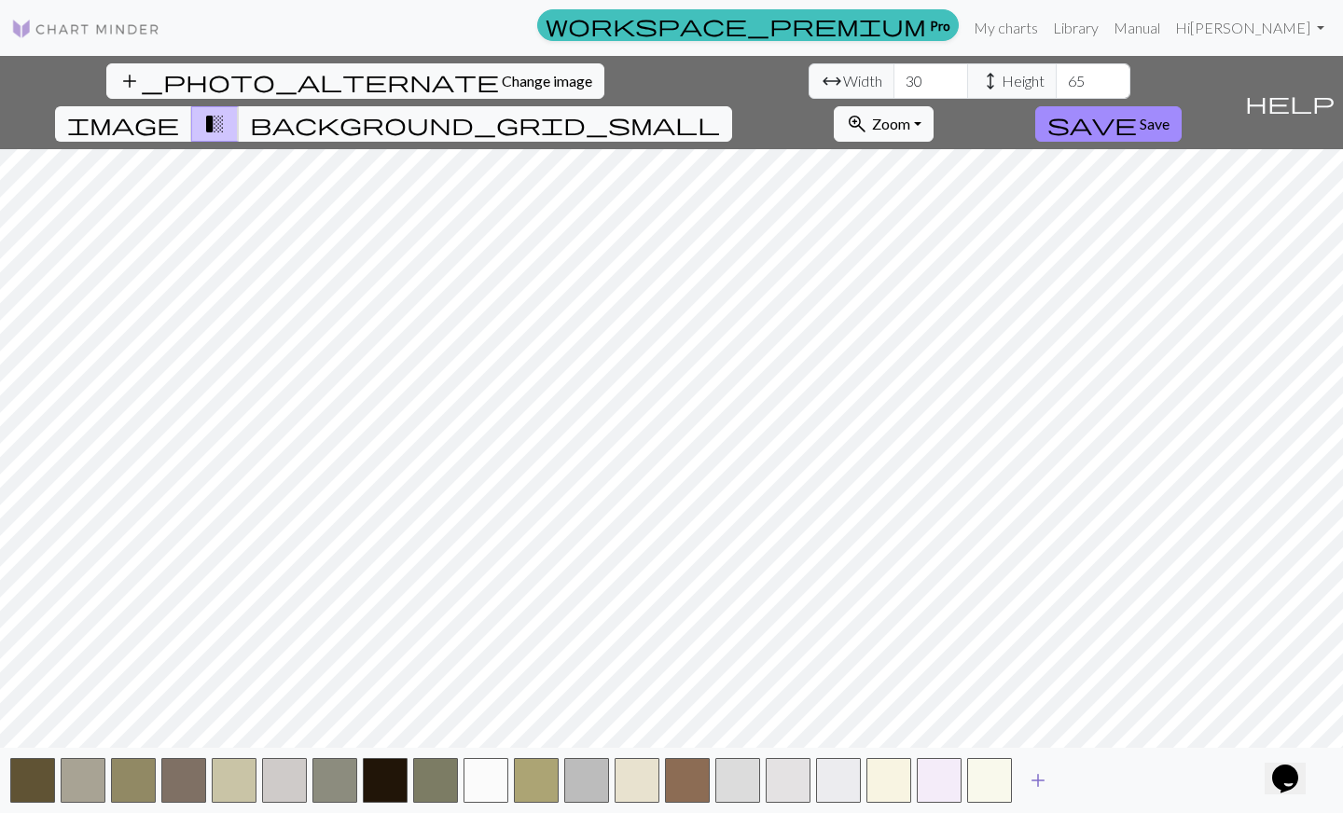
click at [1043, 773] on span "add" at bounding box center [1038, 780] width 22 height 26
click at [933, 106] on button "zoom_in Zoom Zoom" at bounding box center [884, 123] width 100 height 35
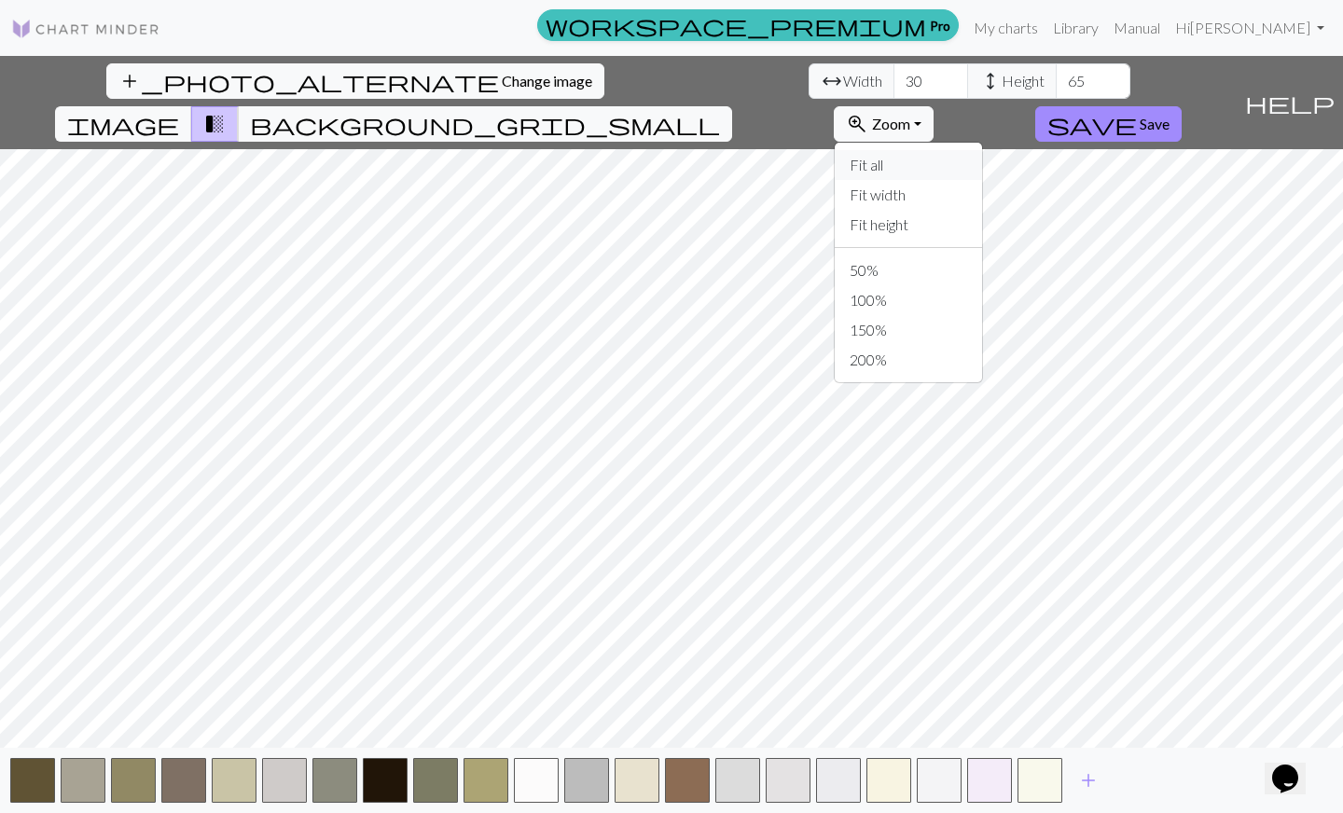
click at [982, 150] on button "Fit all" at bounding box center [908, 165] width 147 height 30
click at [1091, 768] on span "add" at bounding box center [1088, 780] width 22 height 26
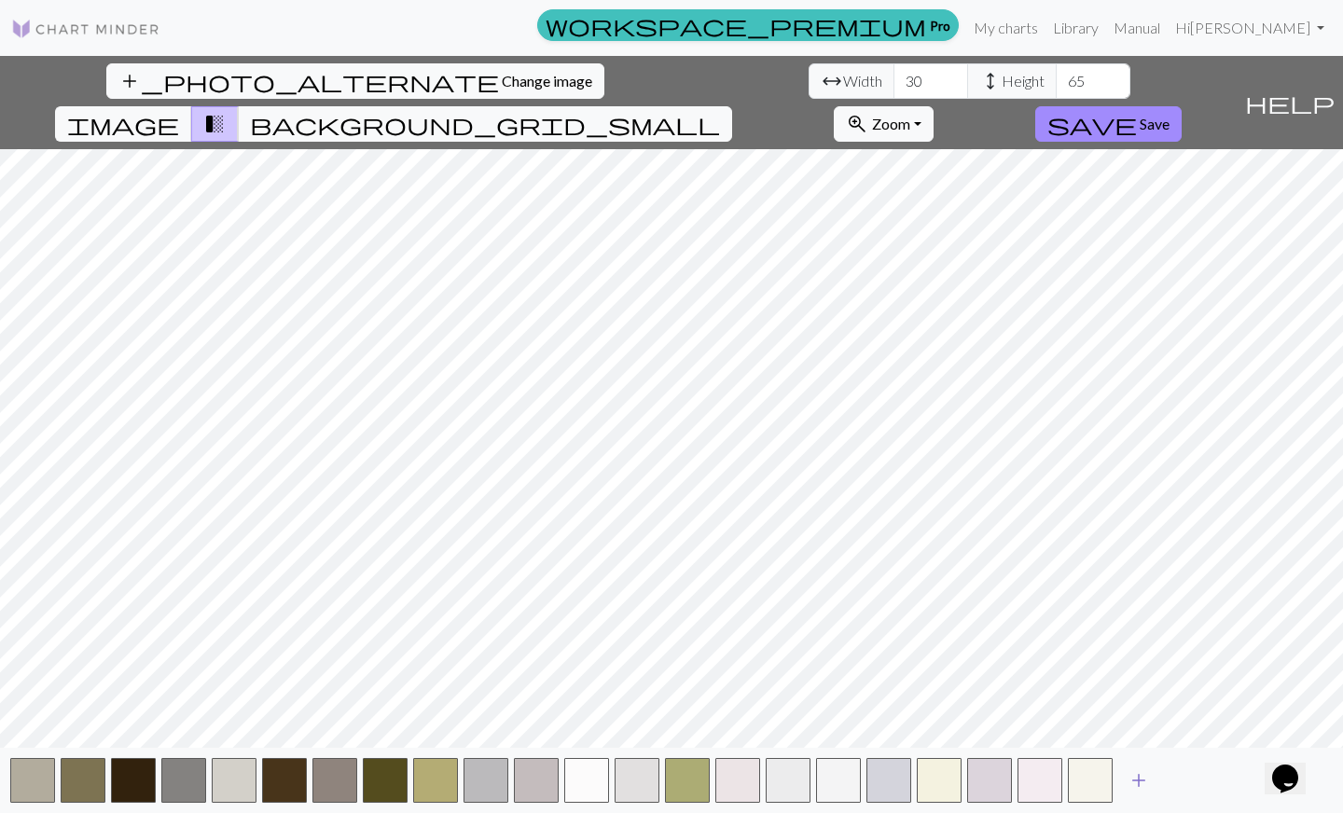
click at [1142, 776] on span "add" at bounding box center [1138, 780] width 22 height 26
click at [1193, 777] on span "add" at bounding box center [1189, 780] width 22 height 26
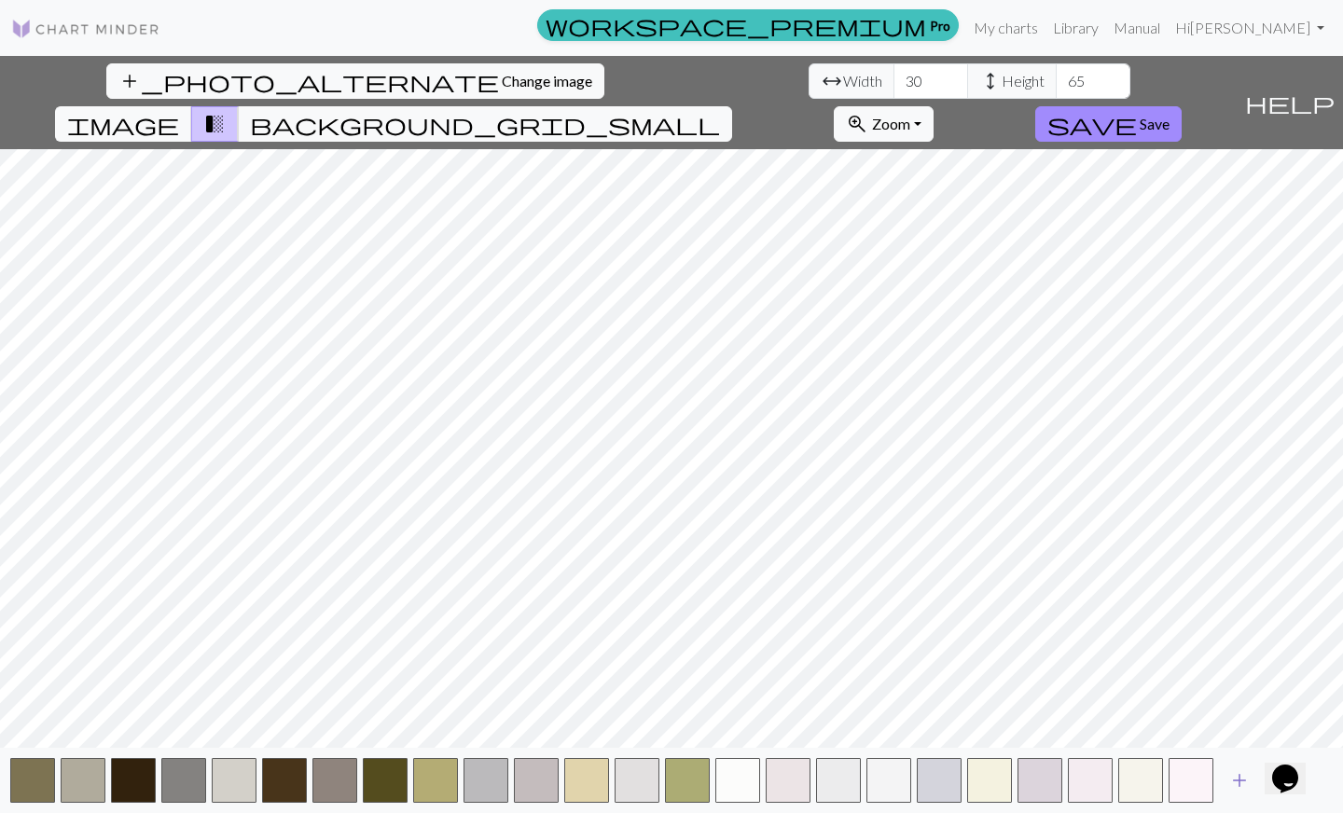
click at [1239, 787] on span "add" at bounding box center [1239, 780] width 22 height 26
click at [1137, 111] on span "save" at bounding box center [1092, 124] width 90 height 26
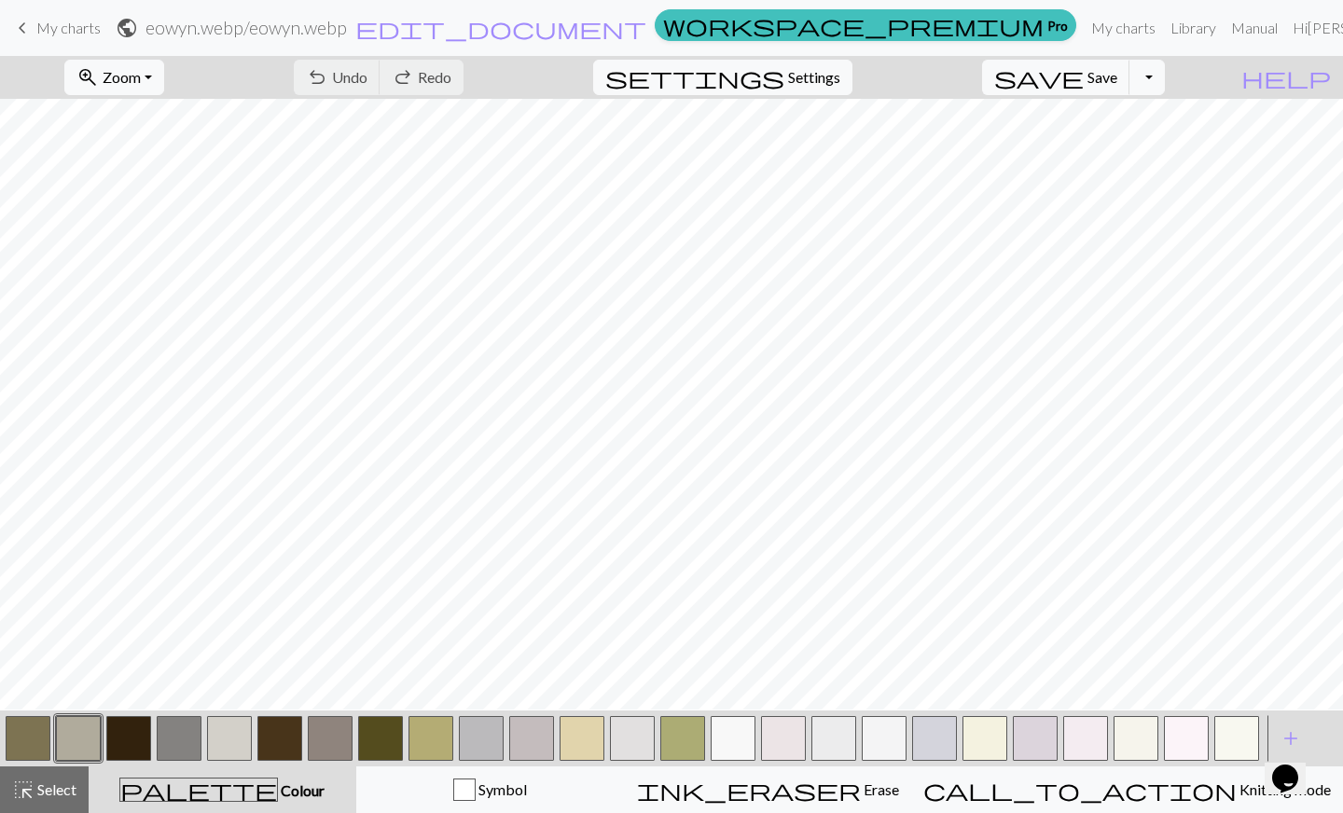
scroll to position [443, 0]
click at [446, 79] on div "undo Undo Undo redo Redo Redo" at bounding box center [379, 77] width 198 height 43
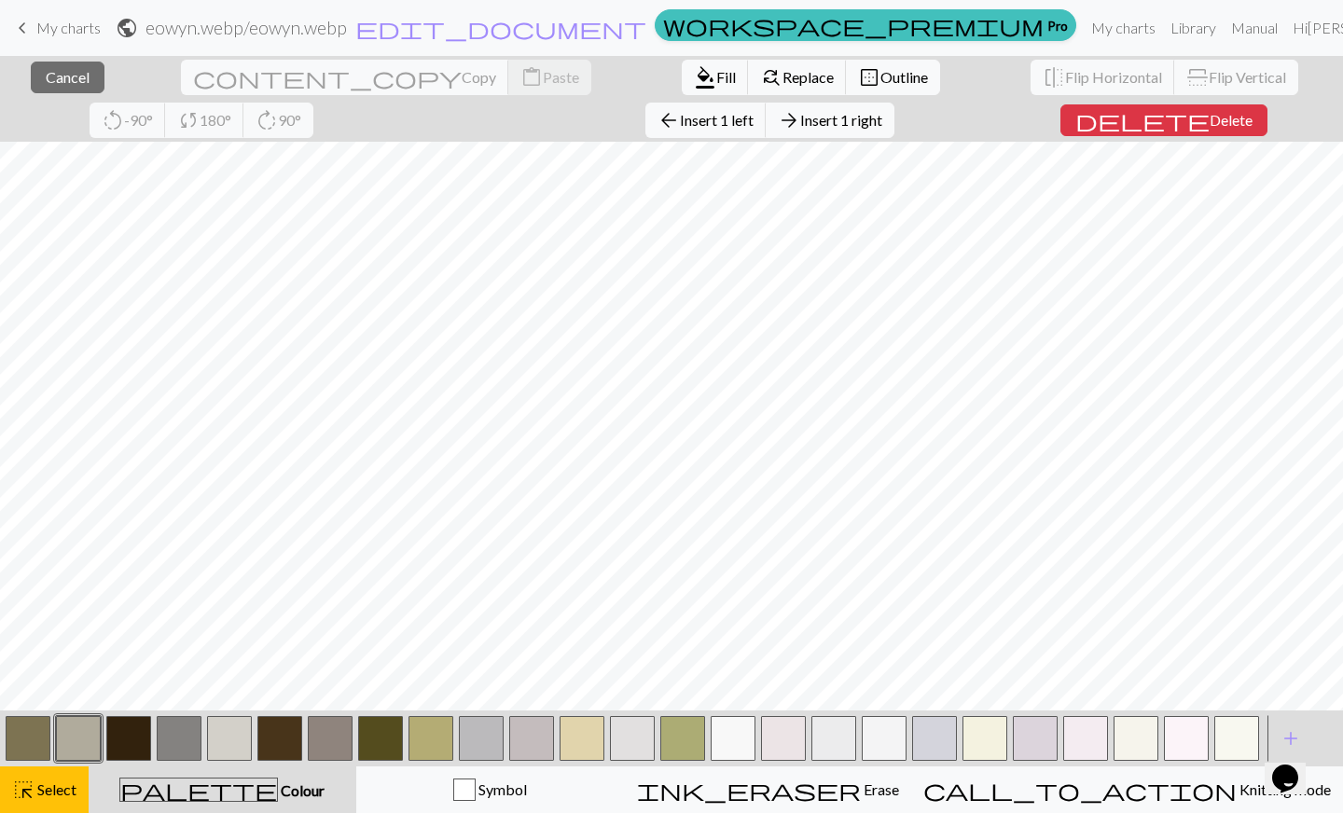
click at [1209, 119] on span "Delete" at bounding box center [1230, 120] width 43 height 18
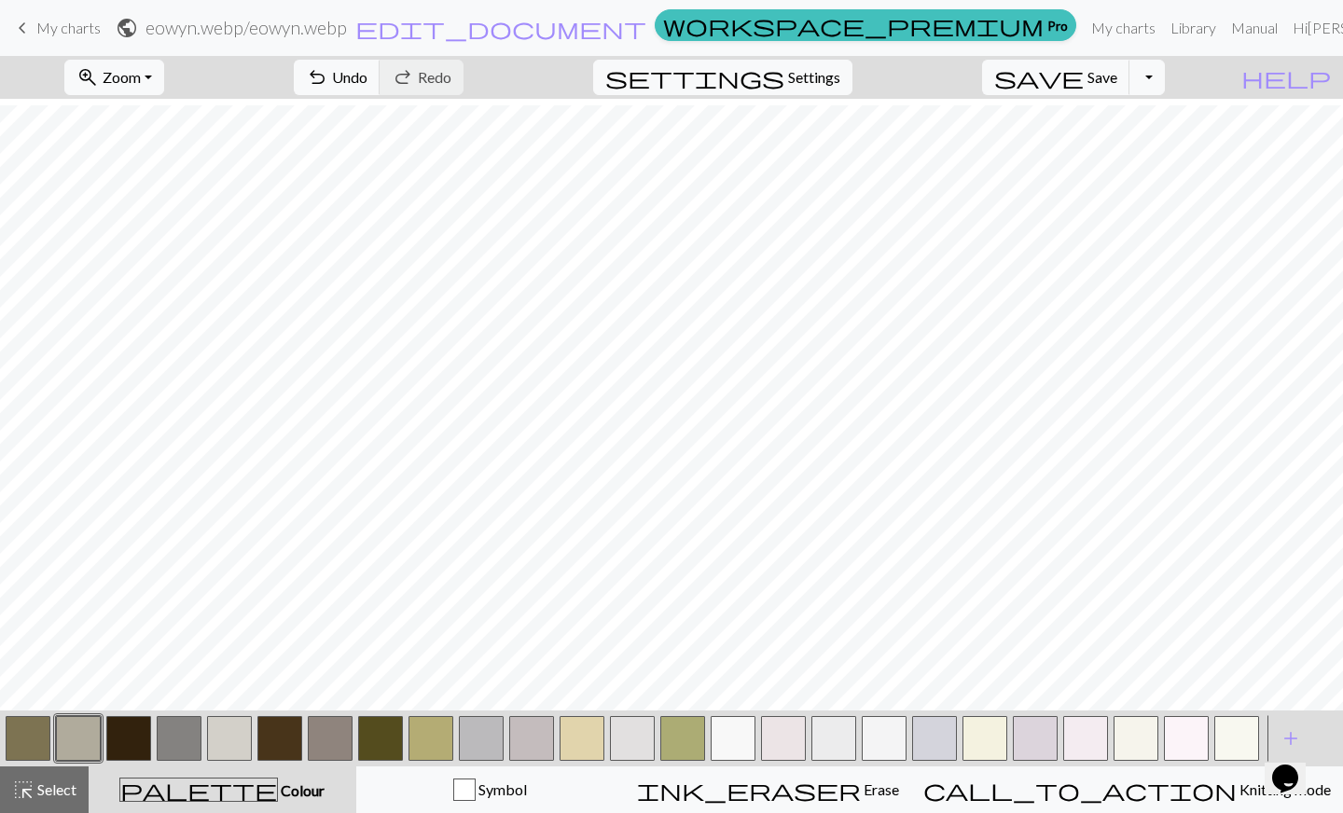
scroll to position [698, 0]
click at [186, 743] on button "button" at bounding box center [179, 738] width 45 height 45
click at [467, 730] on button "button" at bounding box center [481, 738] width 45 height 45
click at [176, 725] on button "button" at bounding box center [179, 738] width 45 height 45
click at [743, 750] on button "button" at bounding box center [733, 738] width 45 height 45
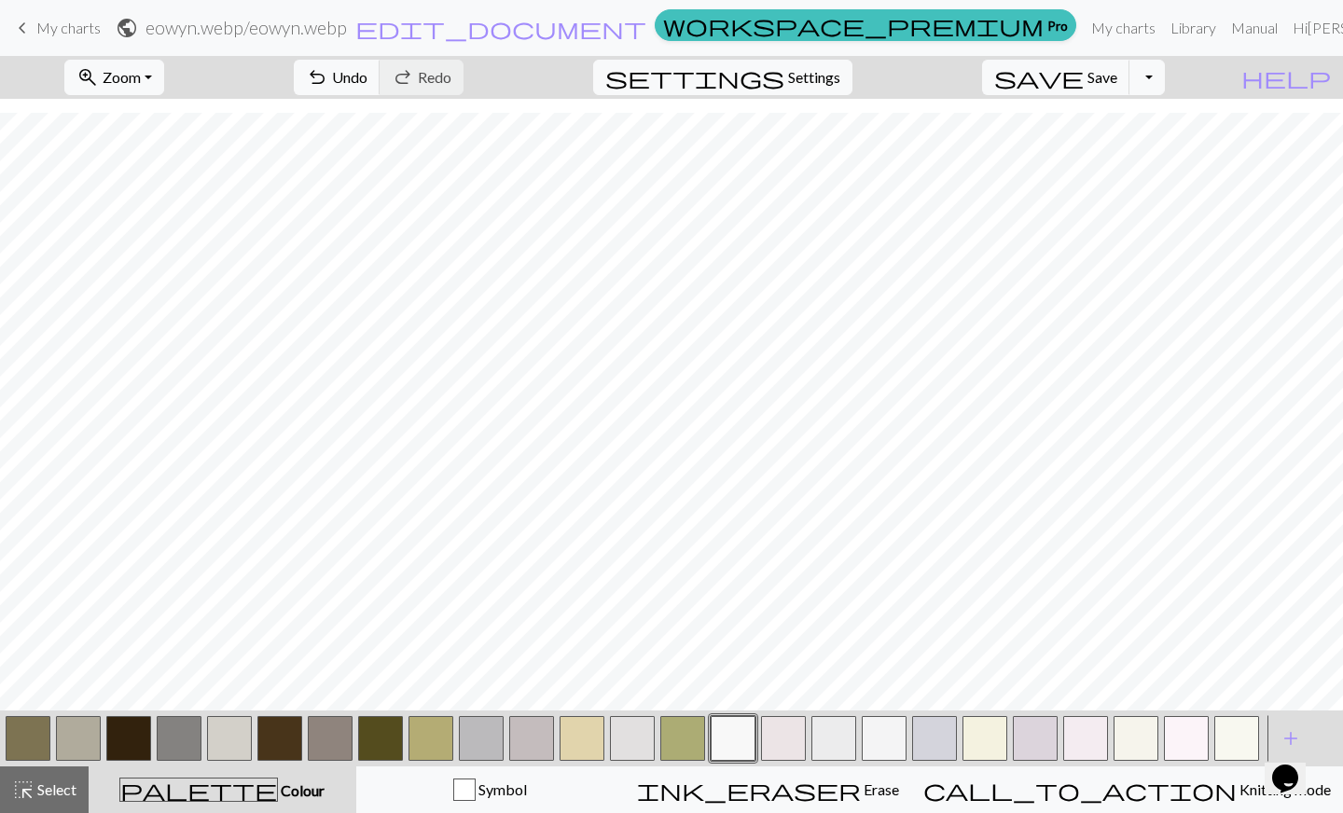
click at [191, 734] on button "button" at bounding box center [179, 738] width 45 height 45
click at [732, 737] on button "button" at bounding box center [733, 738] width 45 height 45
click at [496, 738] on button "button" at bounding box center [481, 738] width 45 height 45
drag, startPoint x: 1090, startPoint y: 734, endPoint x: 1082, endPoint y: 726, distance: 11.2
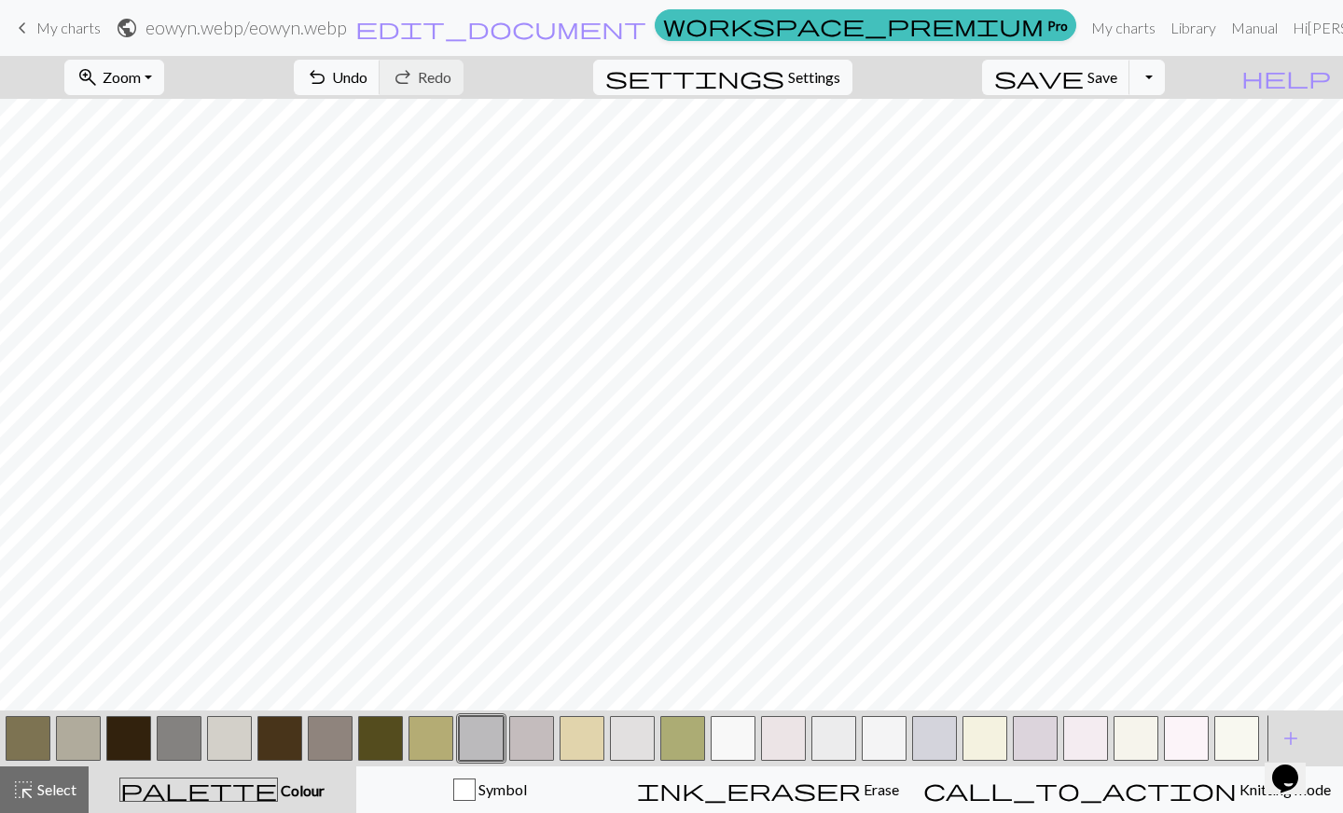
click at [1082, 726] on button "button" at bounding box center [1085, 738] width 45 height 45
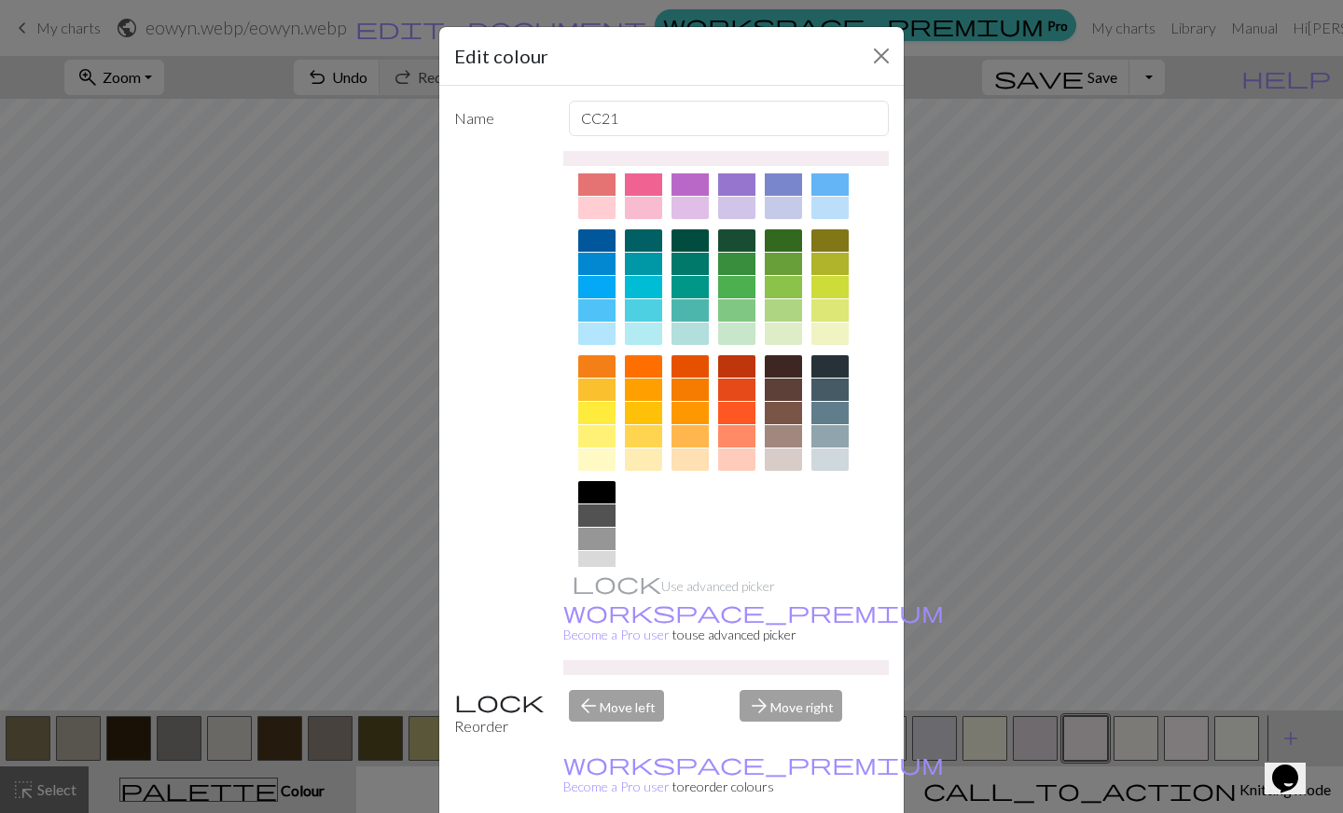
scroll to position [136, 0]
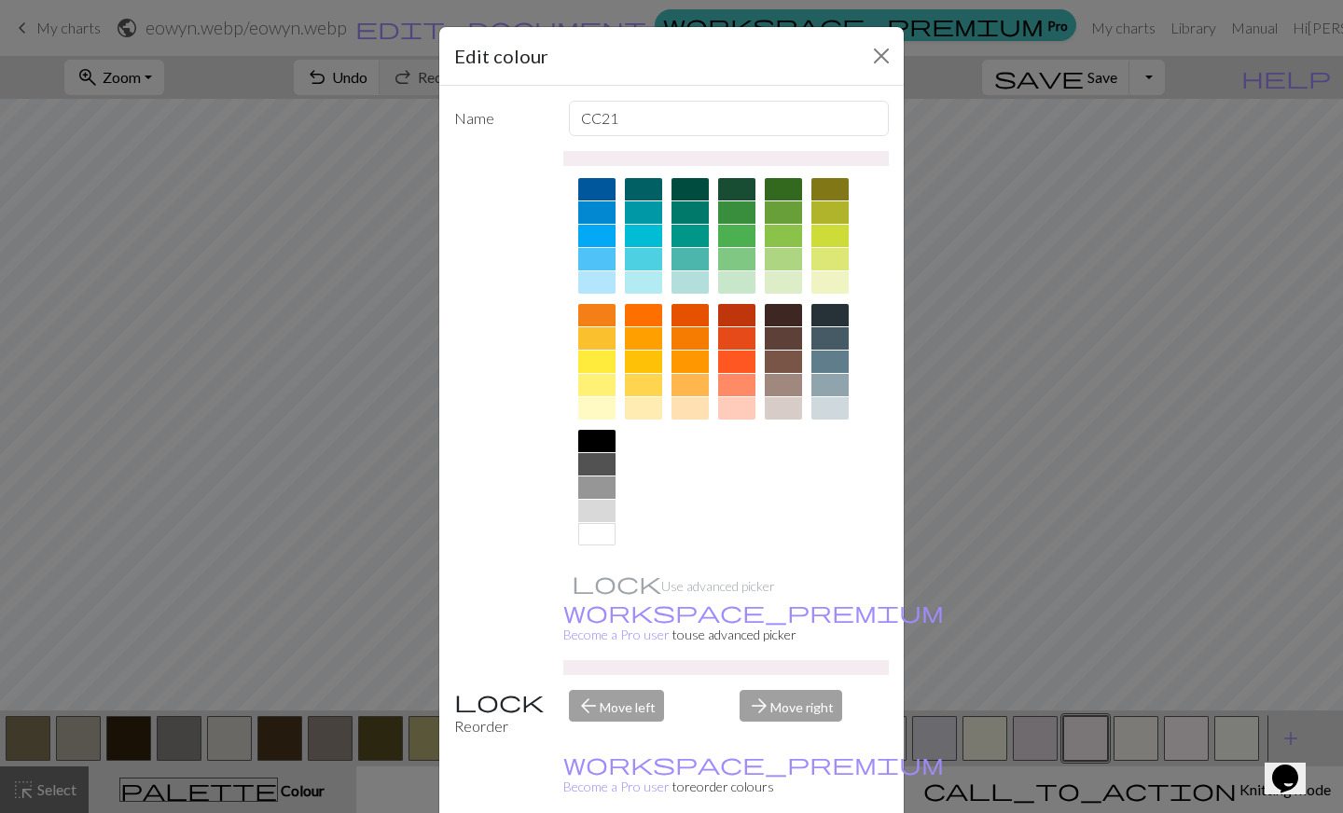
click at [596, 466] on div at bounding box center [596, 464] width 37 height 22
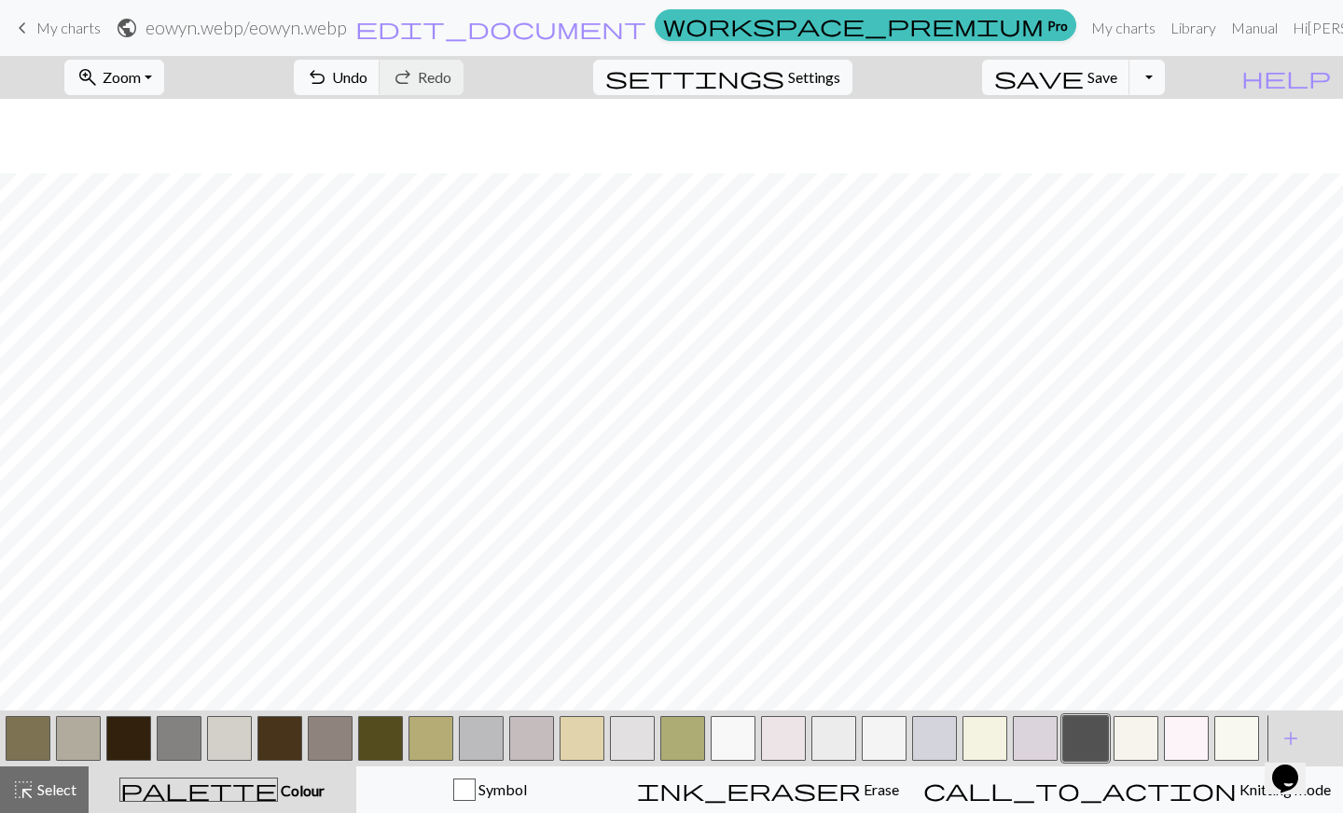
scroll to position [698, 0]
click at [23, 734] on button "button" at bounding box center [28, 738] width 45 height 45
click at [502, 734] on button "button" at bounding box center [481, 738] width 45 height 45
click at [434, 742] on button "button" at bounding box center [430, 738] width 45 height 45
click at [30, 729] on button "button" at bounding box center [28, 738] width 45 height 45
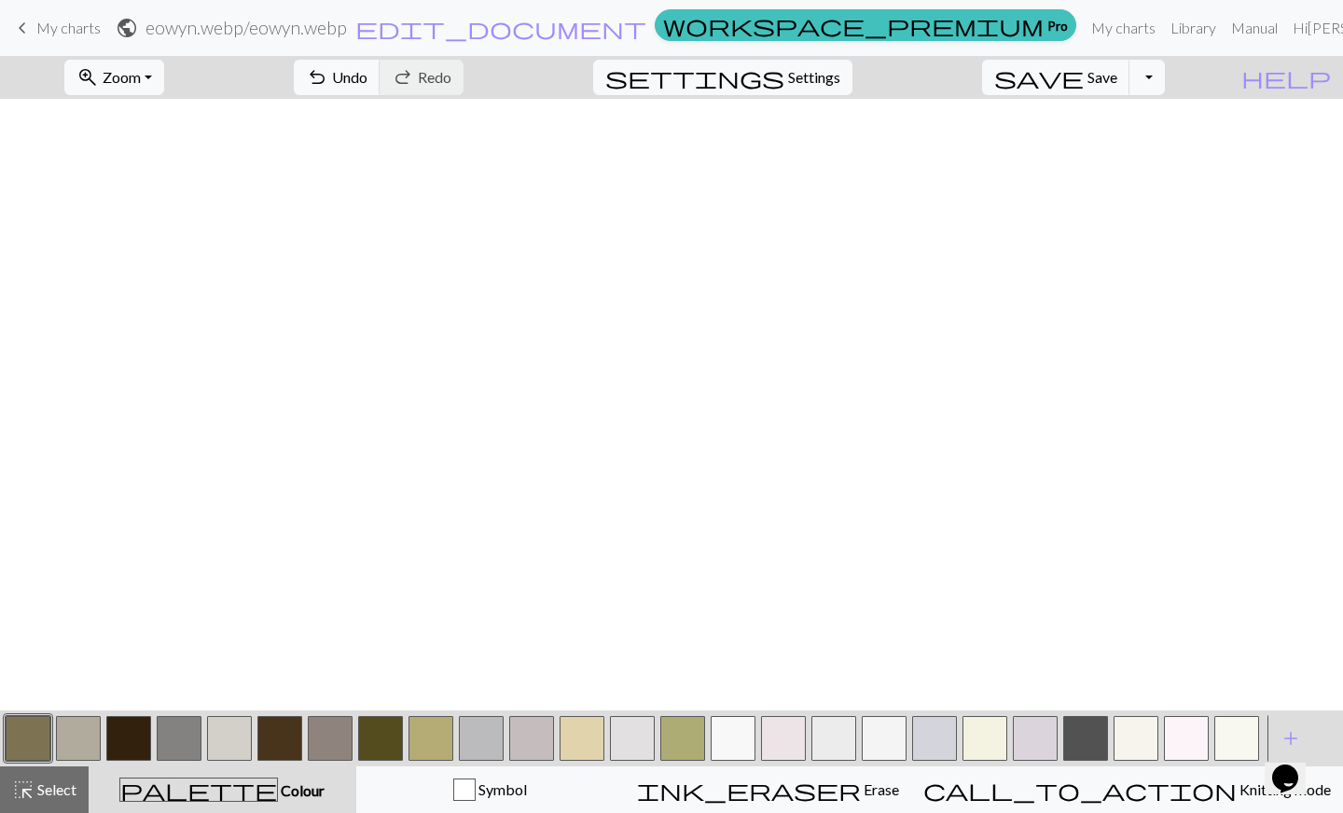
scroll to position [0, 0]
click at [1115, 89] on button "save Save Save" at bounding box center [1056, 77] width 148 height 35
